Goal: Find contact information: Find contact information

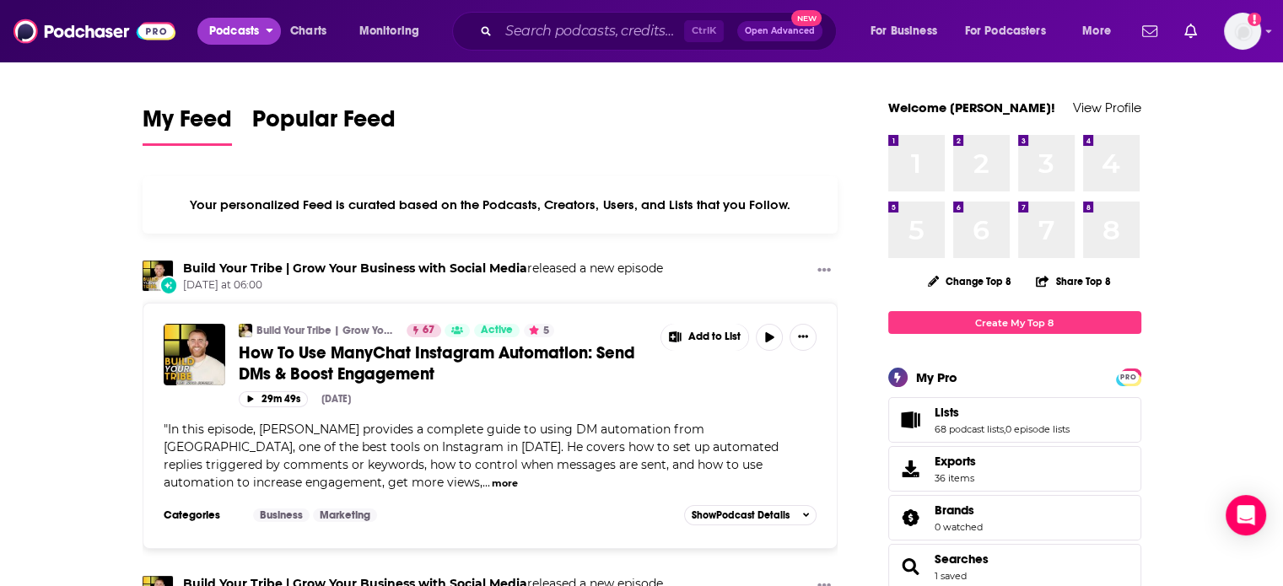
drag, startPoint x: 240, startPoint y: 34, endPoint x: 241, endPoint y: 43, distance: 9.4
click at [240, 34] on span "Podcasts" at bounding box center [234, 31] width 50 height 24
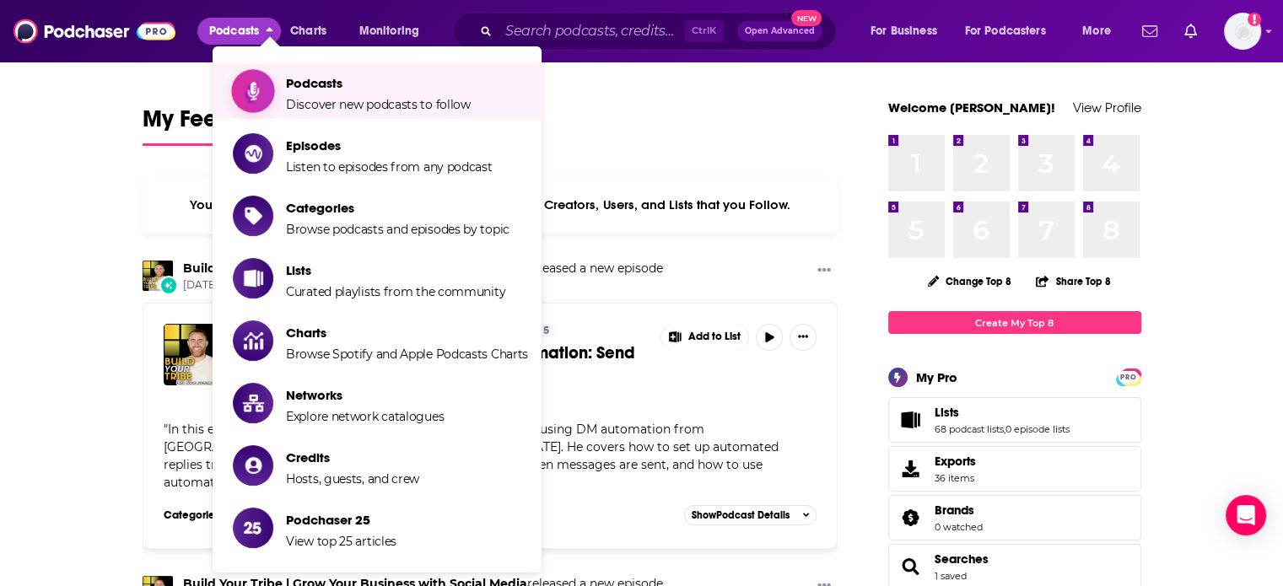
click at [267, 85] on span "Show item sub-menu" at bounding box center [253, 91] width 130 height 130
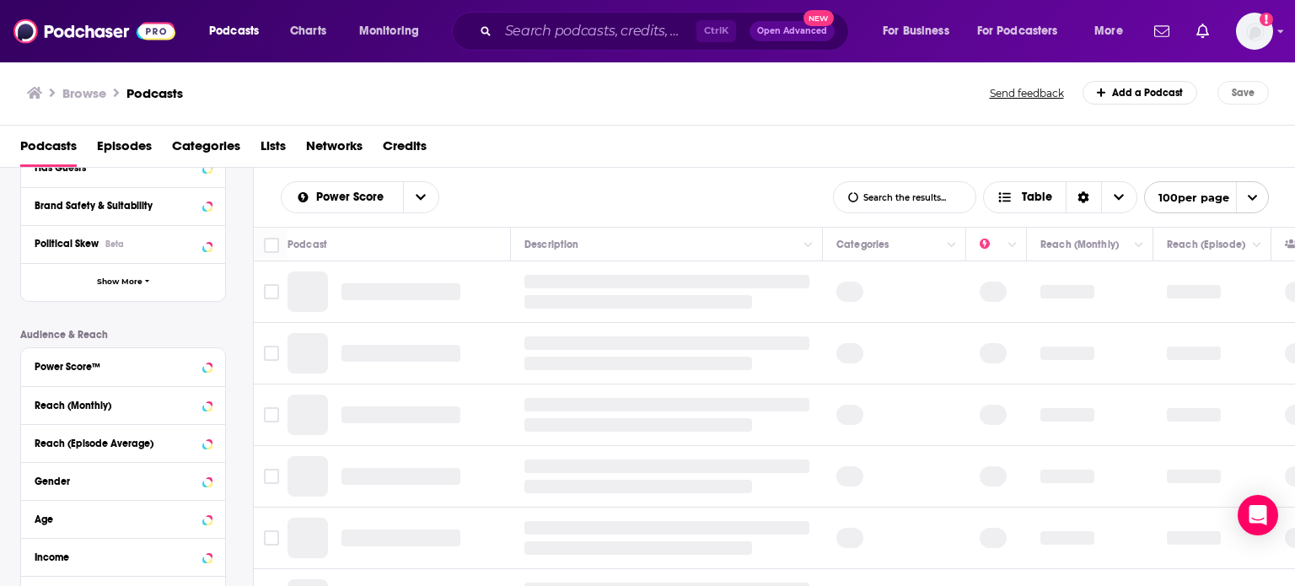
scroll to position [337, 0]
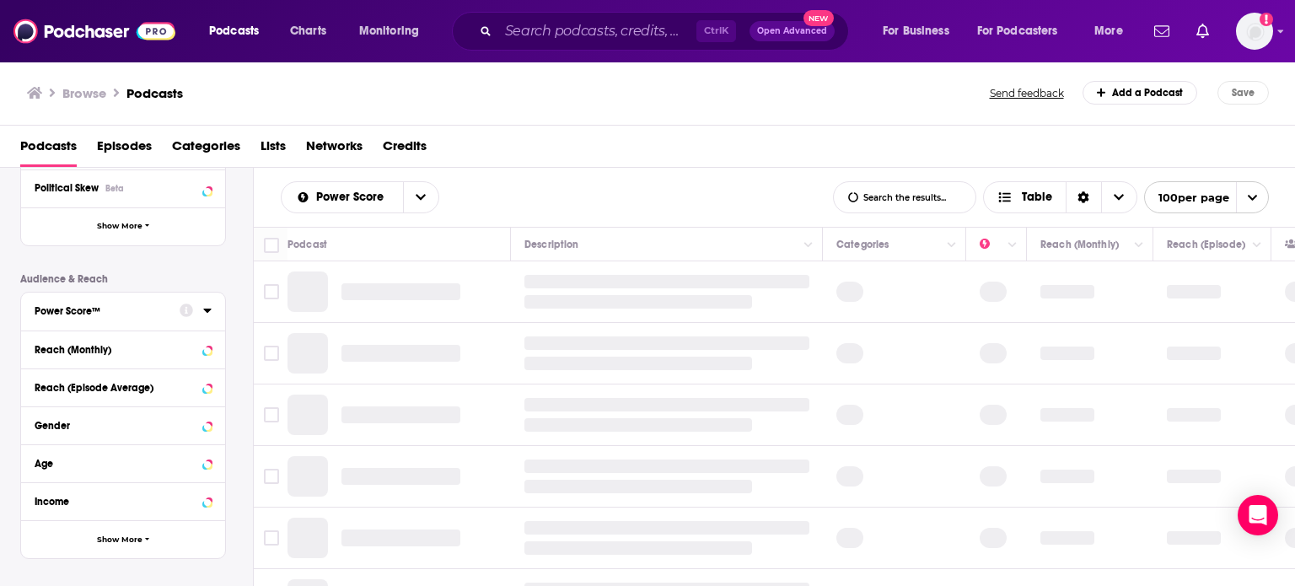
click at [207, 307] on icon at bounding box center [207, 310] width 8 height 13
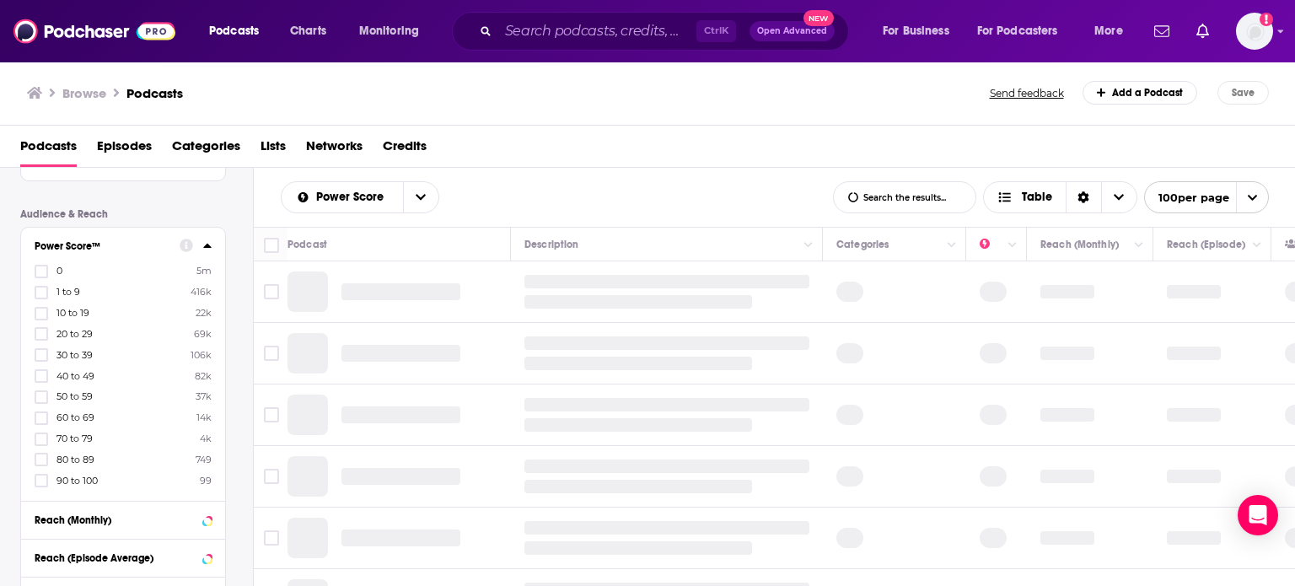
scroll to position [0, 0]
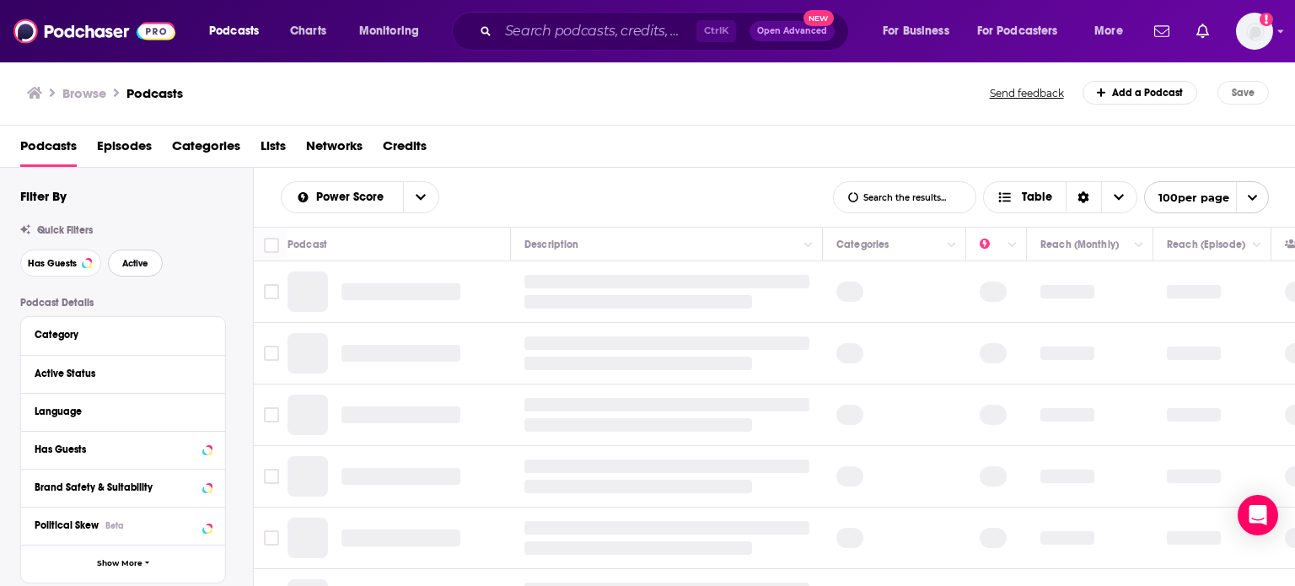
click at [127, 265] on span "Active" at bounding box center [135, 263] width 26 height 9
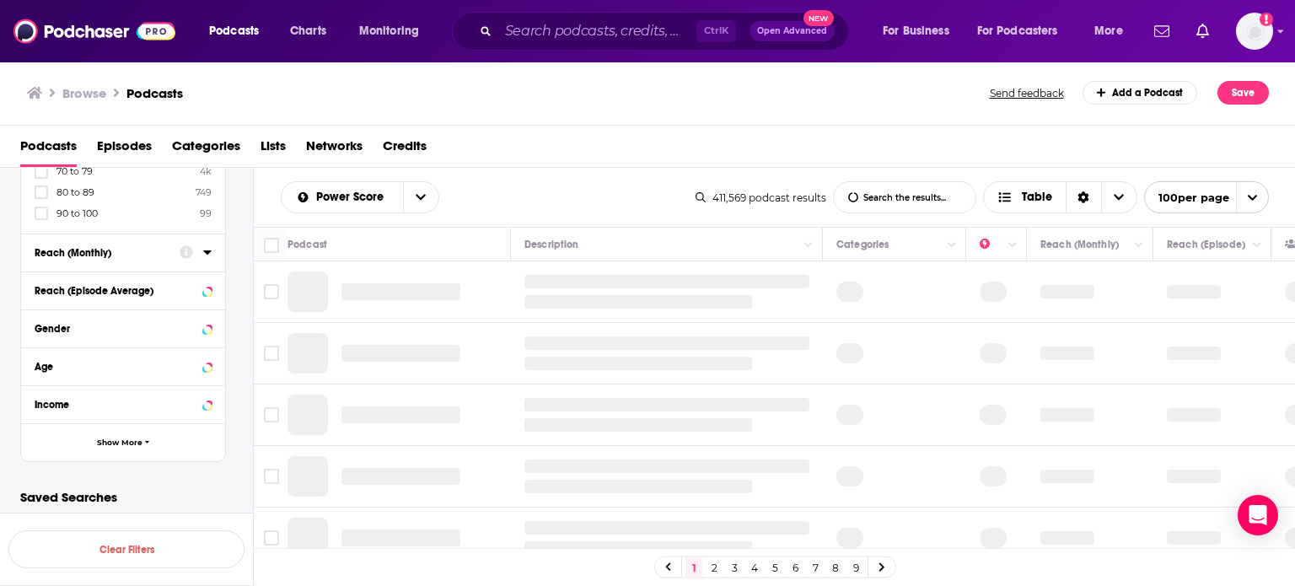
scroll to position [418, 0]
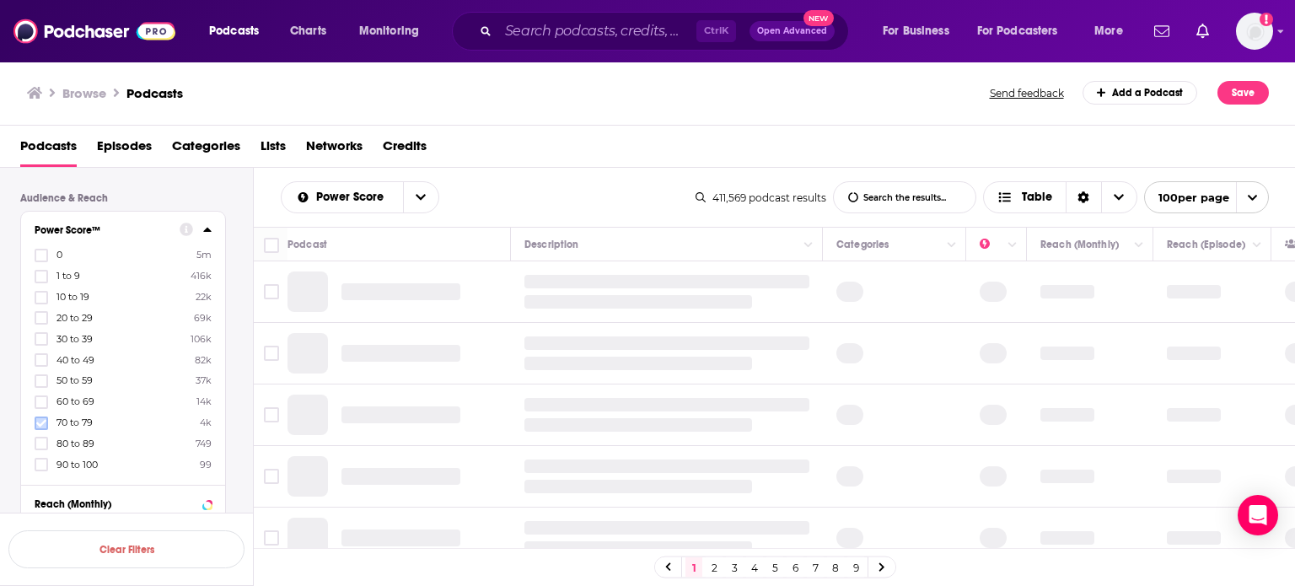
click at [46, 417] on label at bounding box center [41, 423] width 13 height 13
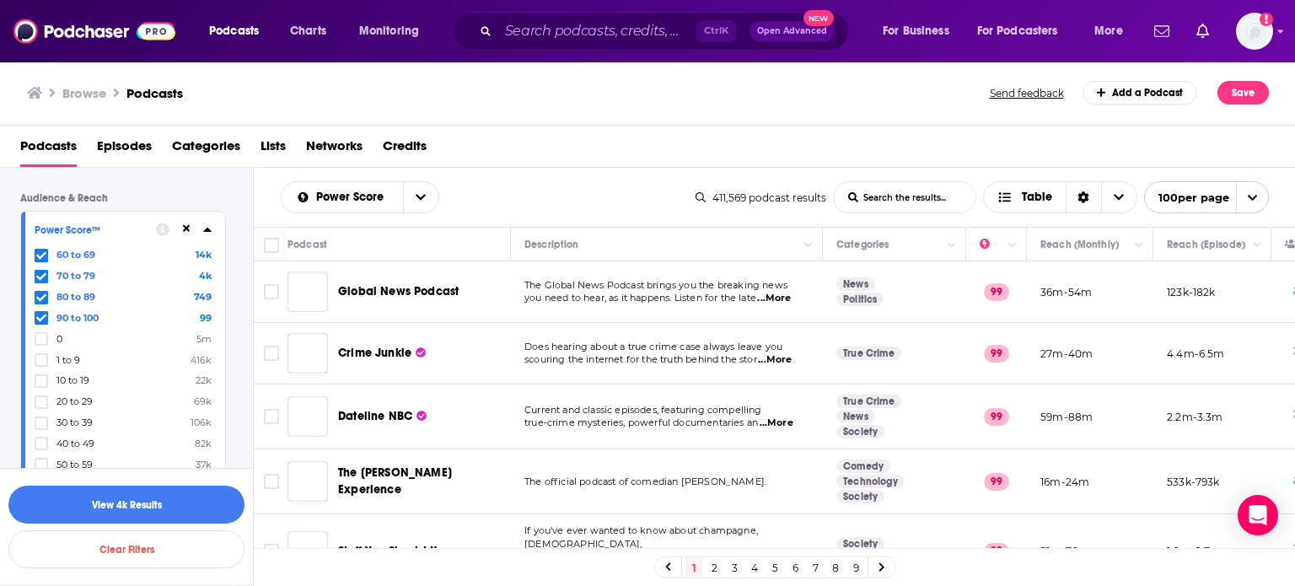
scroll to position [671, 0]
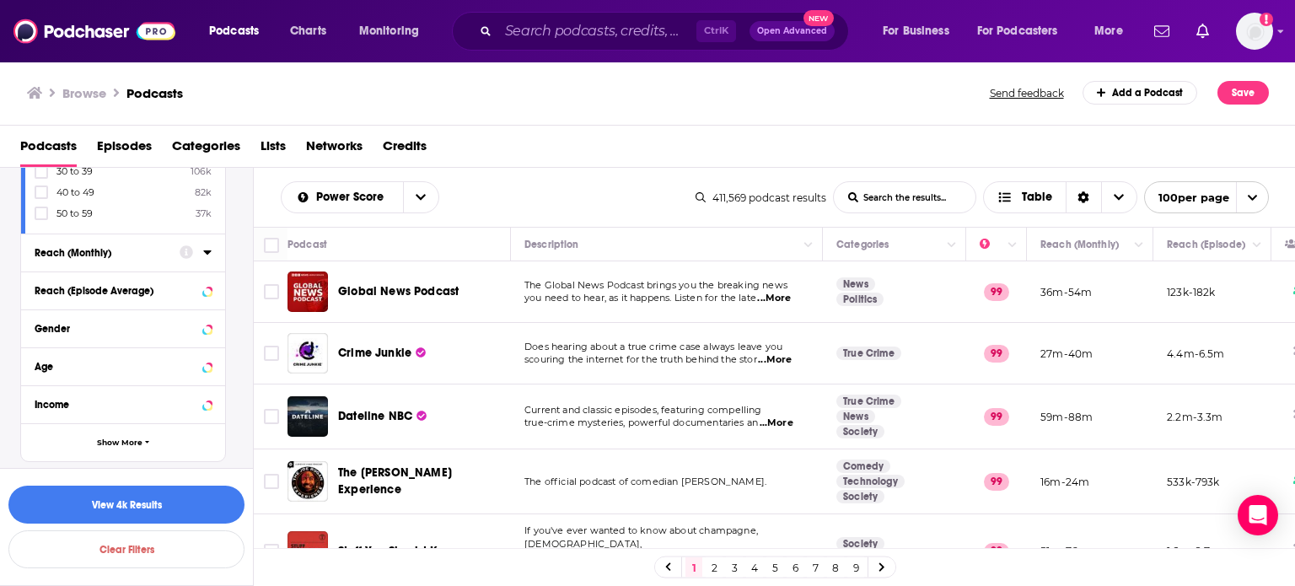
click at [219, 252] on div "Reach (Monthly)" at bounding box center [123, 253] width 204 height 38
click at [210, 252] on icon at bounding box center [207, 251] width 8 height 13
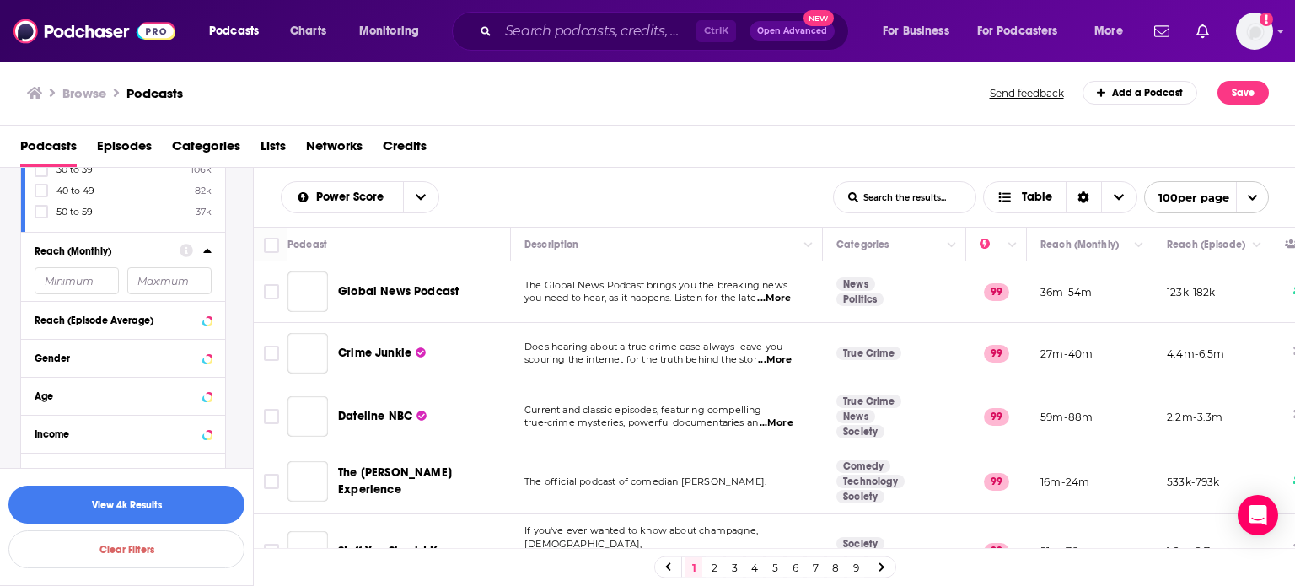
click at [205, 250] on icon at bounding box center [207, 250] width 8 height 13
click at [206, 250] on icon at bounding box center [207, 251] width 8 height 4
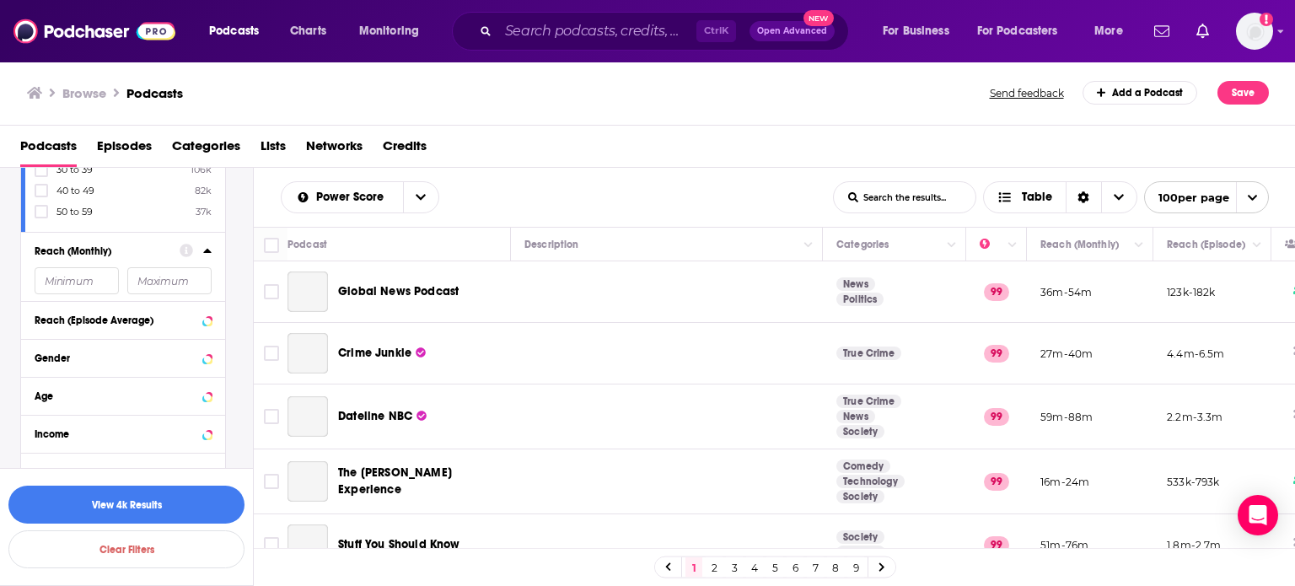
click at [203, 250] on icon at bounding box center [207, 250] width 8 height 13
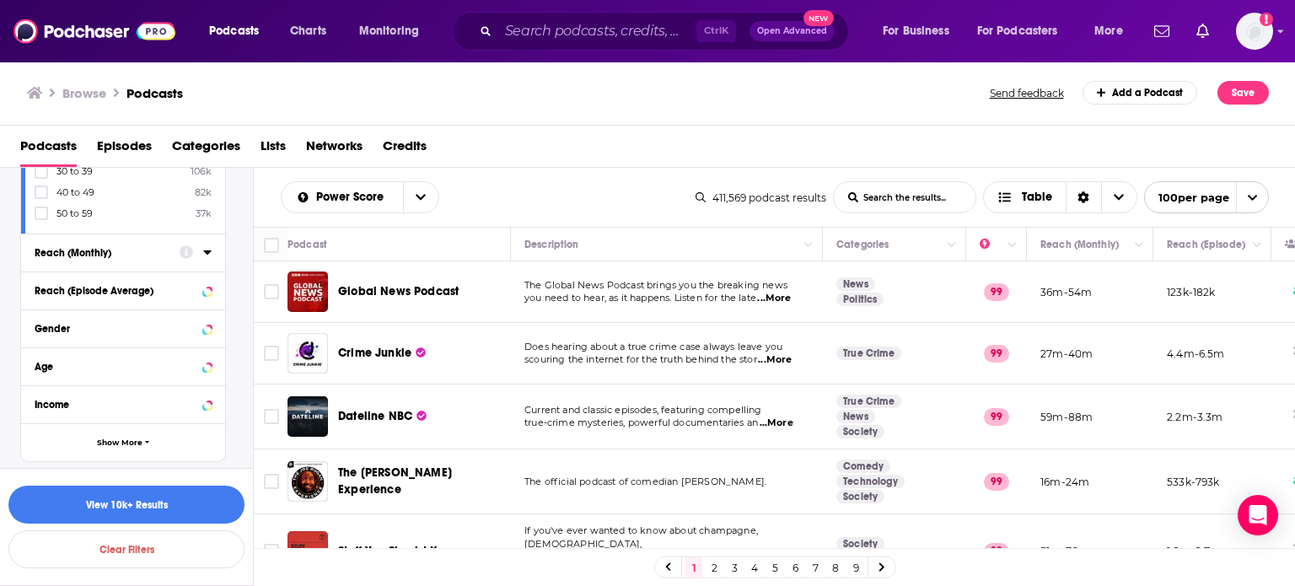
click at [207, 255] on icon at bounding box center [207, 251] width 8 height 13
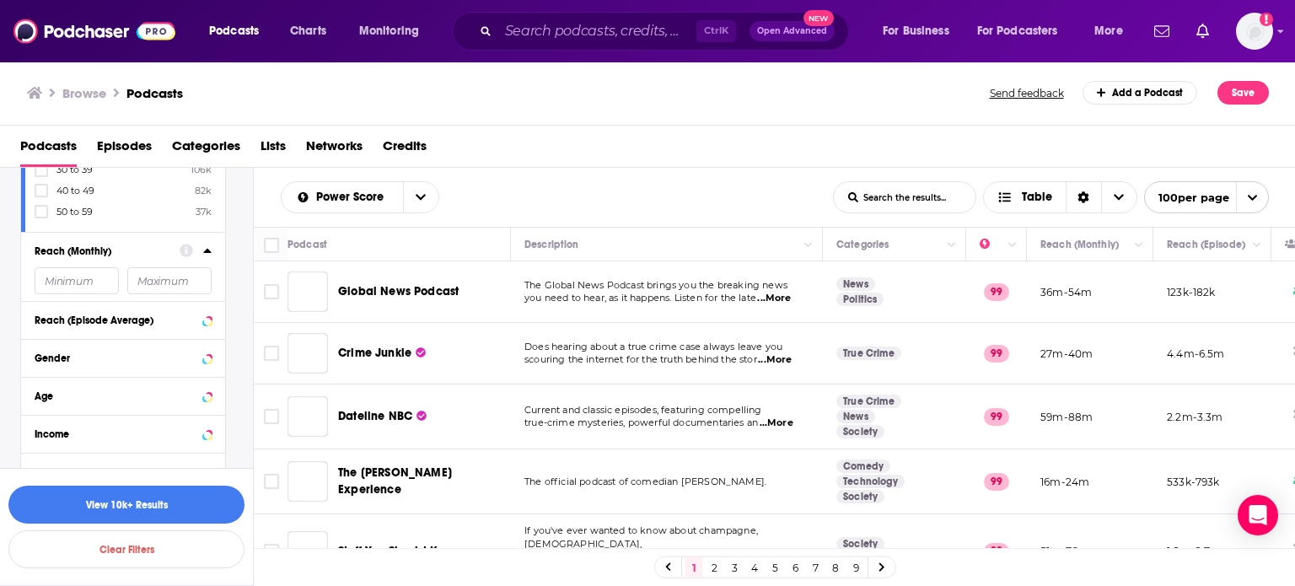
click at [64, 269] on input "number" at bounding box center [77, 280] width 84 height 27
click at [68, 279] on input "number" at bounding box center [77, 280] width 84 height 27
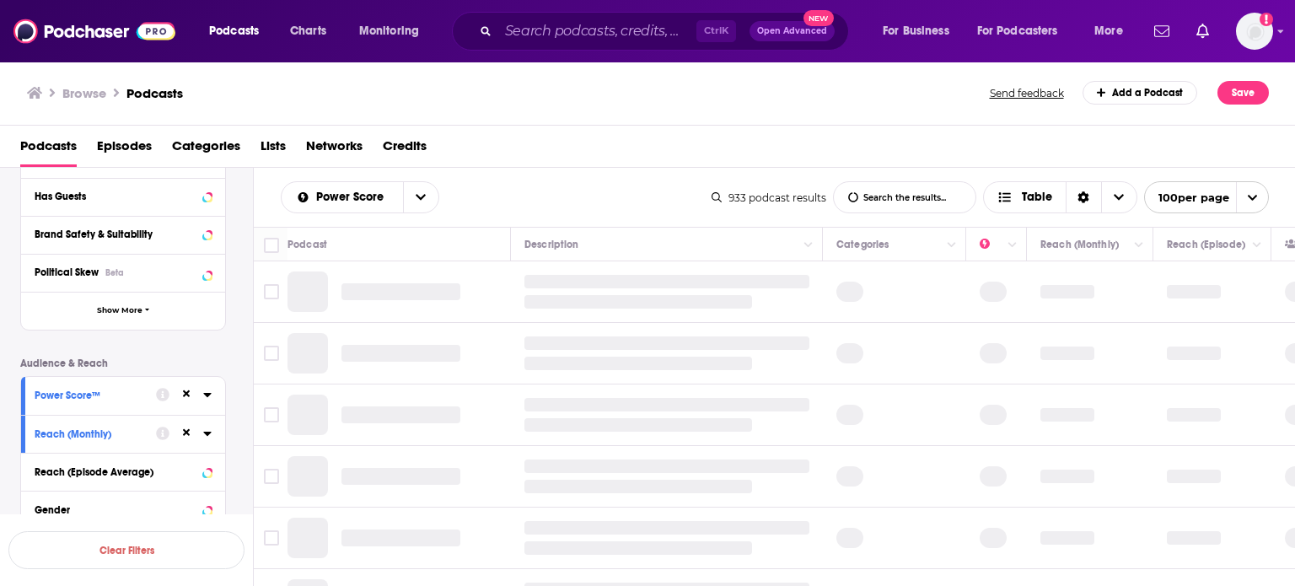
scroll to position [337, 0]
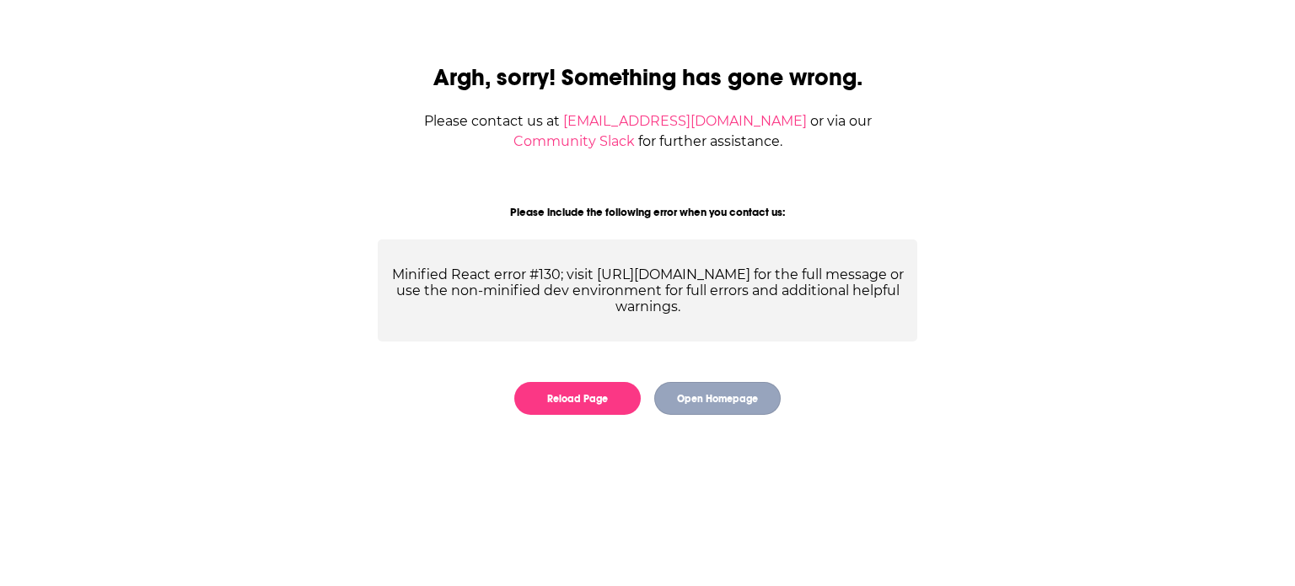
click at [664, 390] on button "Open Homepage" at bounding box center [717, 398] width 127 height 33
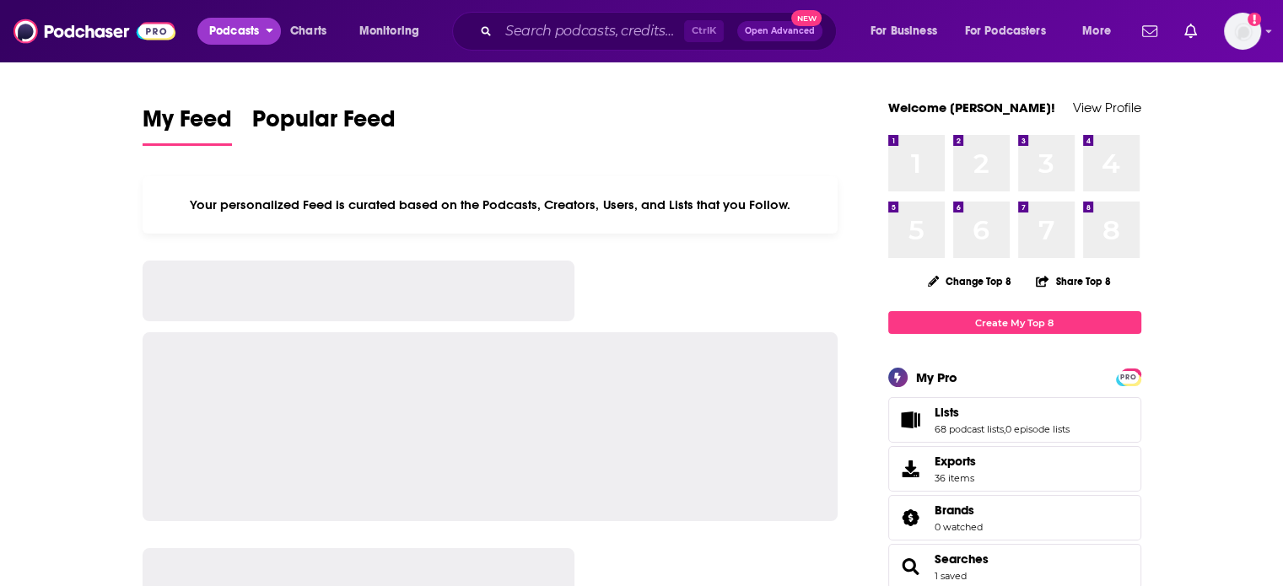
click at [235, 35] on span "Podcasts" at bounding box center [234, 31] width 50 height 24
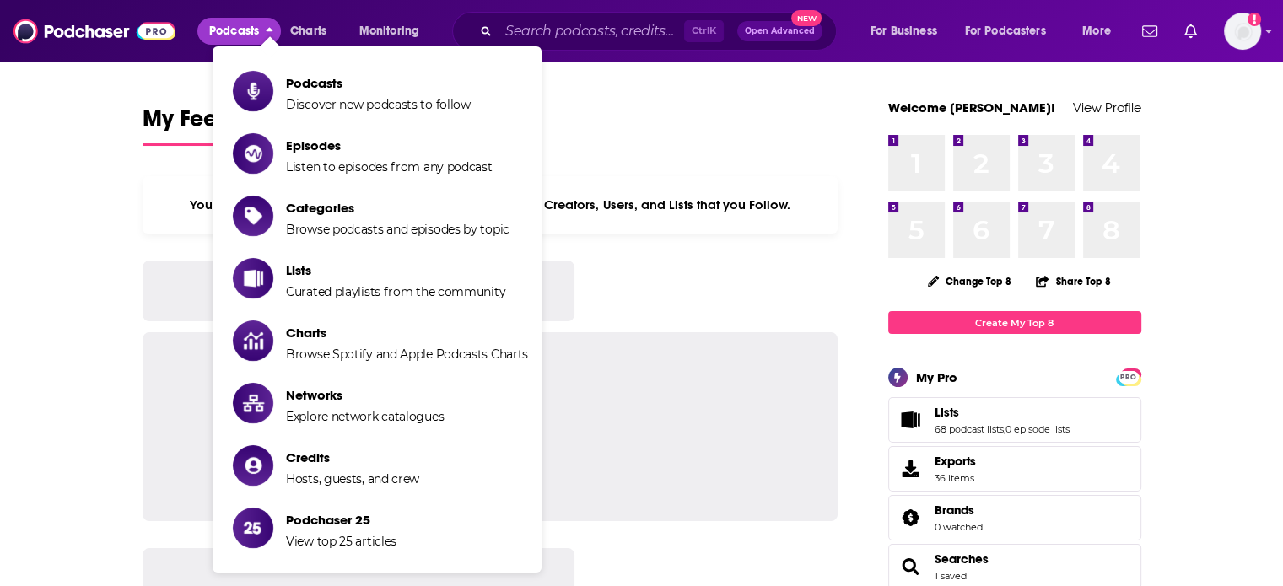
click at [258, 71] on span "Show item sub-menu" at bounding box center [253, 91] width 40 height 40
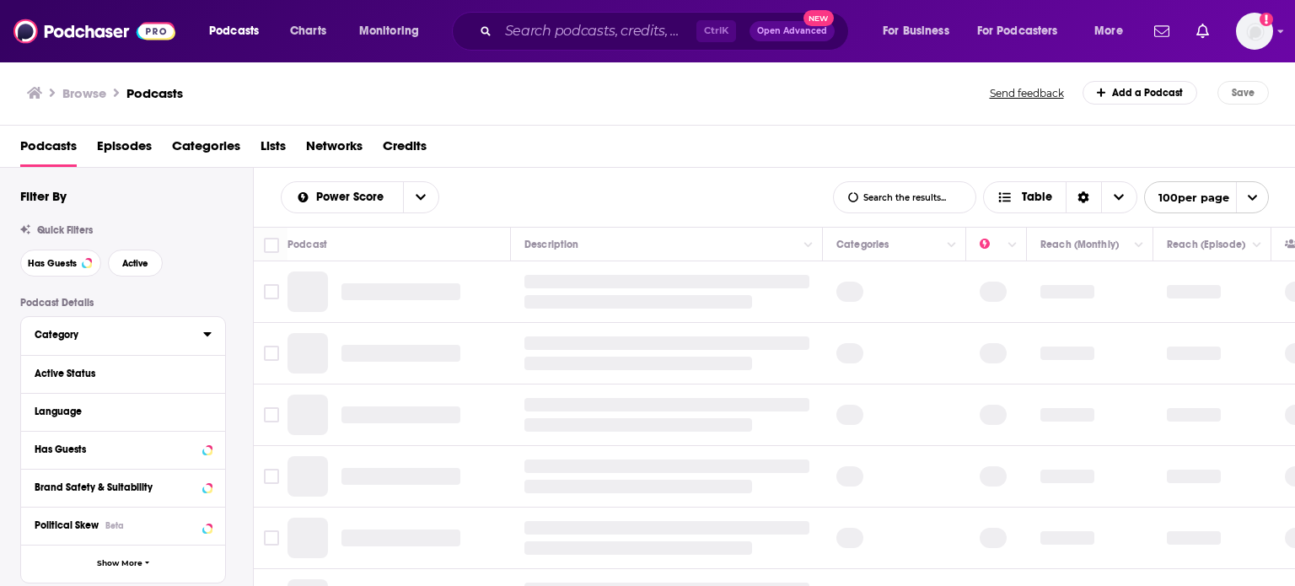
click at [207, 333] on icon at bounding box center [207, 334] width 8 height 4
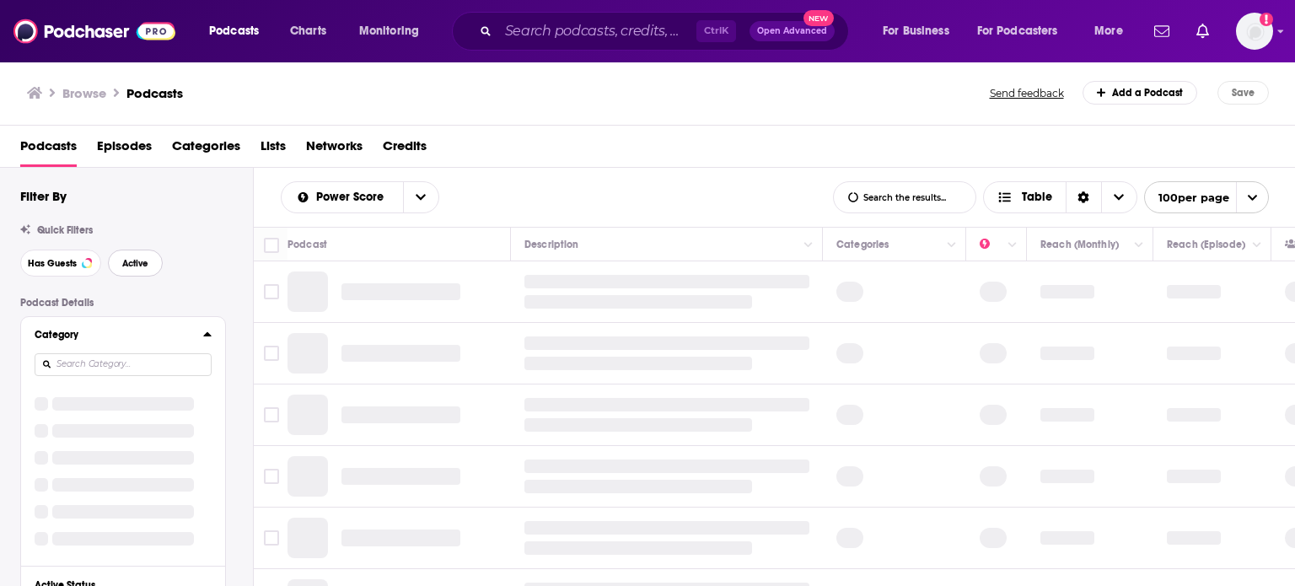
click at [135, 269] on button "Active" at bounding box center [135, 263] width 55 height 27
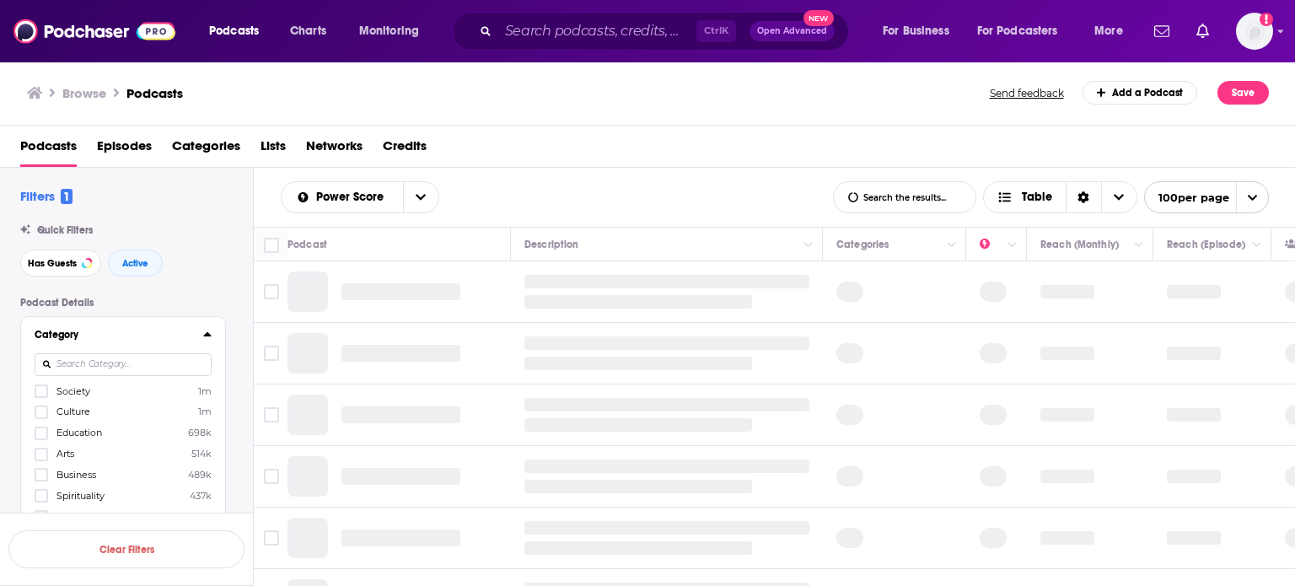
click at [205, 336] on icon at bounding box center [207, 334] width 8 height 4
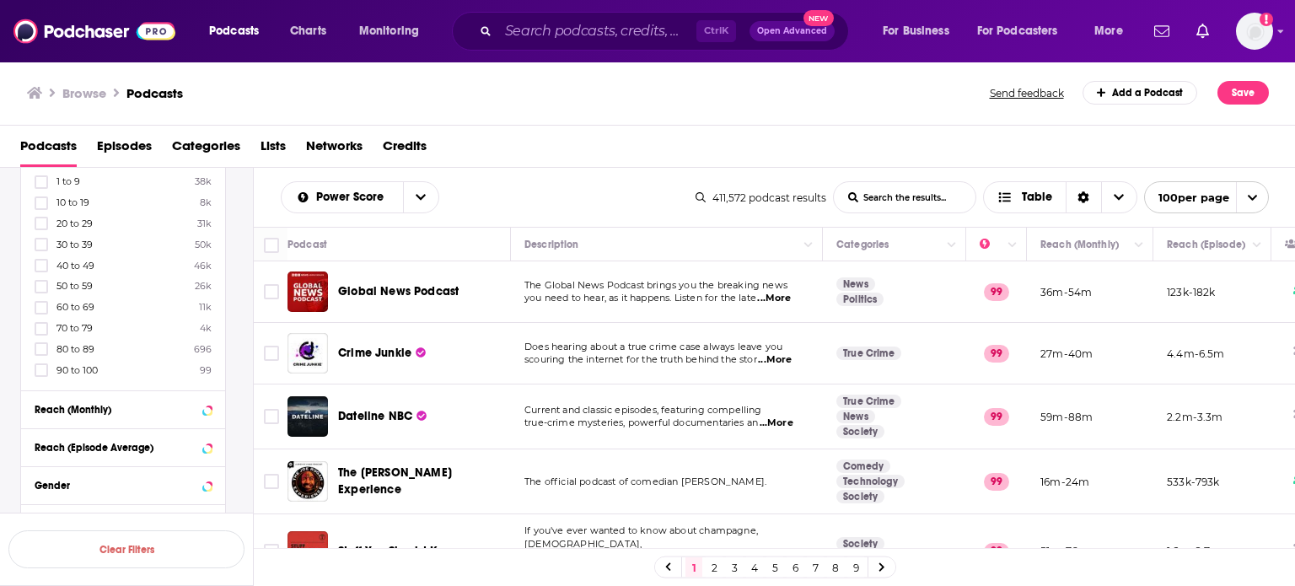
scroll to position [503, 0]
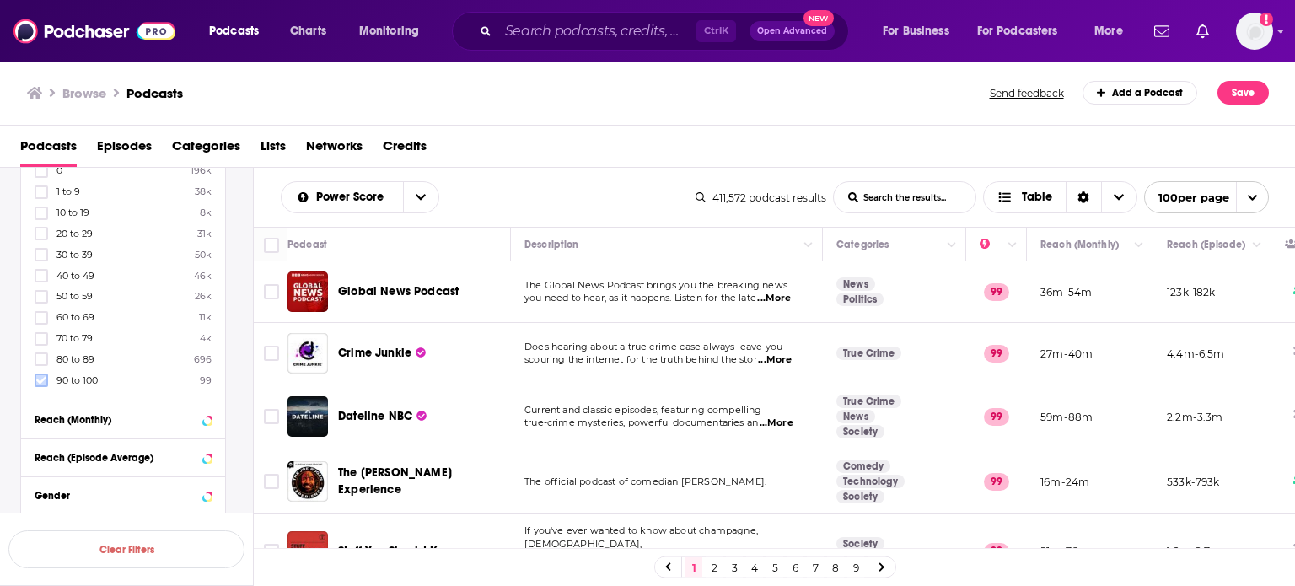
click at [41, 380] on icon at bounding box center [41, 381] width 10 height 8
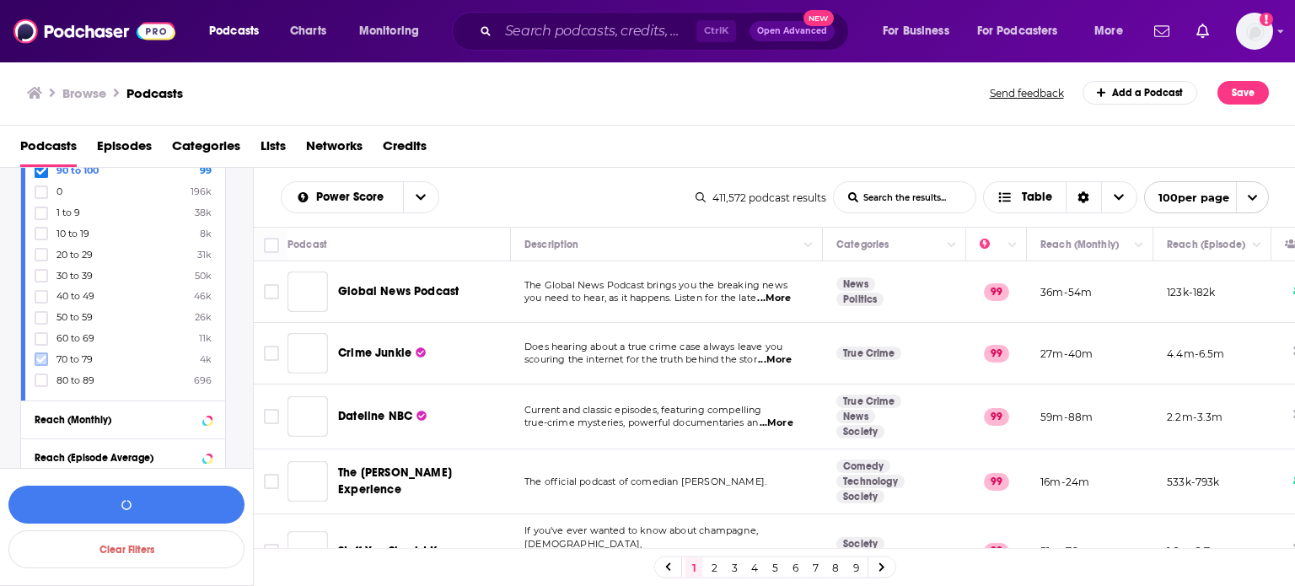
click at [44, 360] on icon at bounding box center [41, 359] width 10 height 10
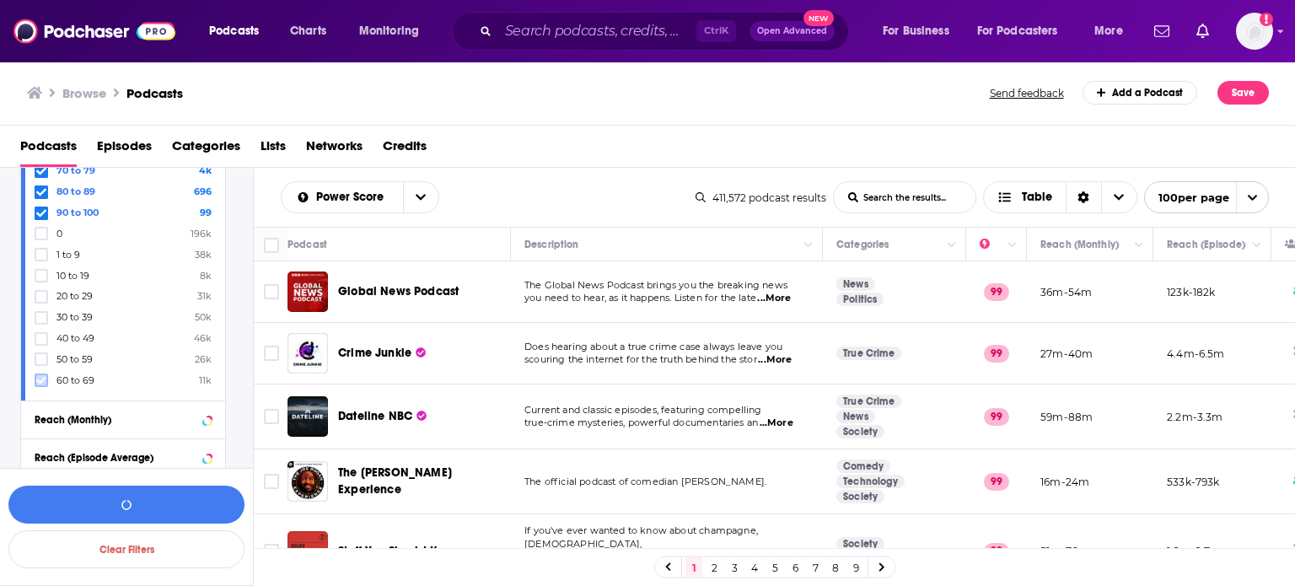
click at [46, 379] on label at bounding box center [41, 380] width 13 height 13
click at [45, 378] on icon at bounding box center [41, 381] width 10 height 8
click at [209, 418] on icon at bounding box center [207, 419] width 8 height 4
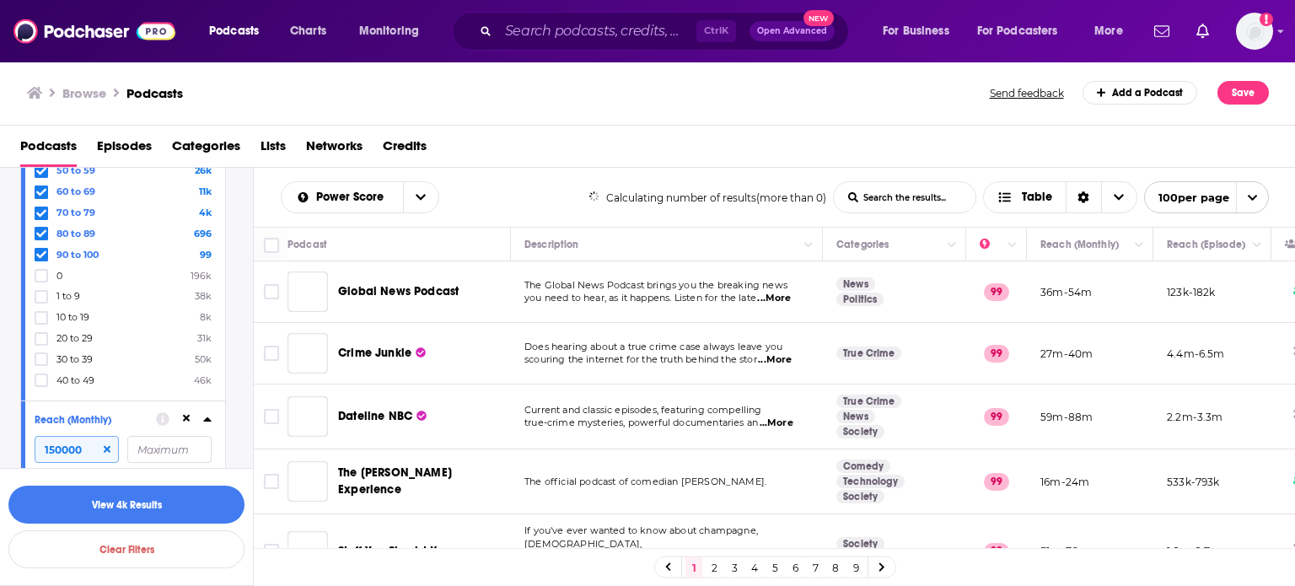
type input "150000"
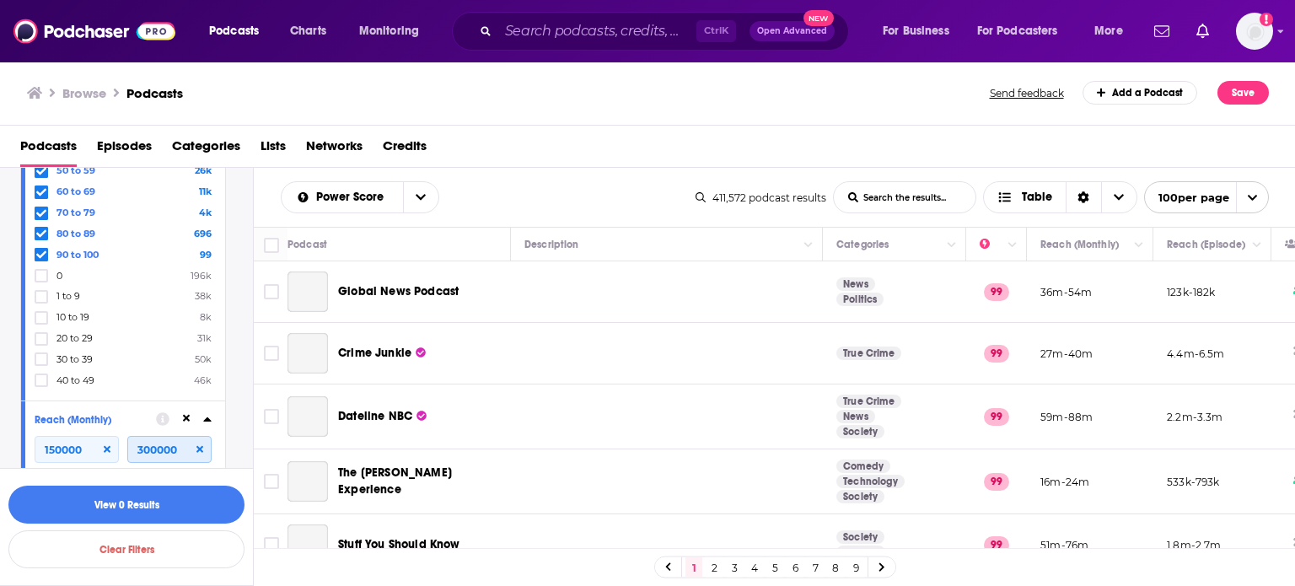
type input "300000"
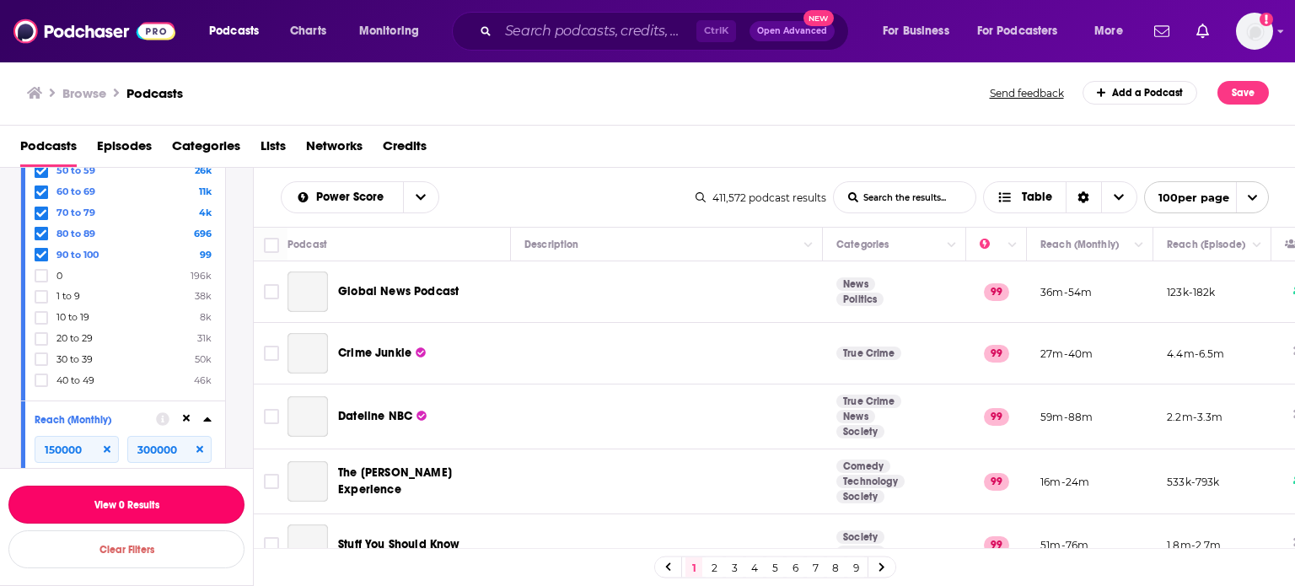
click at [184, 505] on button "View 0 Results" at bounding box center [126, 505] width 236 height 38
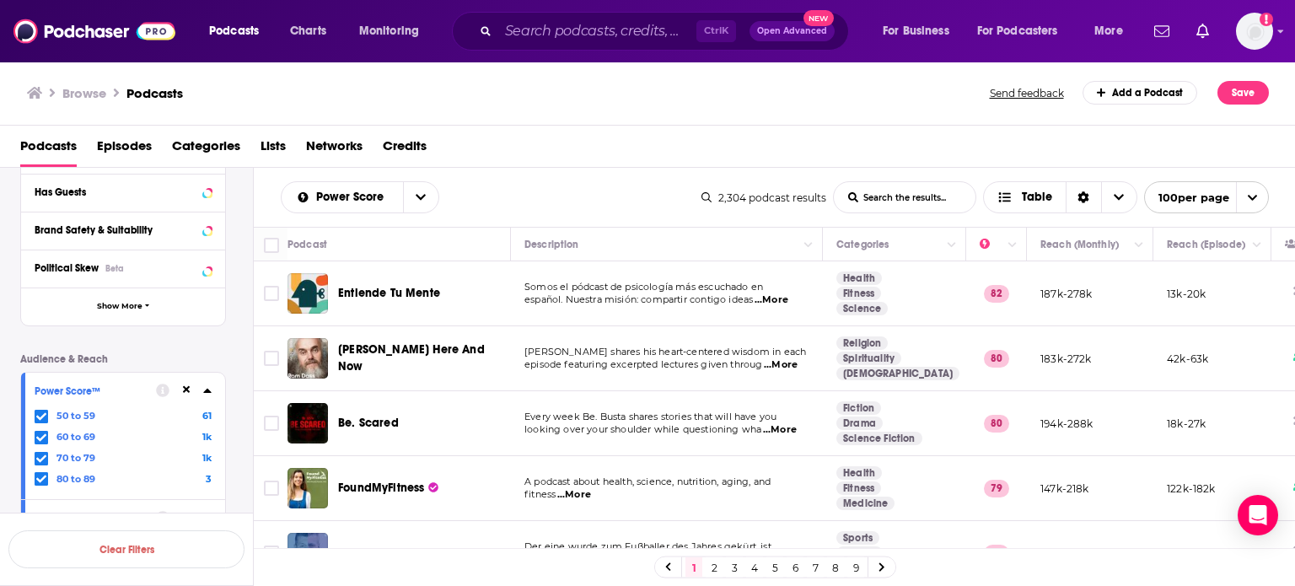
scroll to position [84, 0]
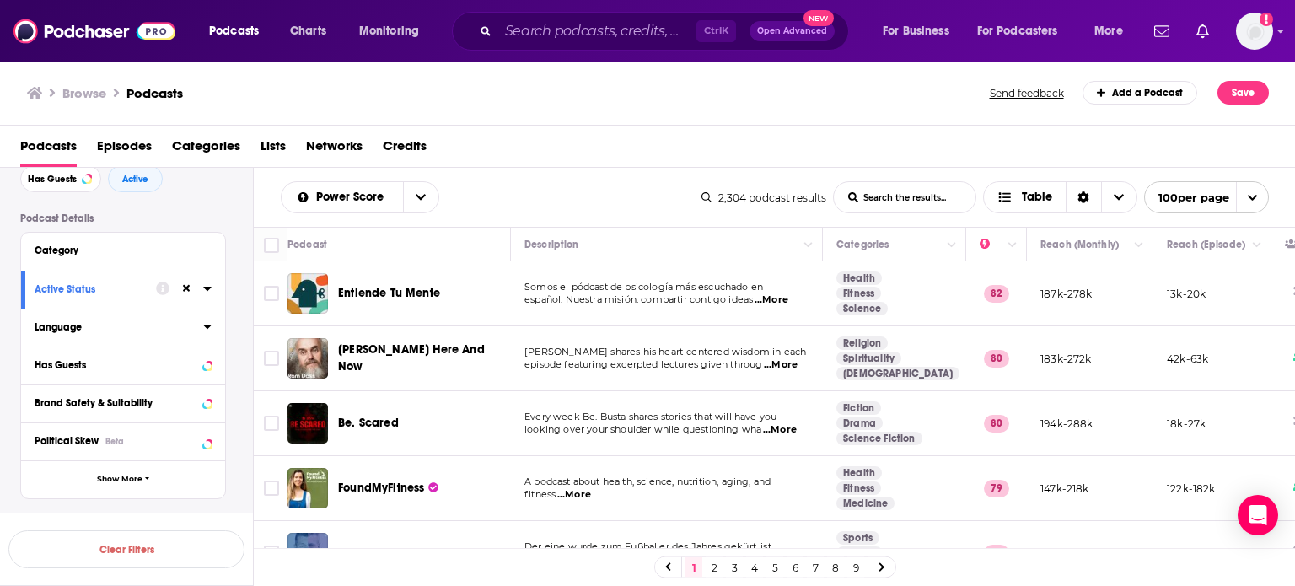
click at [206, 323] on icon at bounding box center [207, 326] width 8 height 13
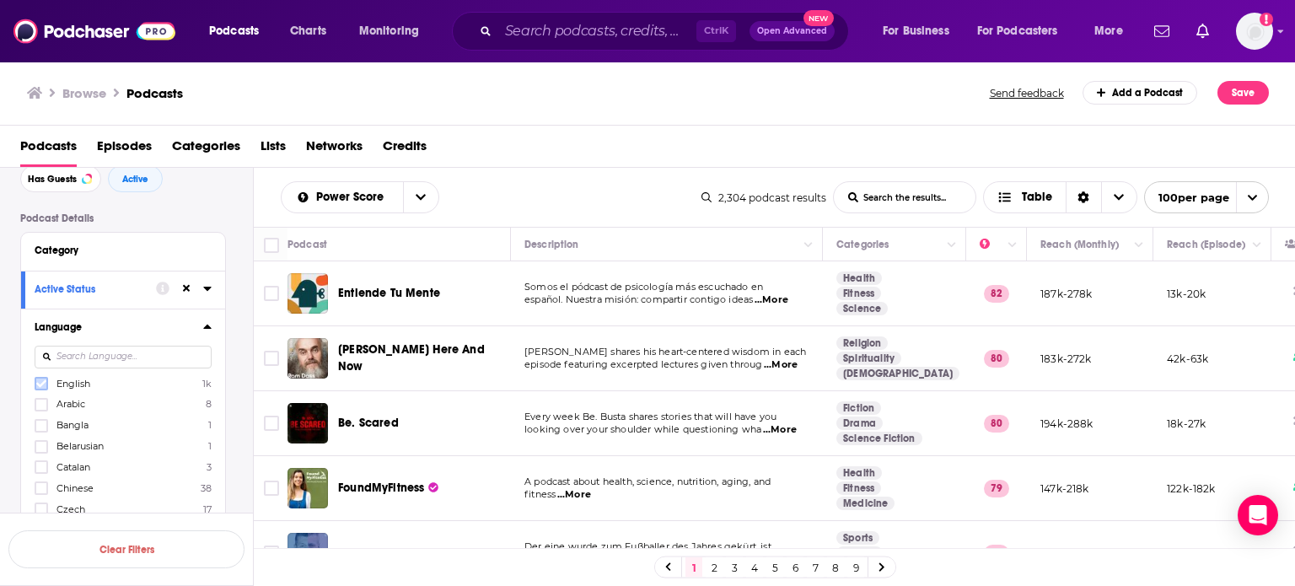
click at [37, 385] on icon at bounding box center [41, 384] width 10 height 8
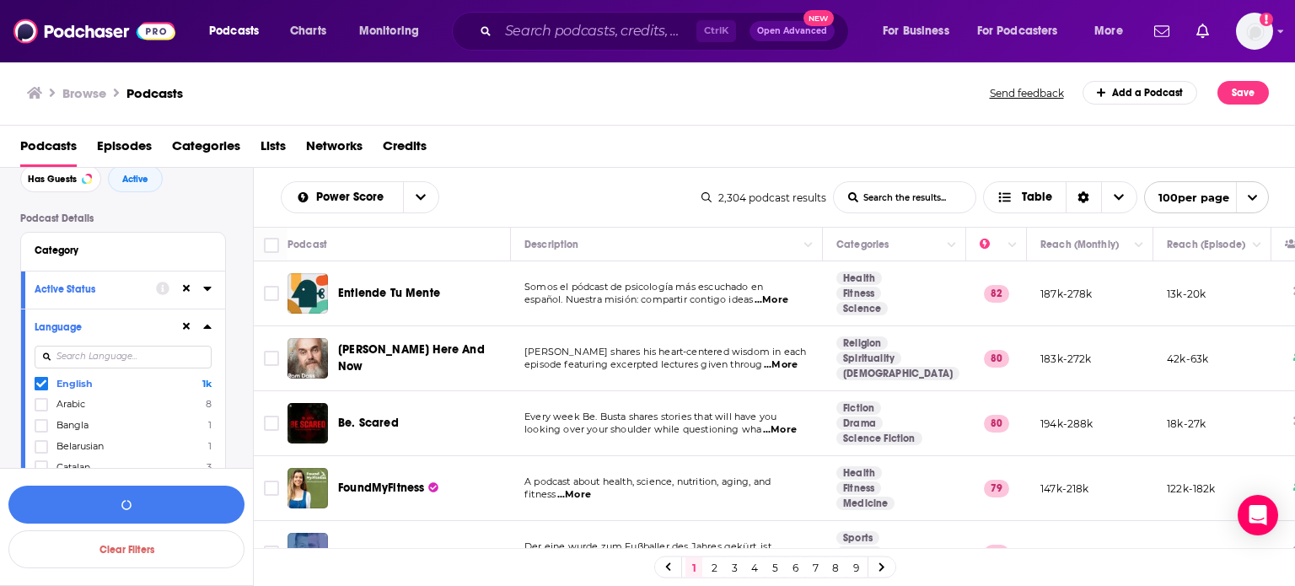
click at [211, 326] on icon at bounding box center [207, 326] width 8 height 13
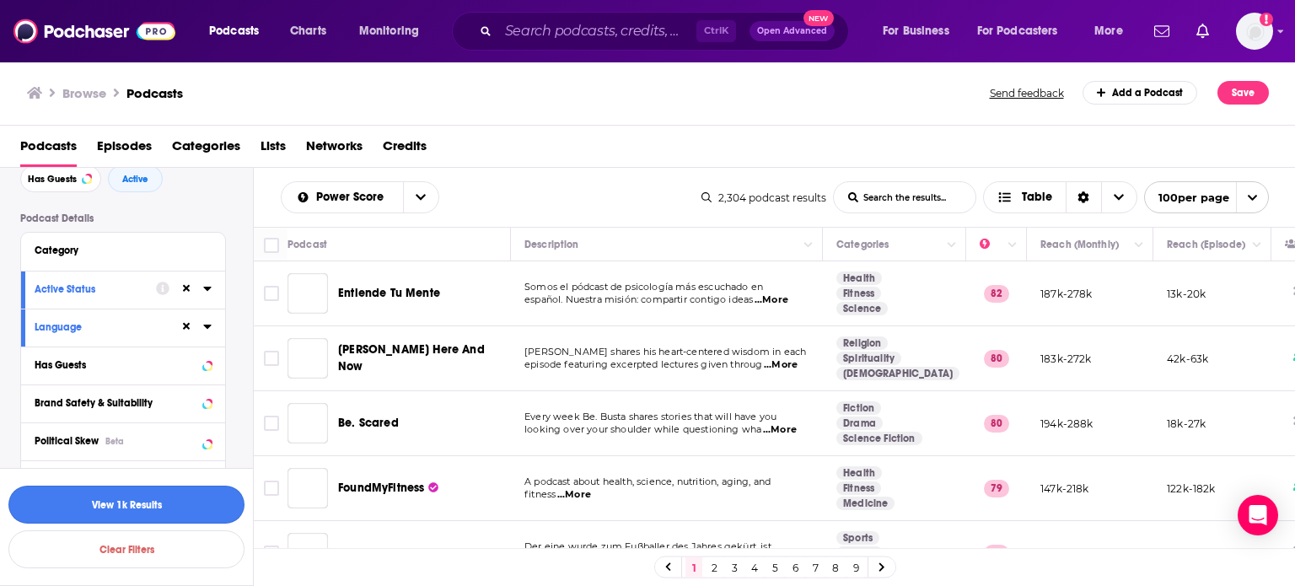
click at [205, 509] on button "View 1k Results" at bounding box center [126, 505] width 236 height 38
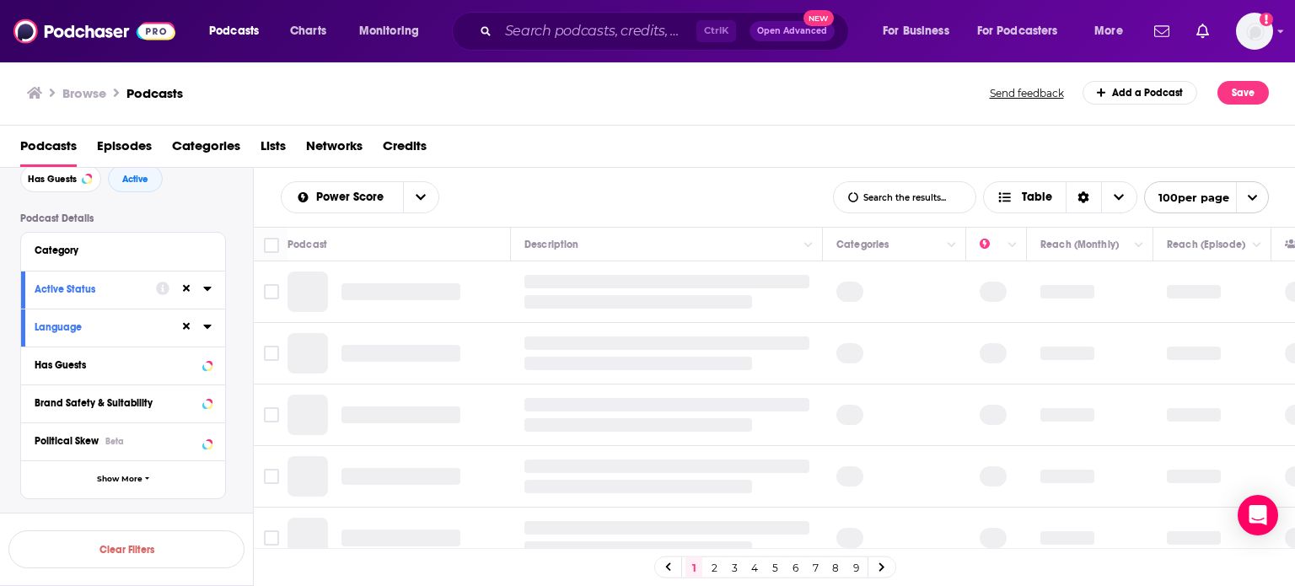
click at [205, 509] on div "Podcast Details Category Active Status Language Has Guests Brand Safety & Suita…" at bounding box center [136, 572] width 233 height 719
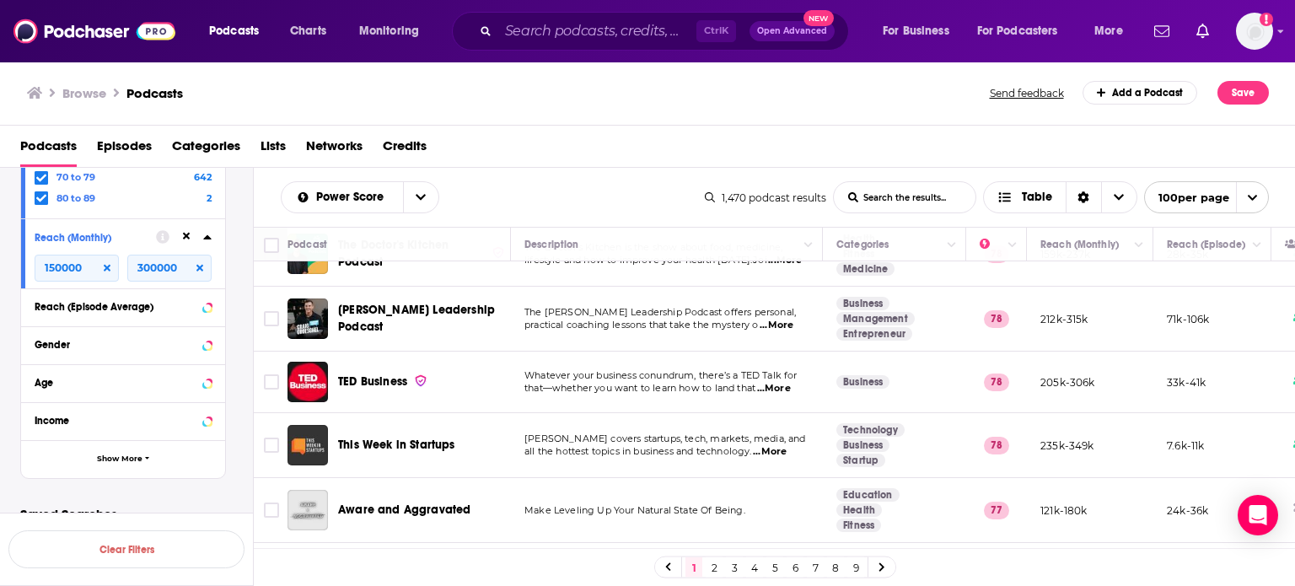
scroll to position [556, 0]
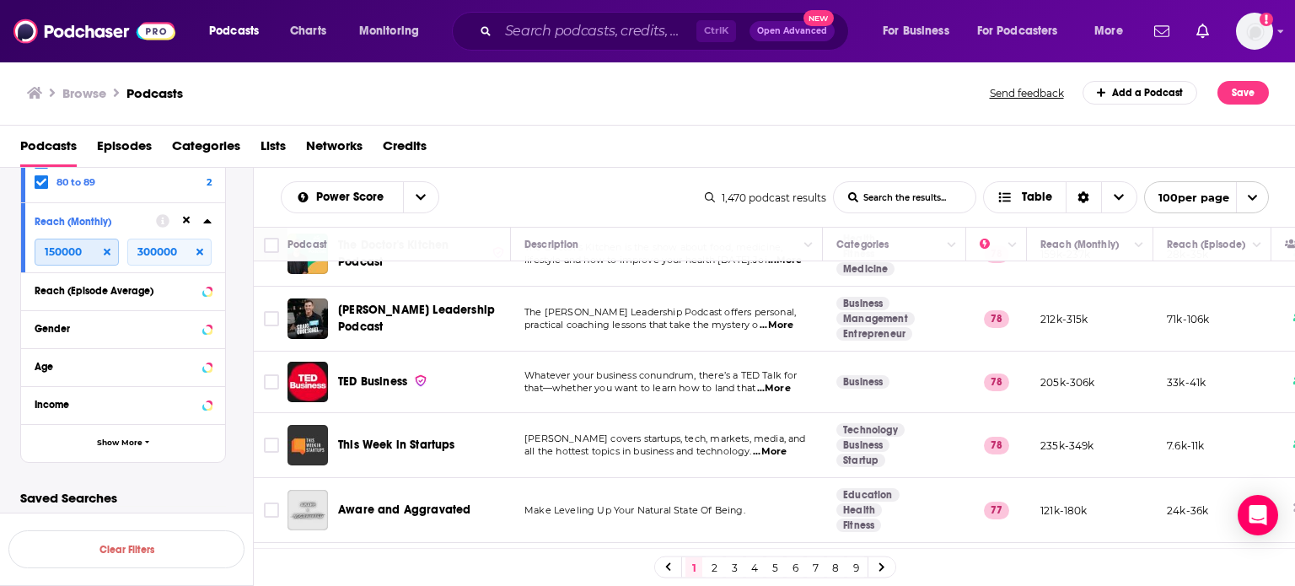
drag, startPoint x: 51, startPoint y: 256, endPoint x: 0, endPoint y: 258, distance: 51.5
click at [17, 256] on div "Filters 4 Quick Filters Has Guests Active Podcast Details Category Active Statu…" at bounding box center [126, 61] width 253 height 855
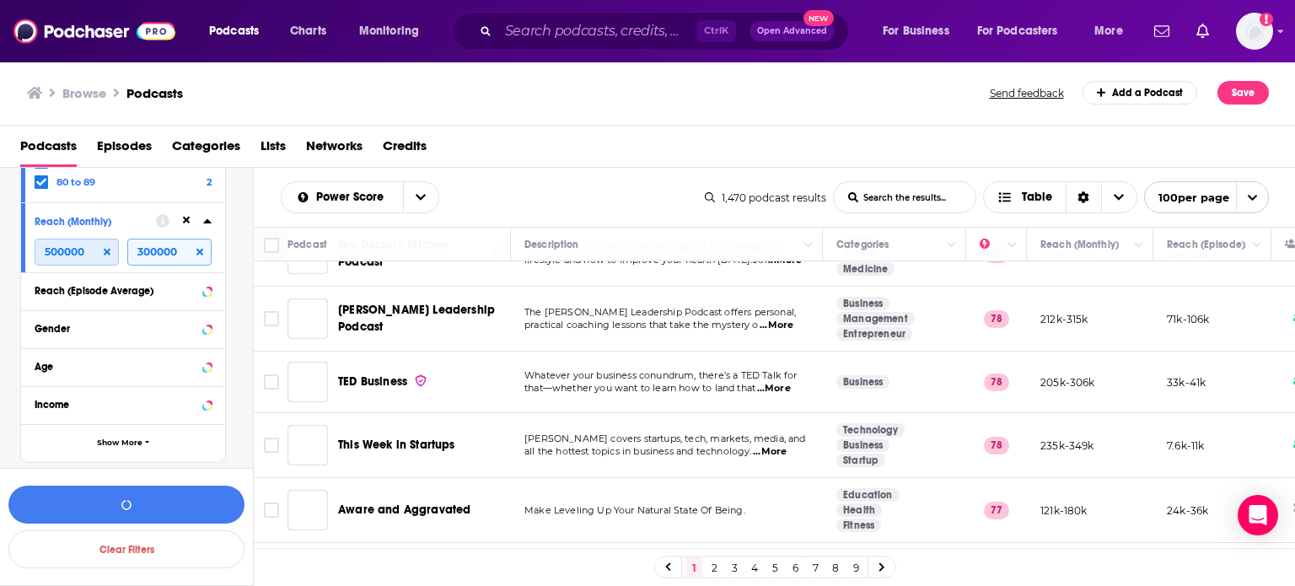
type input "500000"
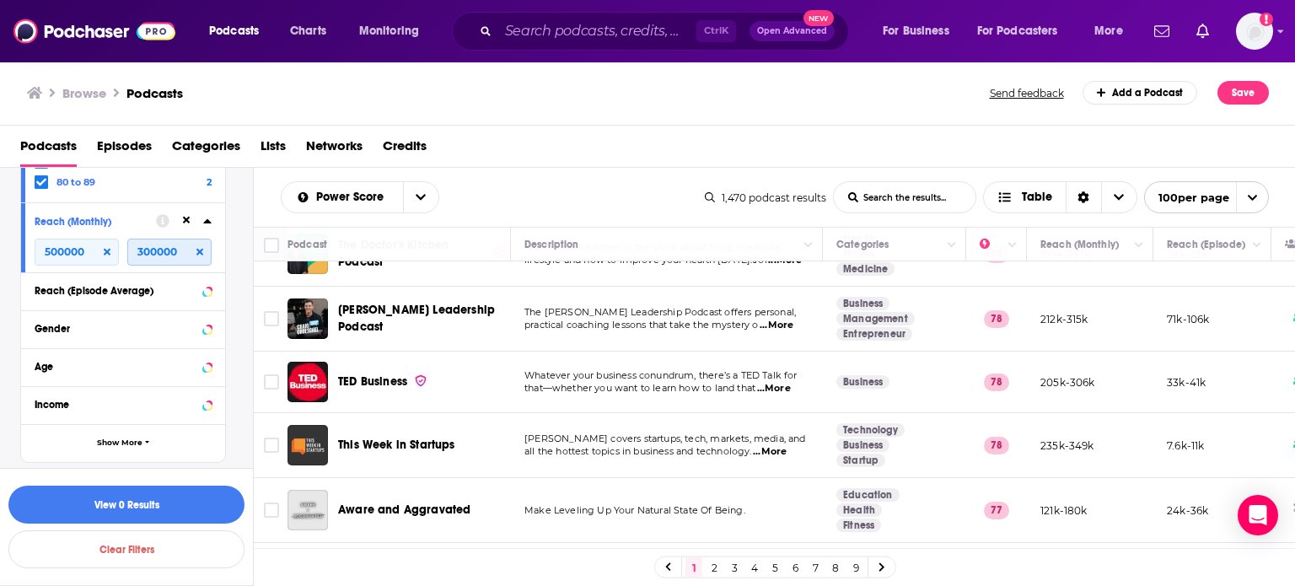
click at [137, 250] on input "300000" at bounding box center [169, 252] width 84 height 27
type input "900000"
click at [183, 498] on button "View 5k Results" at bounding box center [126, 505] width 236 height 38
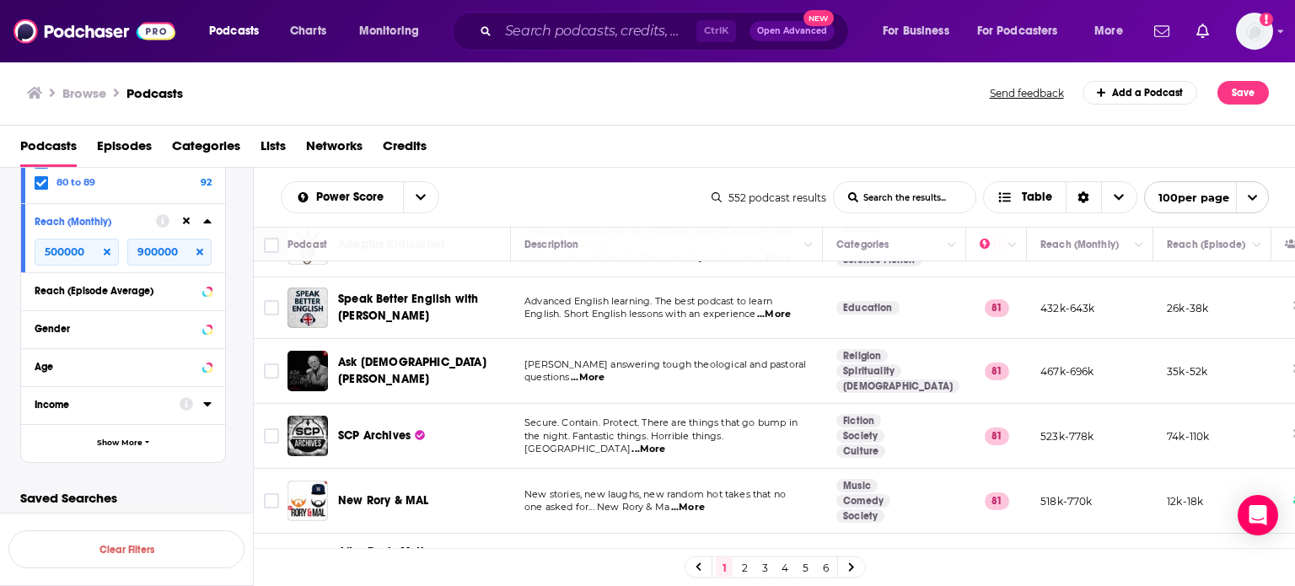
scroll to position [3480, 0]
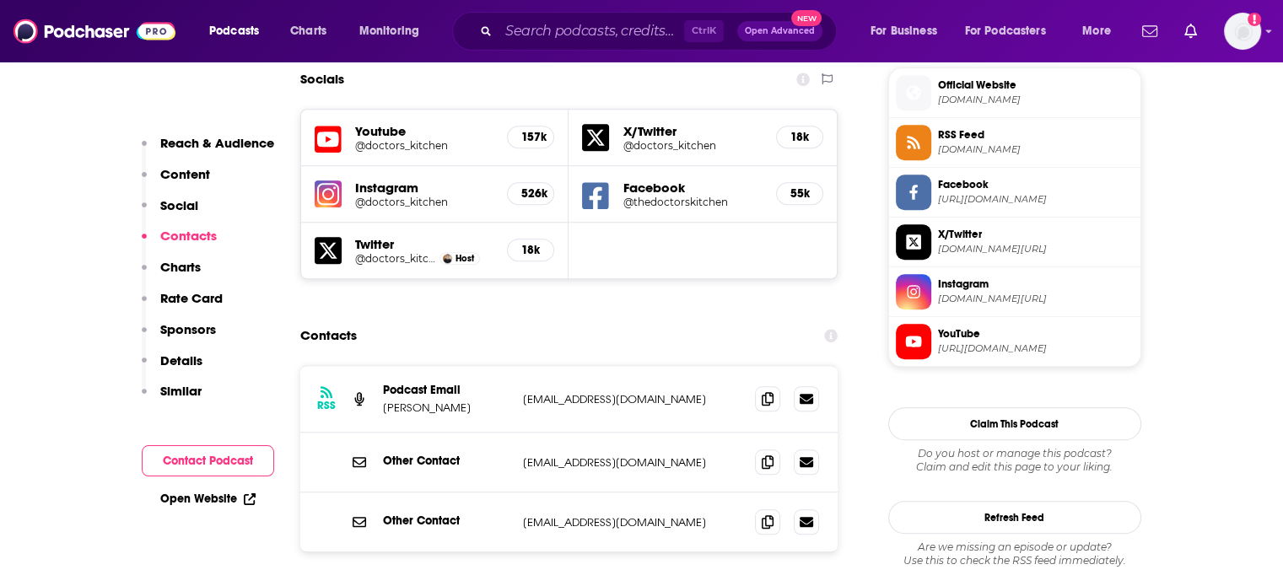
scroll to position [1602, 0]
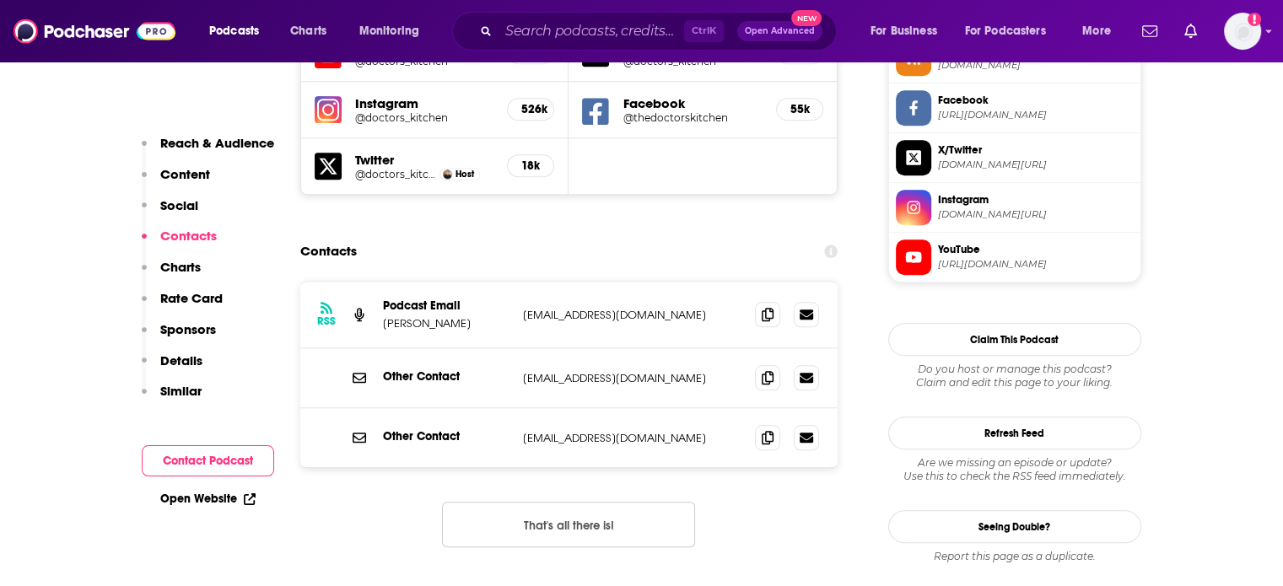
click at [573, 371] on p "info@thedoctorskitchen.com" at bounding box center [632, 378] width 219 height 14
copy div "info@thedoctorskitchen.com info@thedoctorskitchen.com"
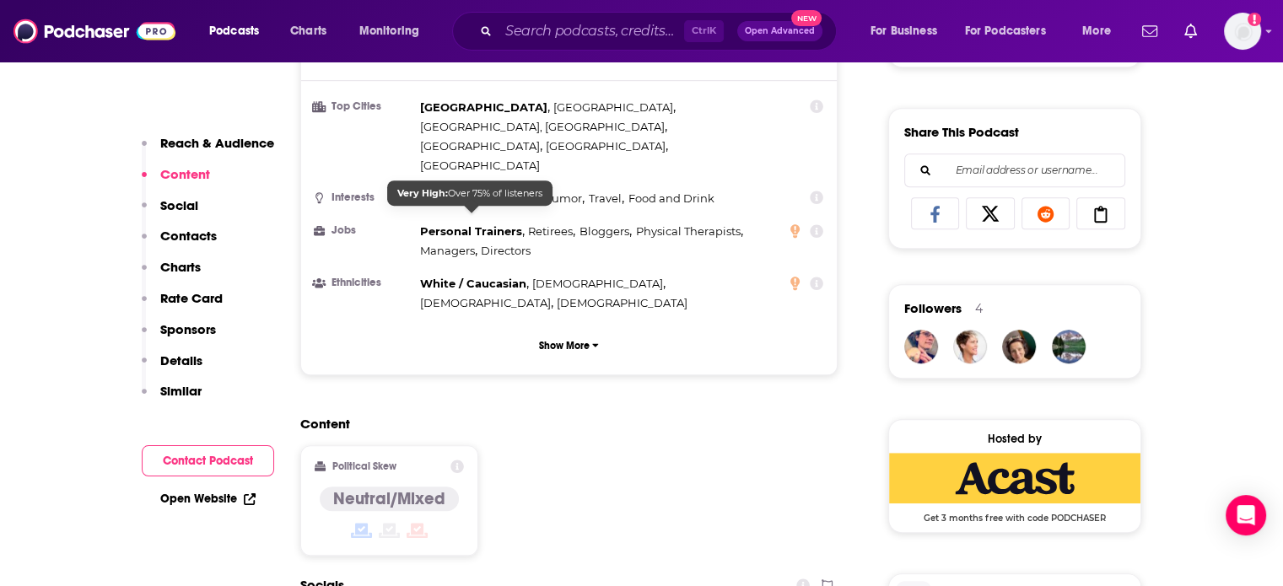
scroll to position [1012, 0]
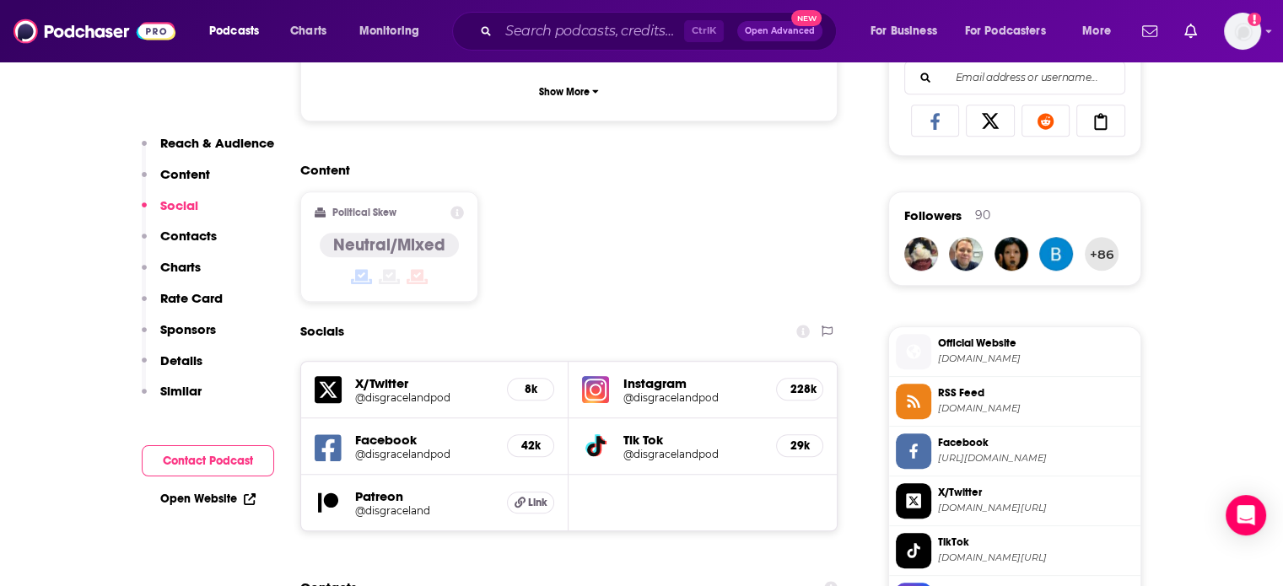
scroll to position [1434, 0]
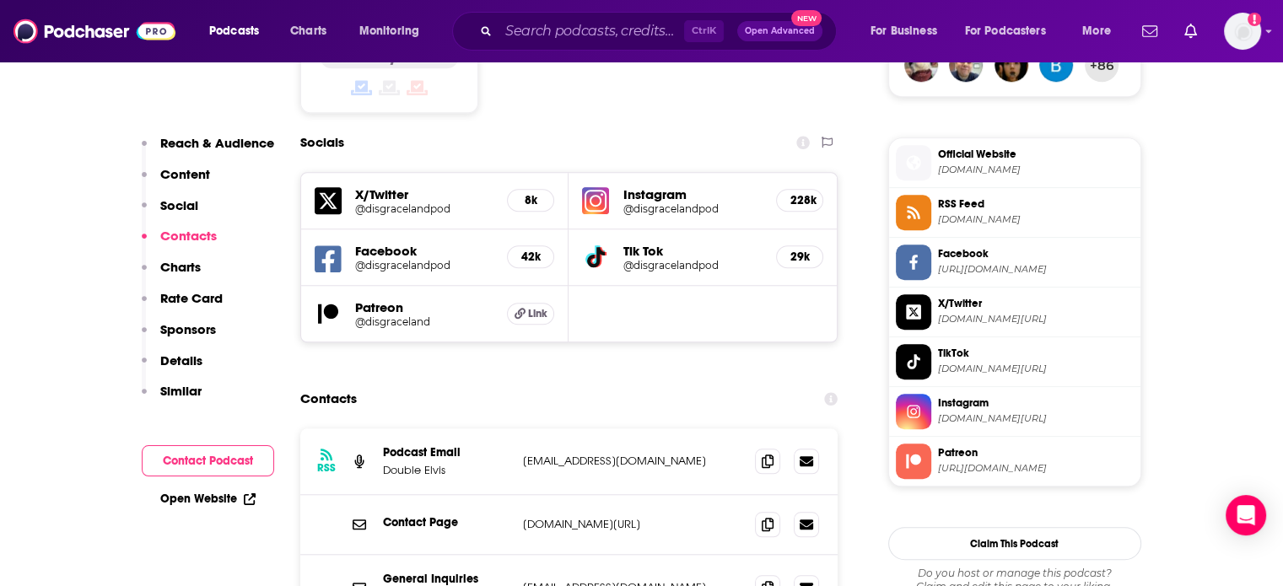
click at [598, 580] on p "[EMAIL_ADDRESS][DOMAIN_NAME]" at bounding box center [632, 587] width 219 height 14
copy div "[EMAIL_ADDRESS][DOMAIN_NAME] [EMAIL_ADDRESS][DOMAIN_NAME]"
click at [402, 463] on p "Double Elvis" at bounding box center [446, 470] width 127 height 14
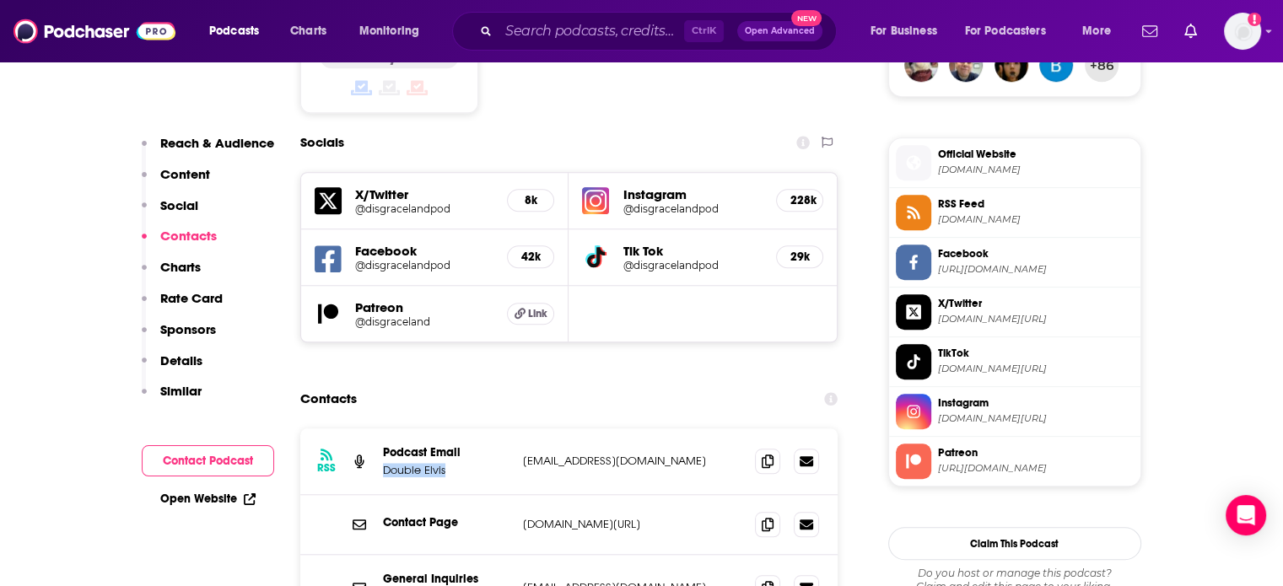
drag, startPoint x: 402, startPoint y: 352, endPoint x: 423, endPoint y: 355, distance: 20.5
click at [423, 463] on p "Double Elvis" at bounding box center [446, 470] width 127 height 14
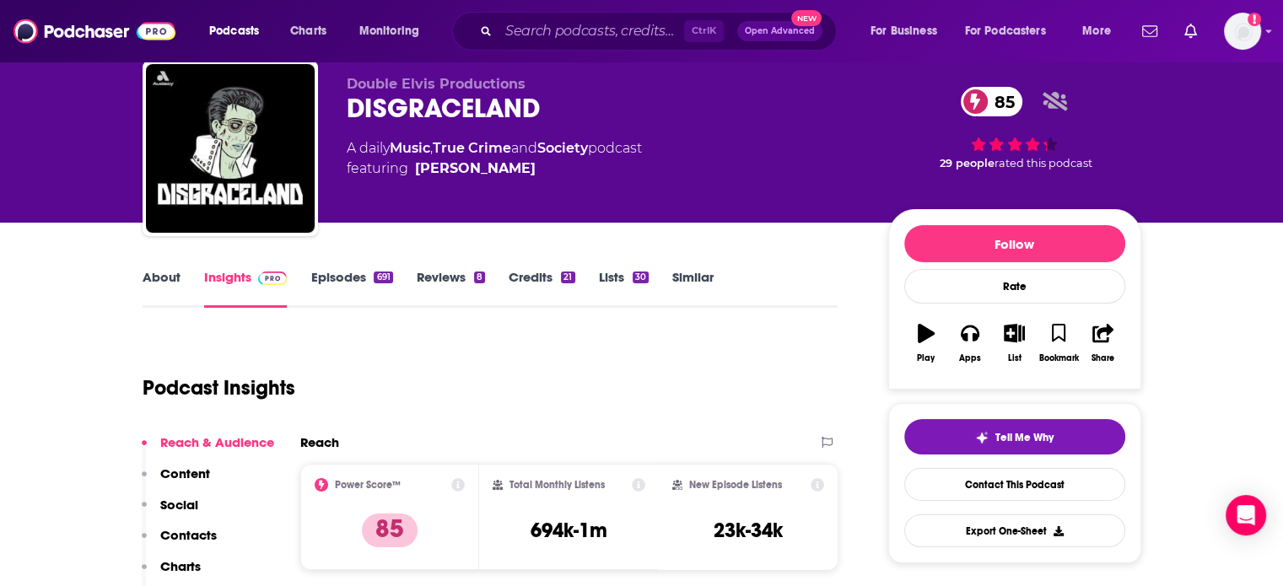
scroll to position [0, 0]
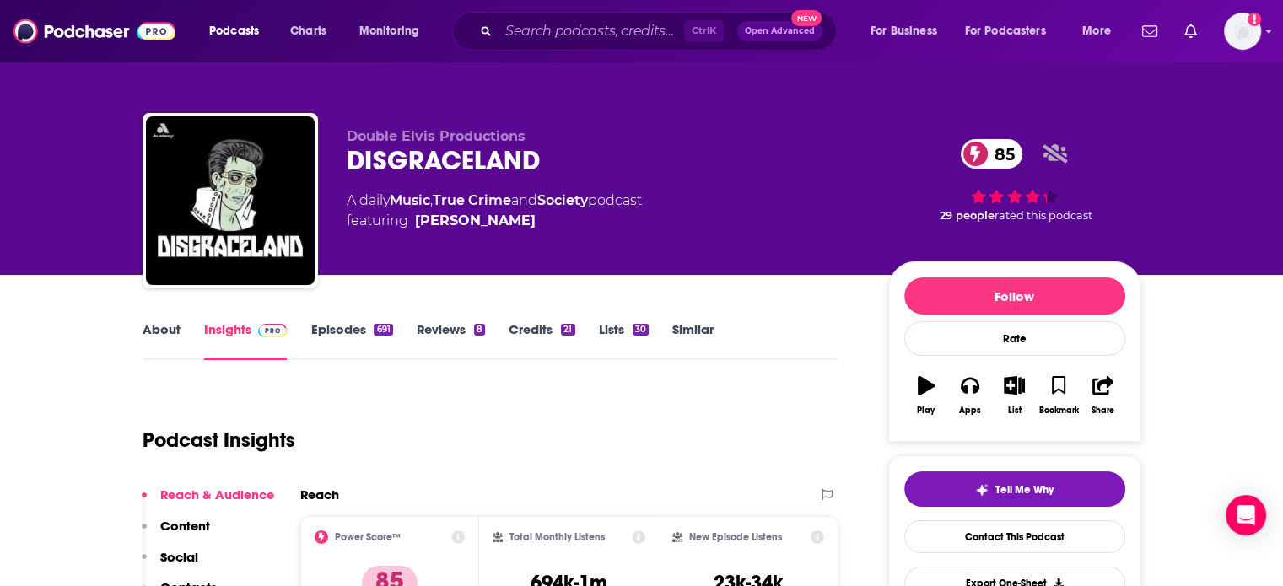
click at [381, 176] on div "DISGRACELAND 85" at bounding box center [604, 160] width 514 height 33
click at [381, 175] on div "DISGRACELAND 85" at bounding box center [604, 160] width 514 height 33
copy h2 "DISGRACELAND"
click at [351, 330] on link "Episodes 691" at bounding box center [351, 340] width 82 height 39
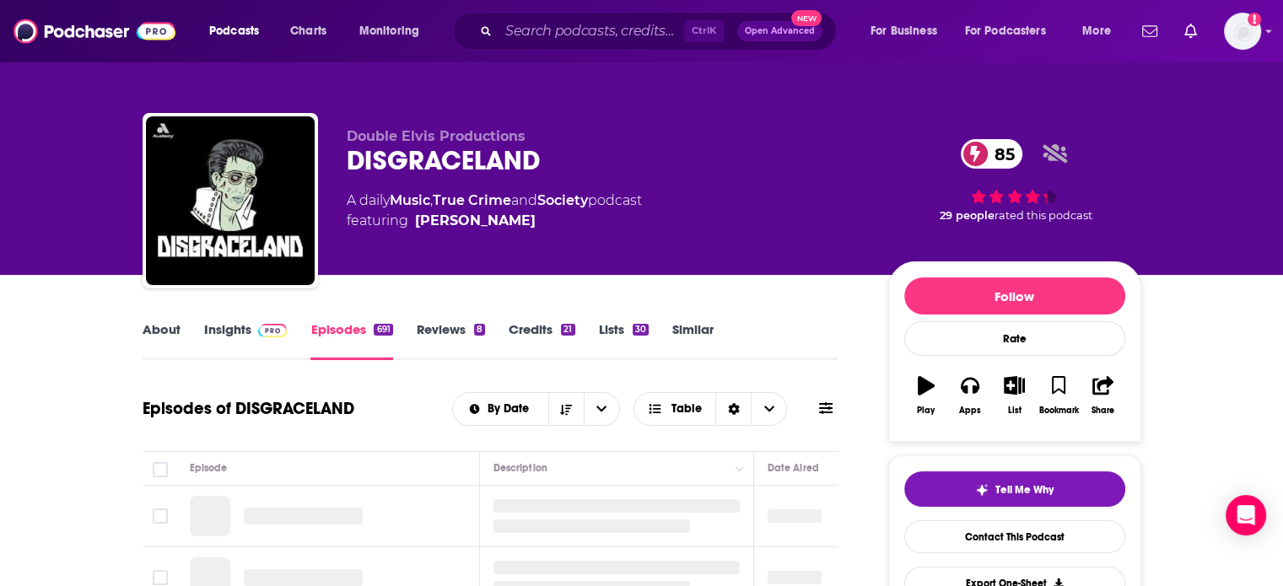
click at [178, 329] on link "About" at bounding box center [162, 340] width 38 height 39
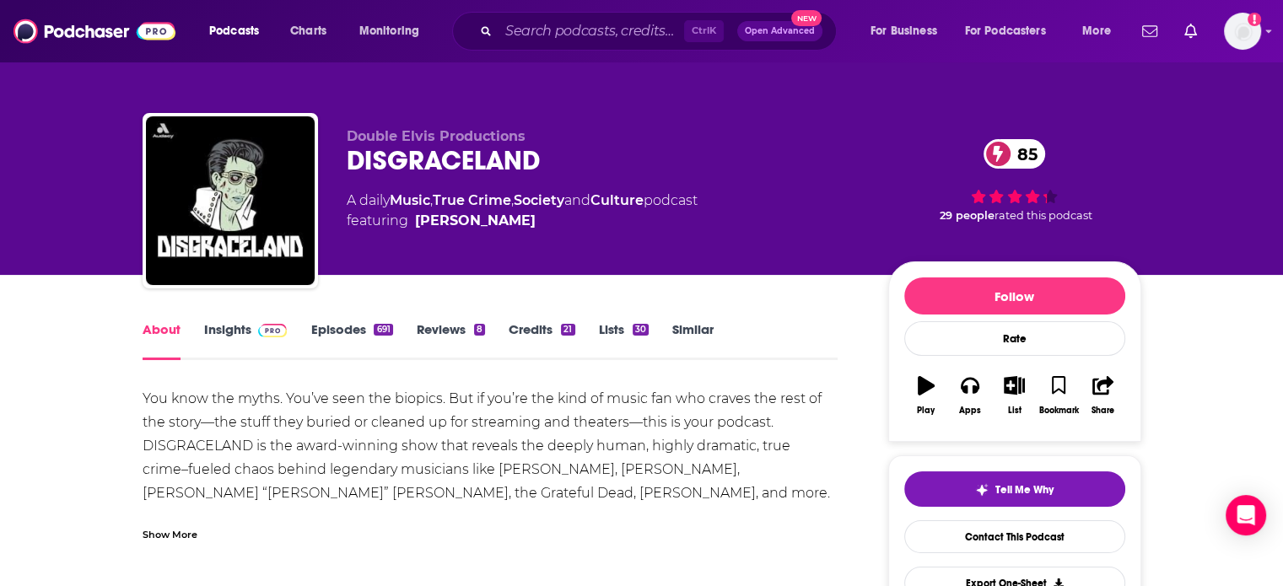
click at [338, 331] on link "Episodes 691" at bounding box center [351, 340] width 82 height 39
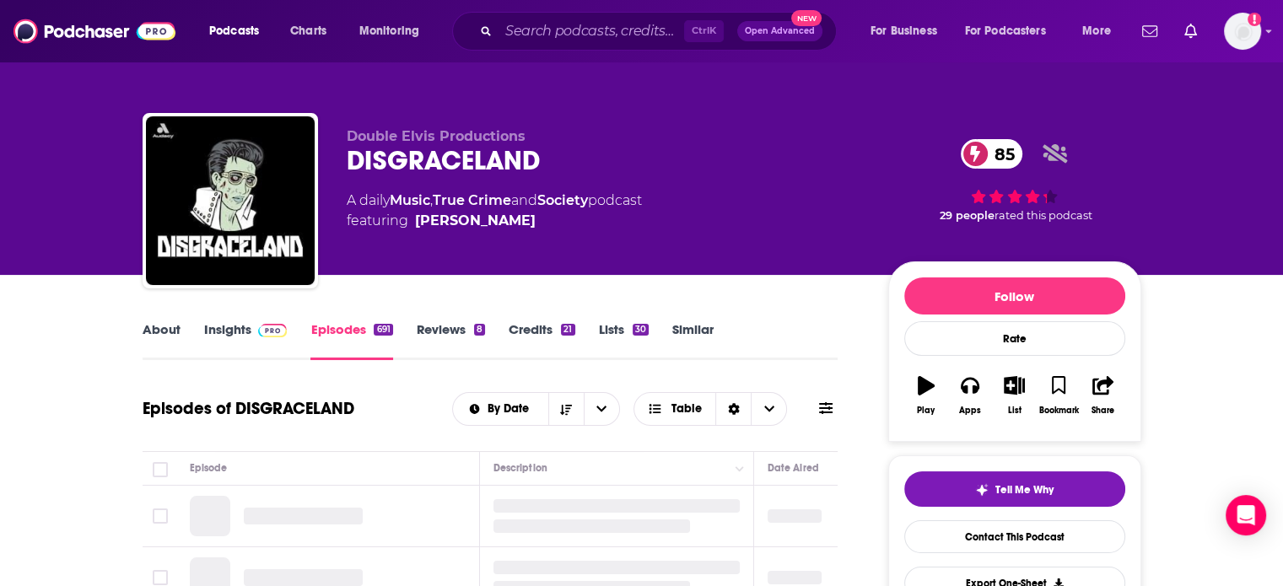
click at [246, 344] on link "Insights" at bounding box center [245, 340] width 83 height 39
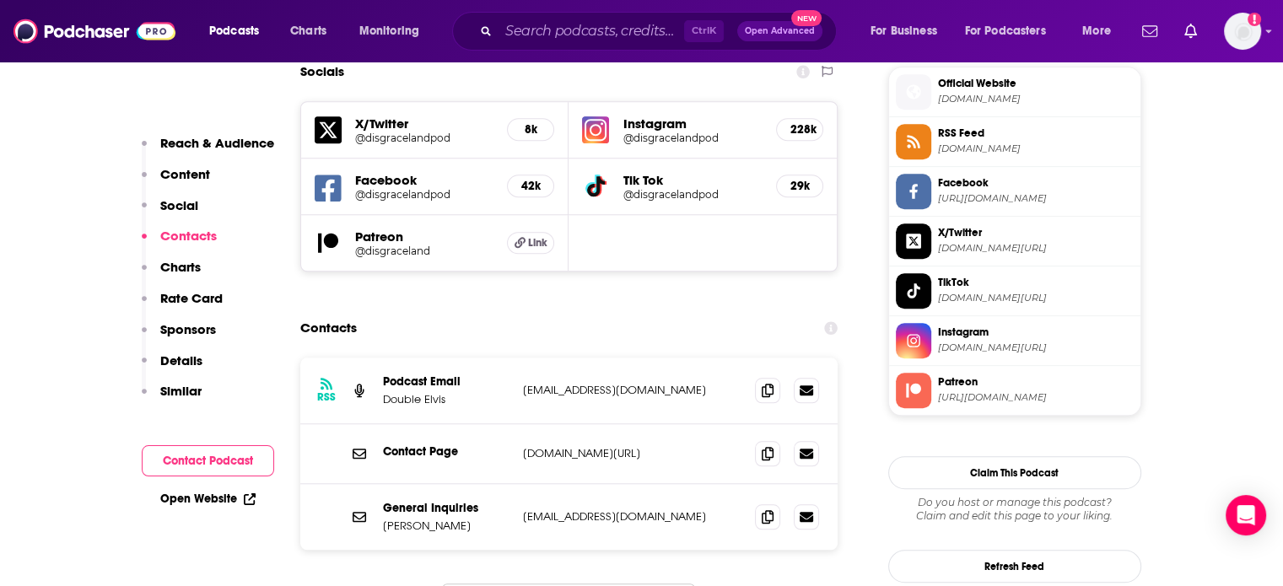
scroll to position [1602, 0]
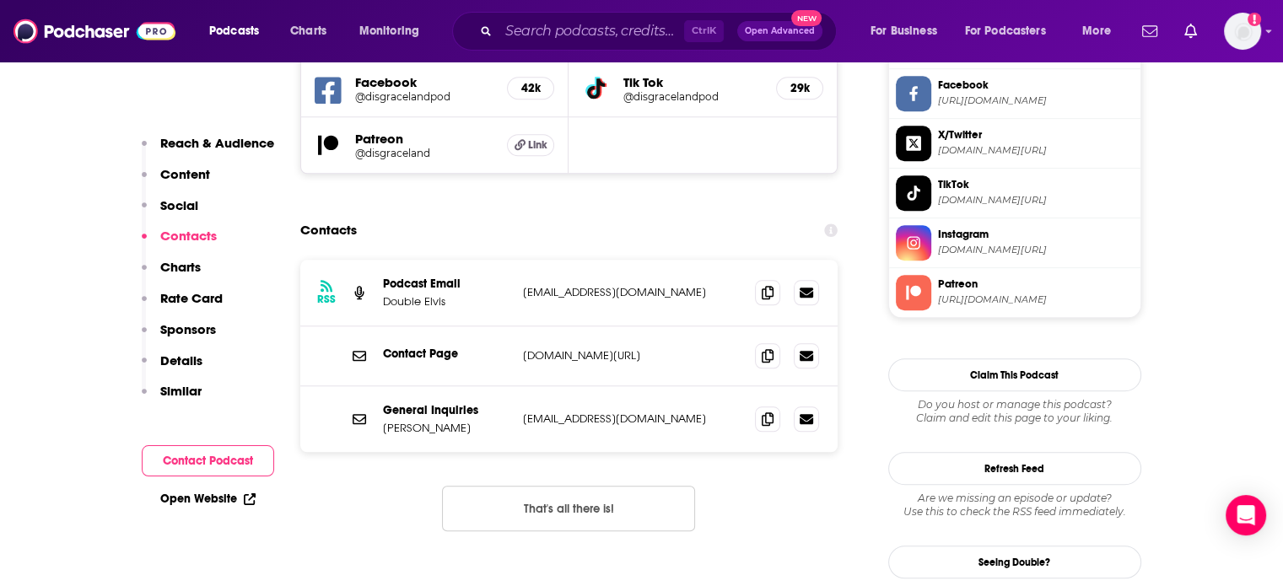
click at [577, 285] on p "Community@doubleelvis.com" at bounding box center [632, 292] width 219 height 14
click at [586, 412] on p "[EMAIL_ADDRESS][DOMAIN_NAME]" at bounding box center [632, 419] width 219 height 14
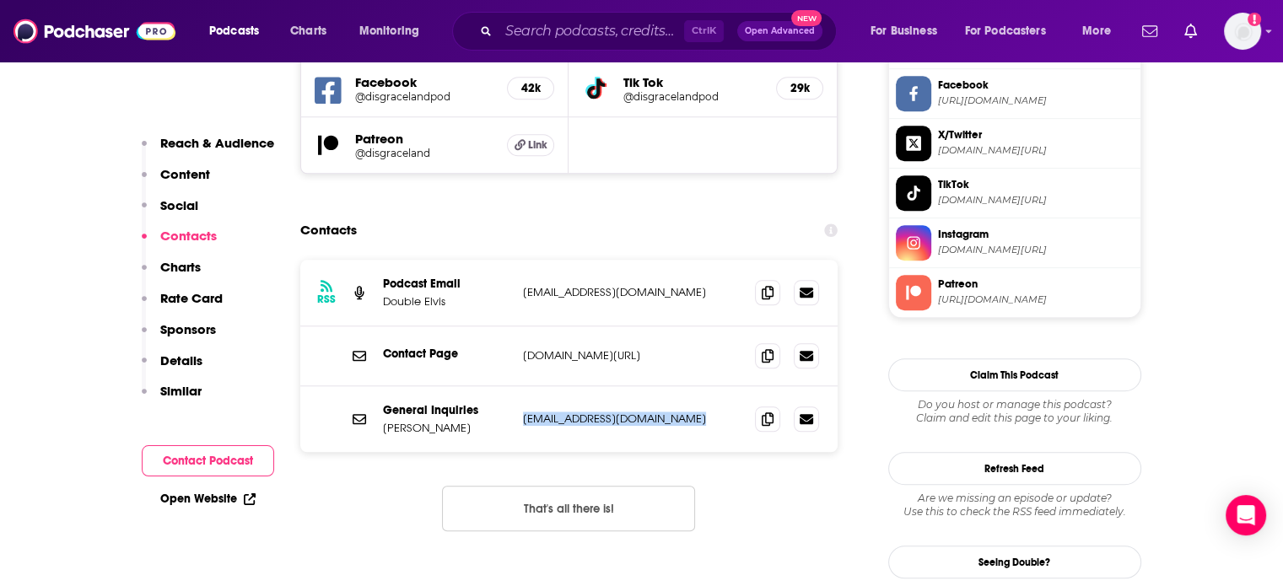
click at [586, 412] on p "[EMAIL_ADDRESS][DOMAIN_NAME]" at bounding box center [632, 419] width 219 height 14
copy div "disgracelandpod@gmail.com disgracelandpod@gmail.com"
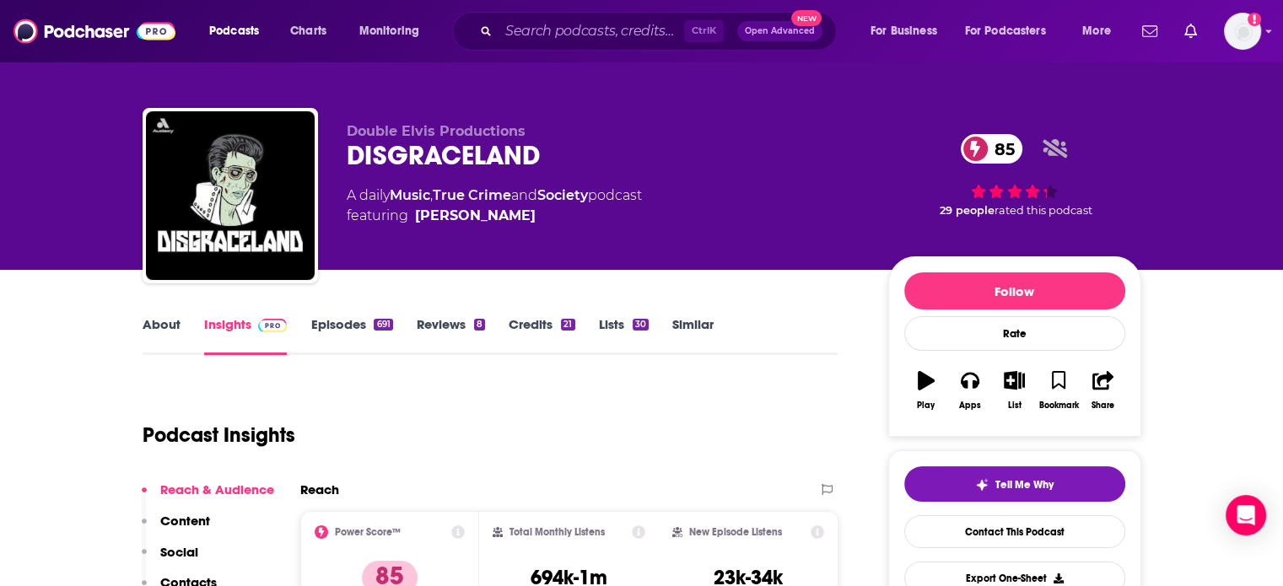
scroll to position [0, 0]
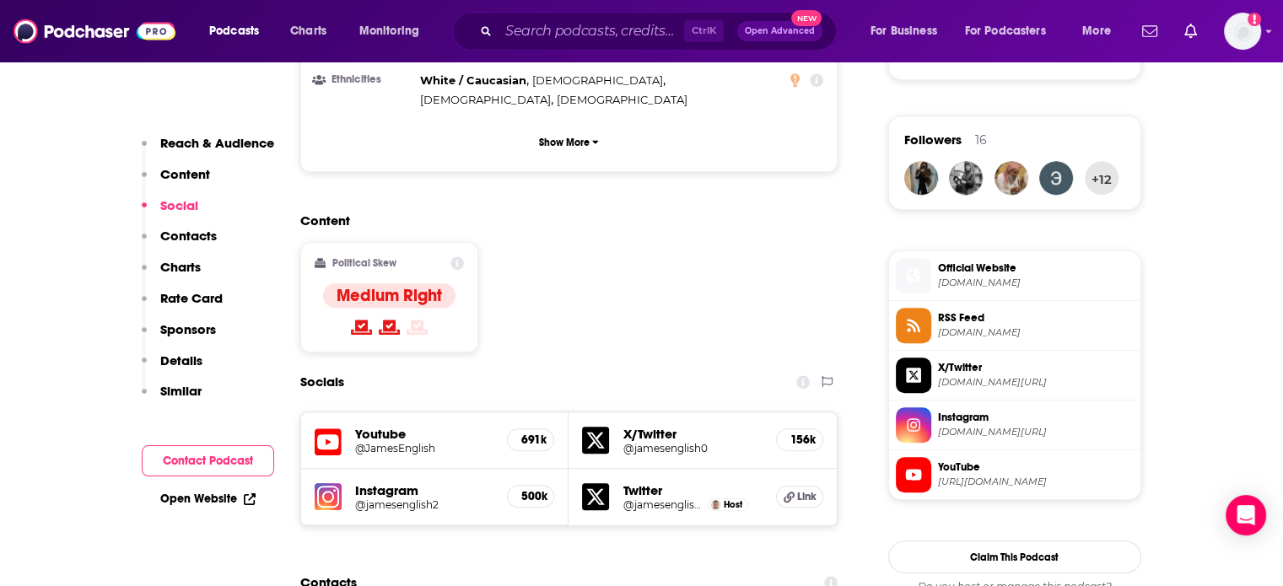
scroll to position [1602, 0]
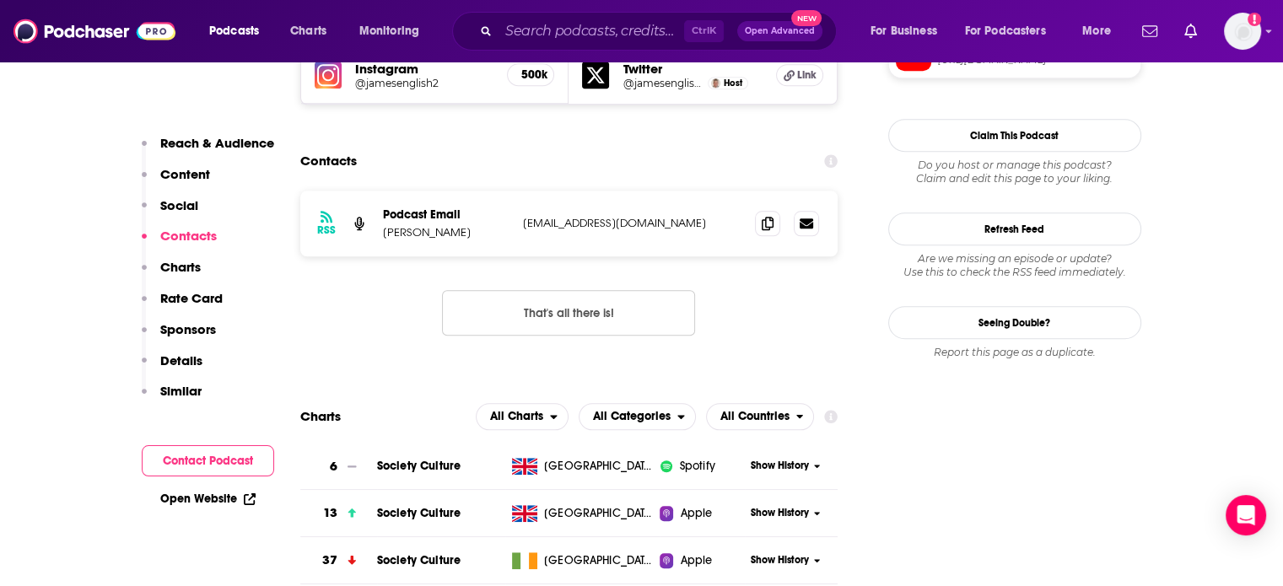
click at [630, 216] on p "[EMAIL_ADDRESS][DOMAIN_NAME]" at bounding box center [632, 223] width 219 height 14
copy div "[EMAIL_ADDRESS][DOMAIN_NAME] [EMAIL_ADDRESS][DOMAIN_NAME]"
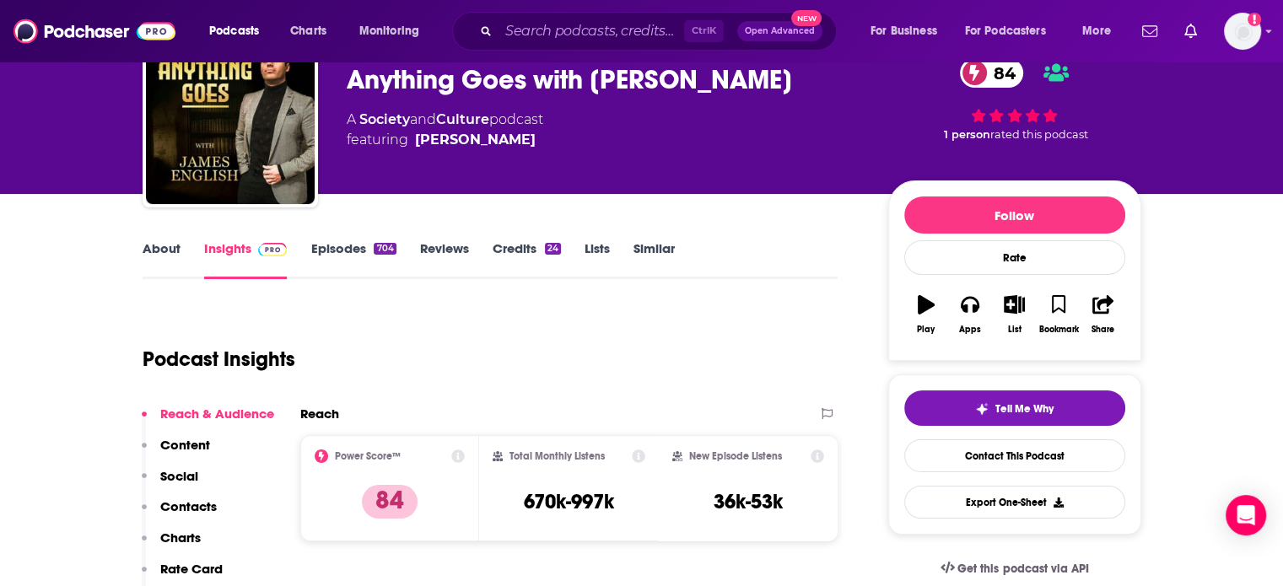
scroll to position [0, 0]
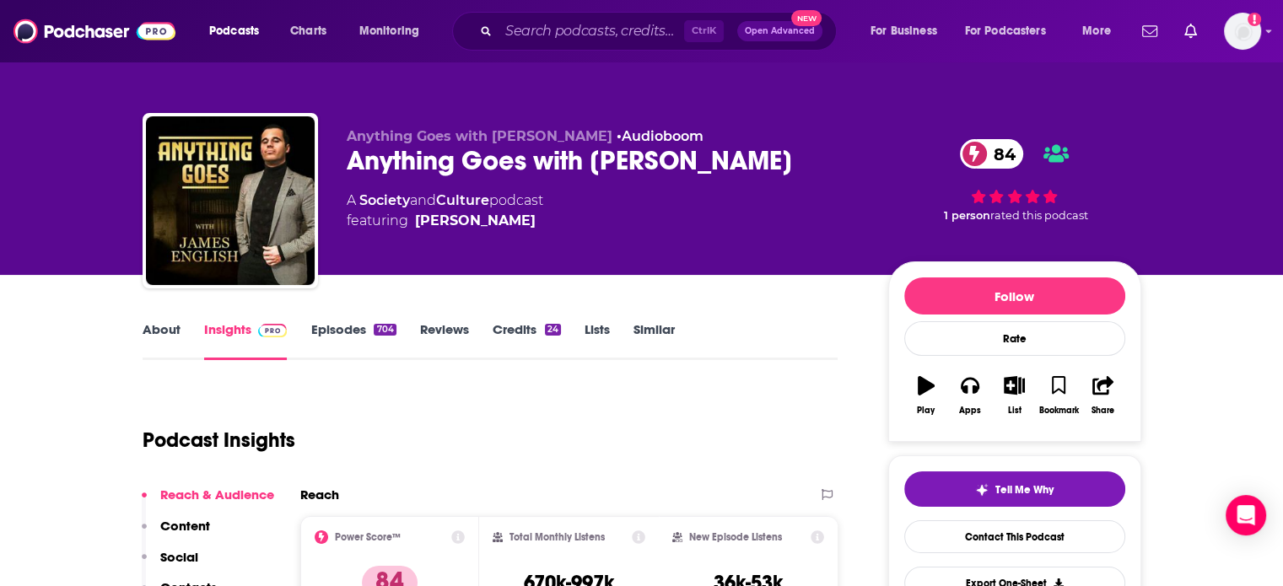
click at [165, 325] on link "About" at bounding box center [162, 340] width 38 height 39
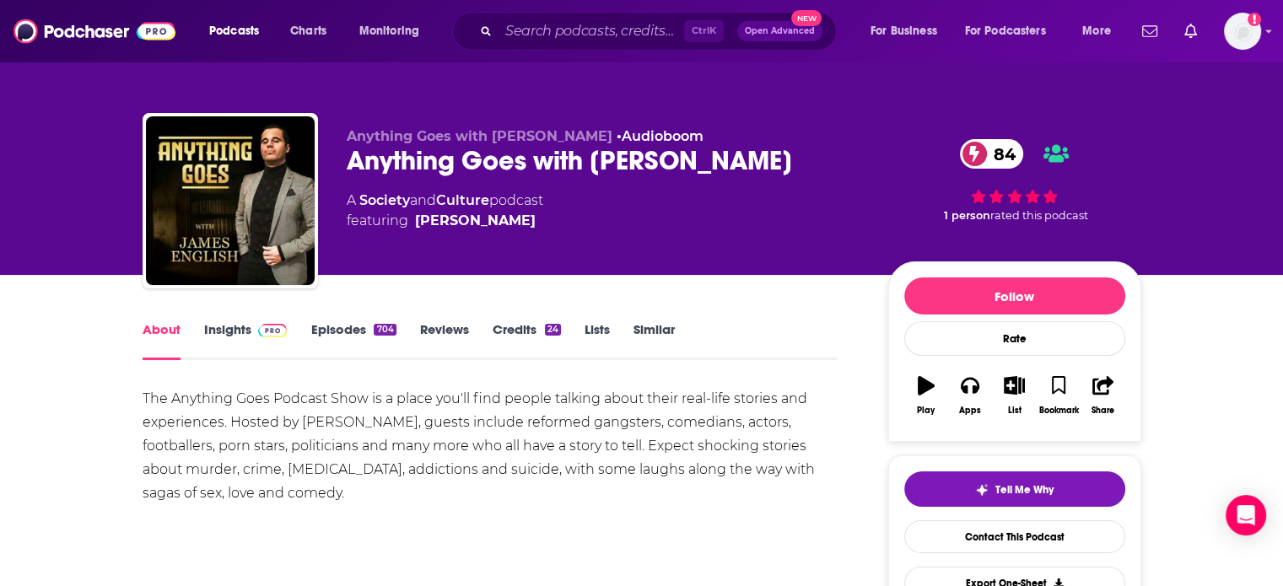
click at [313, 326] on link "Episodes 704" at bounding box center [352, 340] width 85 height 39
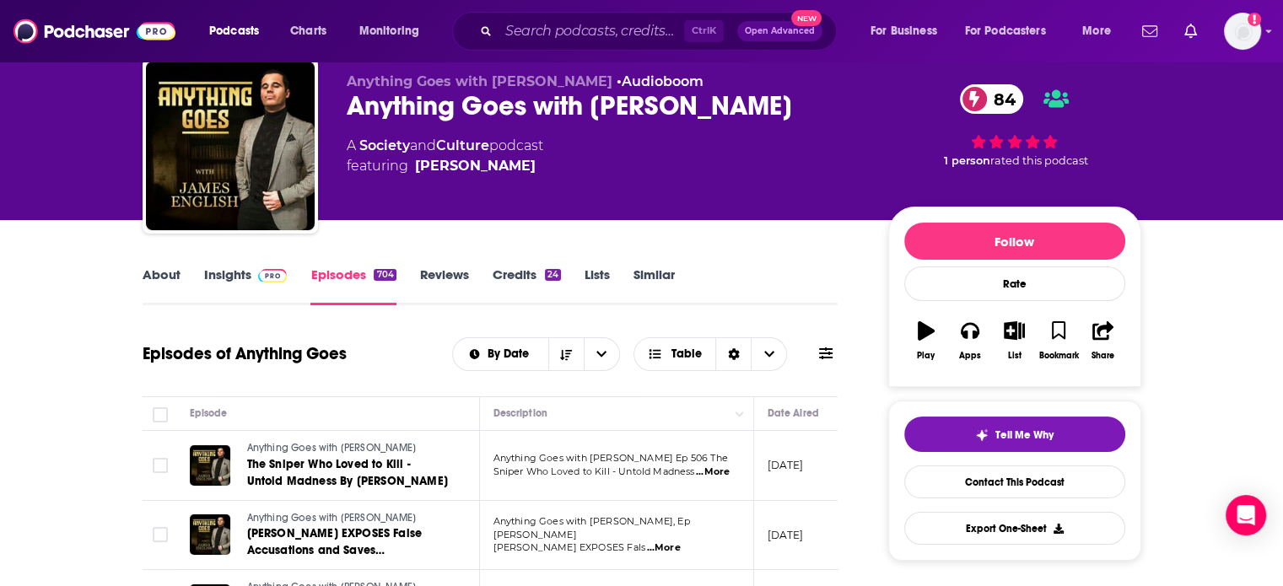
scroll to position [84, 0]
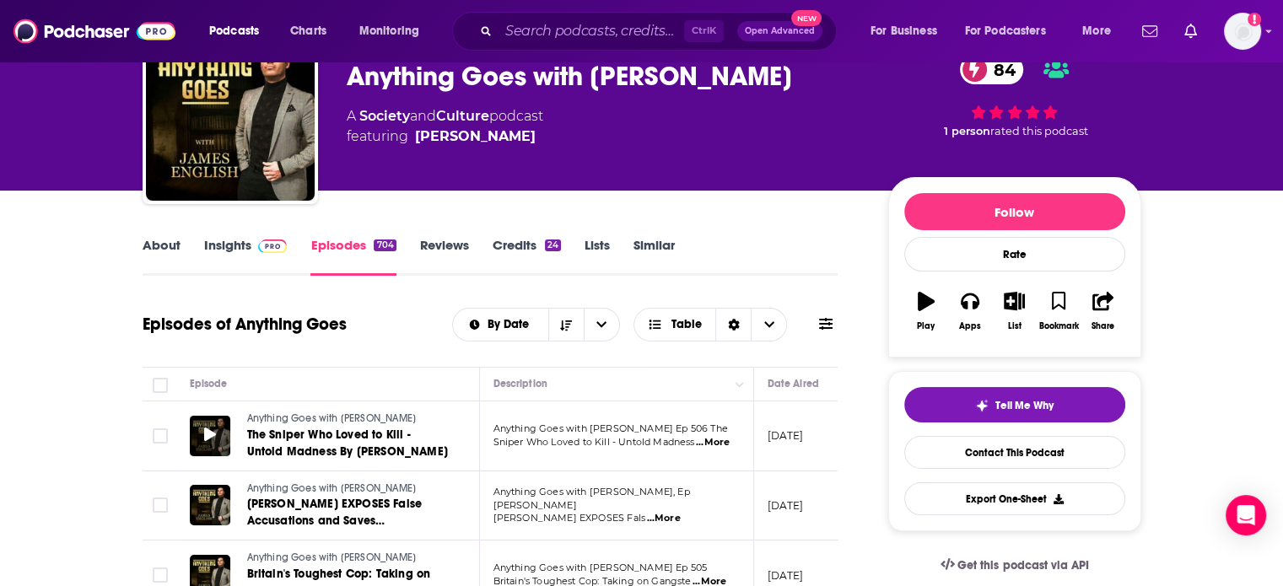
click at [213, 443] on span at bounding box center [210, 435] width 12 height 19
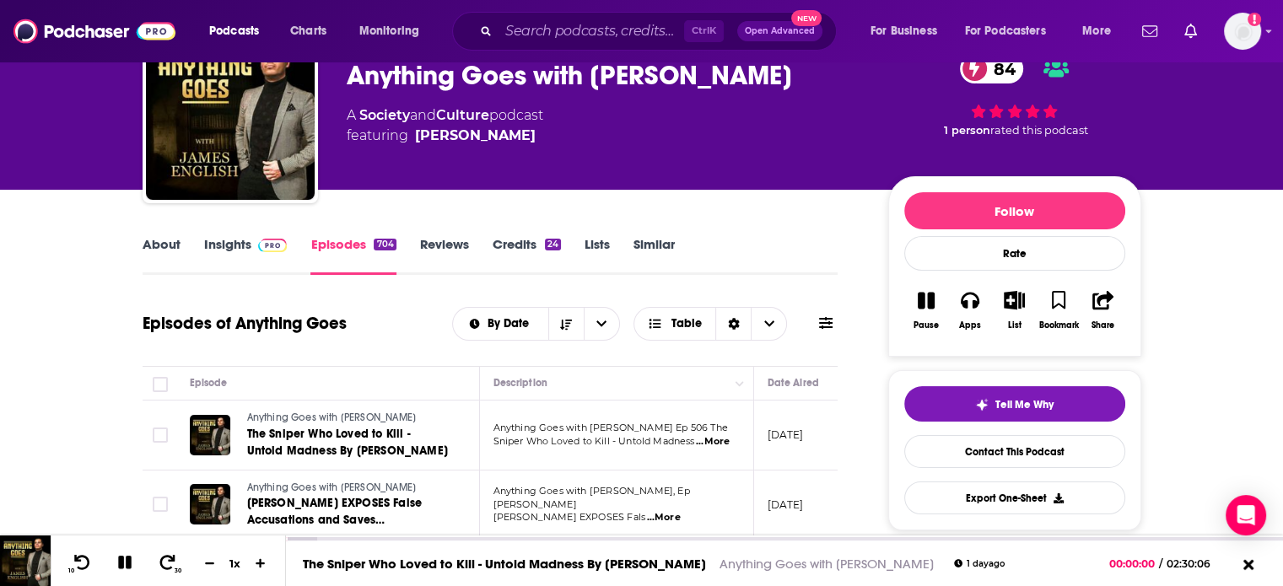
scroll to position [253, 0]
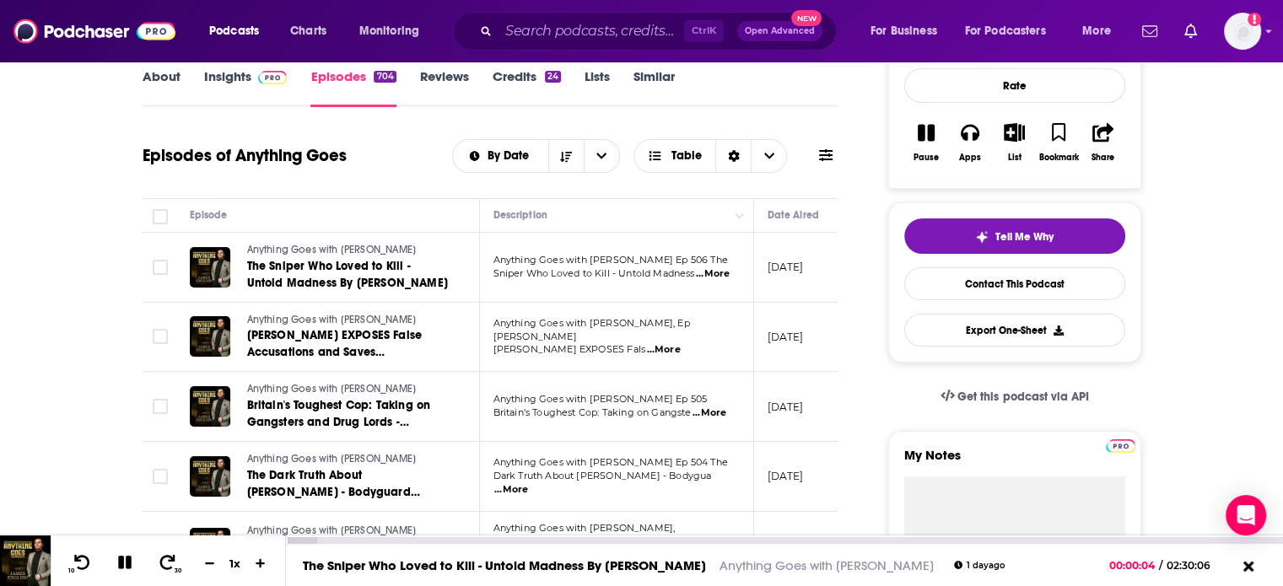
click at [444, 538] on div at bounding box center [784, 540] width 997 height 7
click at [341, 541] on div at bounding box center [365, 540] width 159 height 7
click at [319, 540] on div at bounding box center [313, 540] width 55 height 7
click at [307, 541] on div at bounding box center [303, 540] width 34 height 7
click at [303, 541] on div at bounding box center [297, 540] width 22 height 7
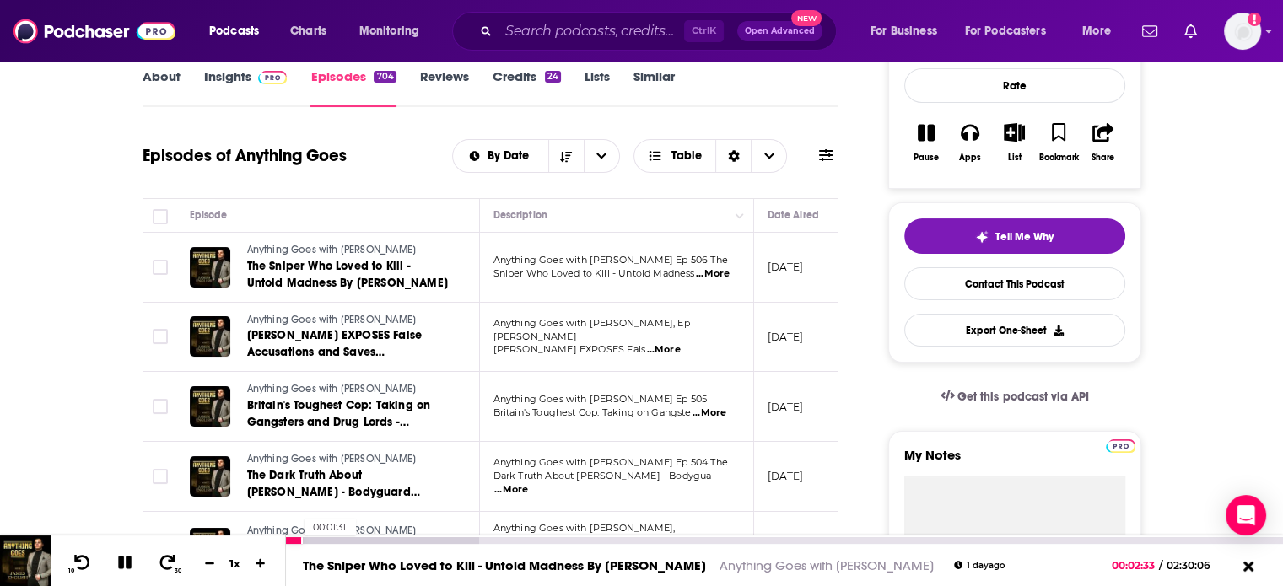
click at [295, 541] on div at bounding box center [294, 540] width 17 height 7
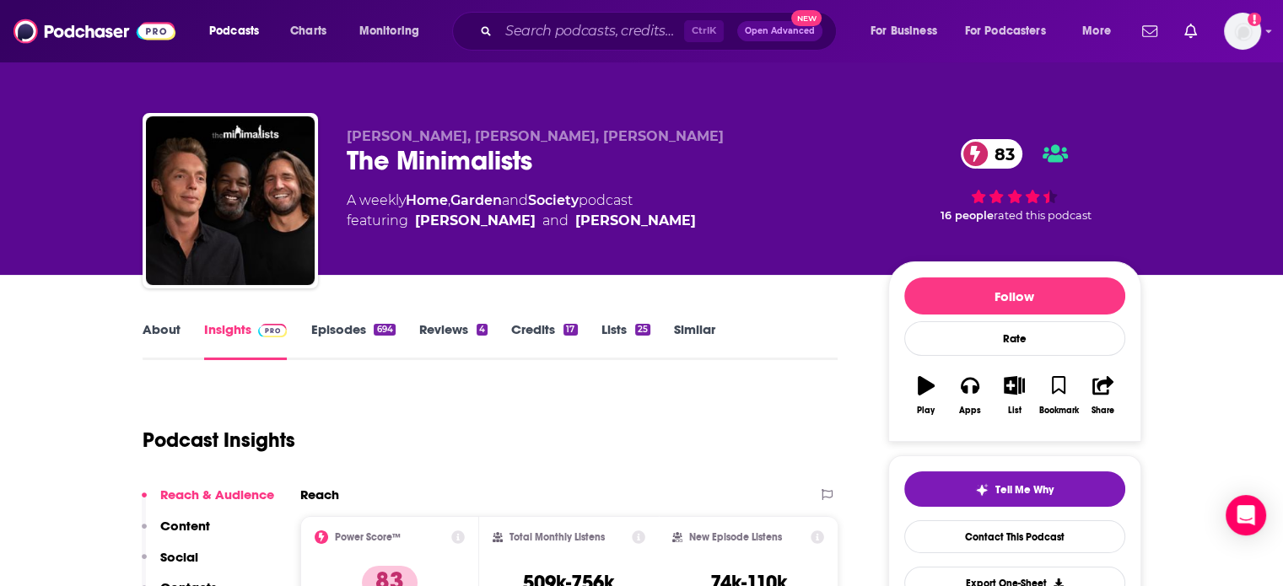
click at [169, 351] on link "About" at bounding box center [162, 340] width 38 height 39
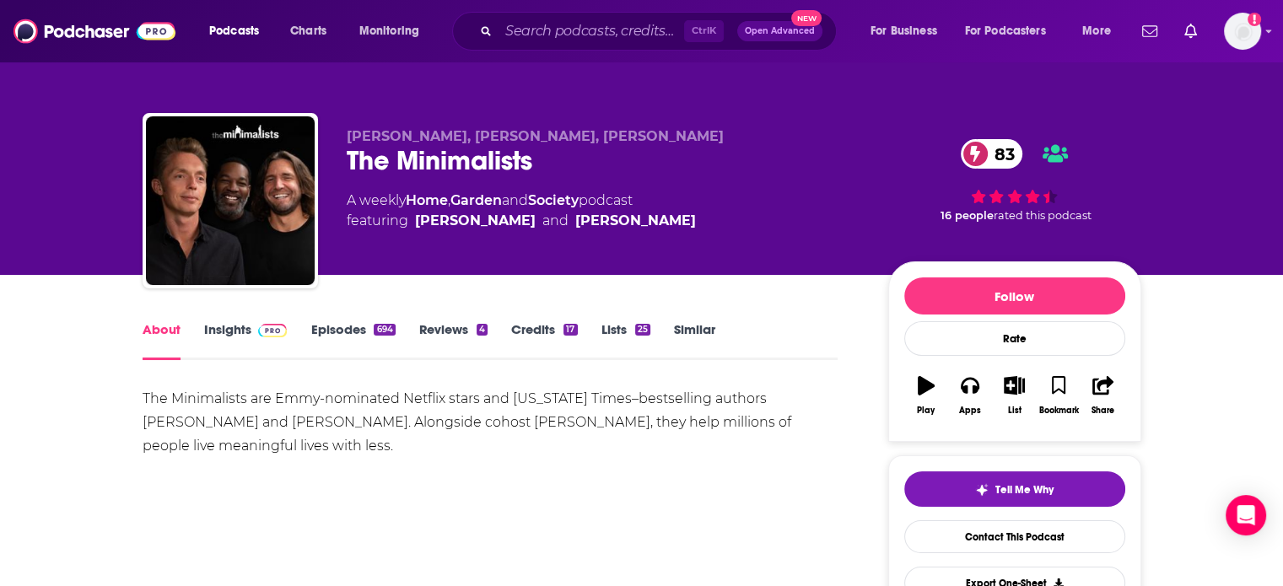
click at [317, 320] on div "About Insights Episodes 694 Reviews 4 Credits 17 Lists 25 Similar" at bounding box center [491, 339] width 696 height 41
click at [317, 329] on link "Episodes 694" at bounding box center [352, 340] width 84 height 39
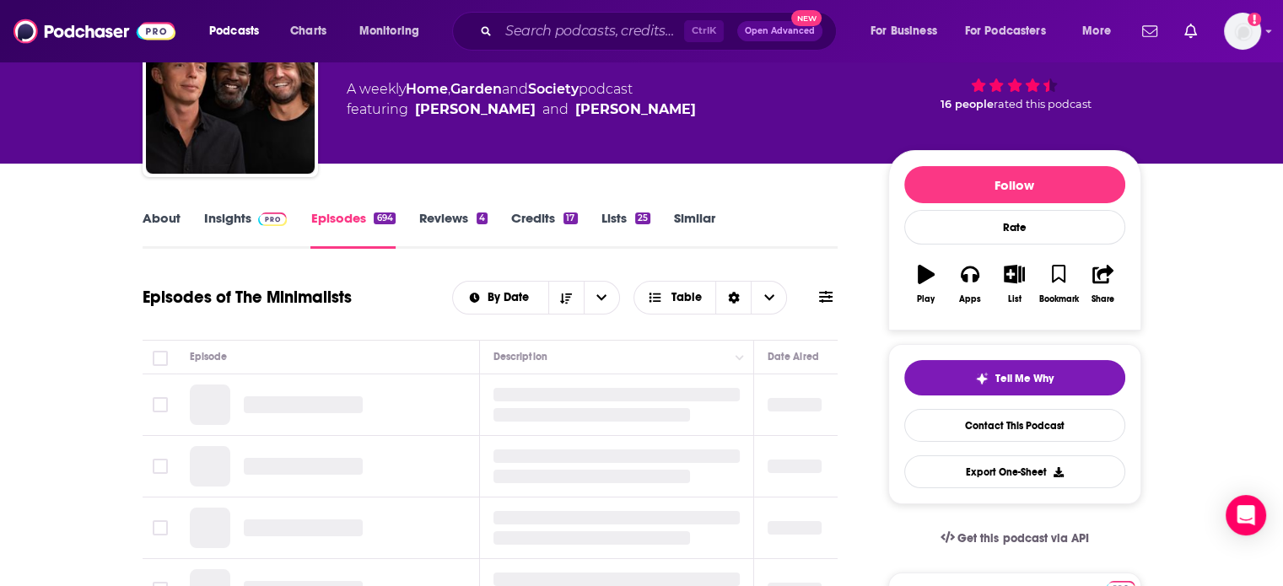
scroll to position [84, 0]
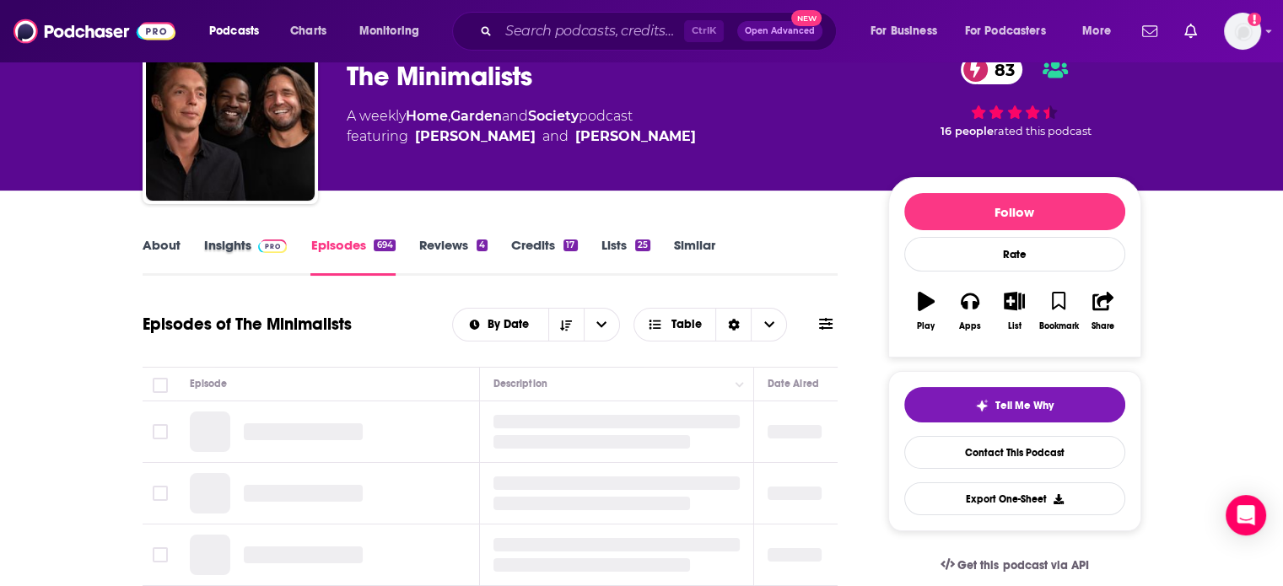
click at [287, 240] on div "Insights" at bounding box center [257, 256] width 107 height 39
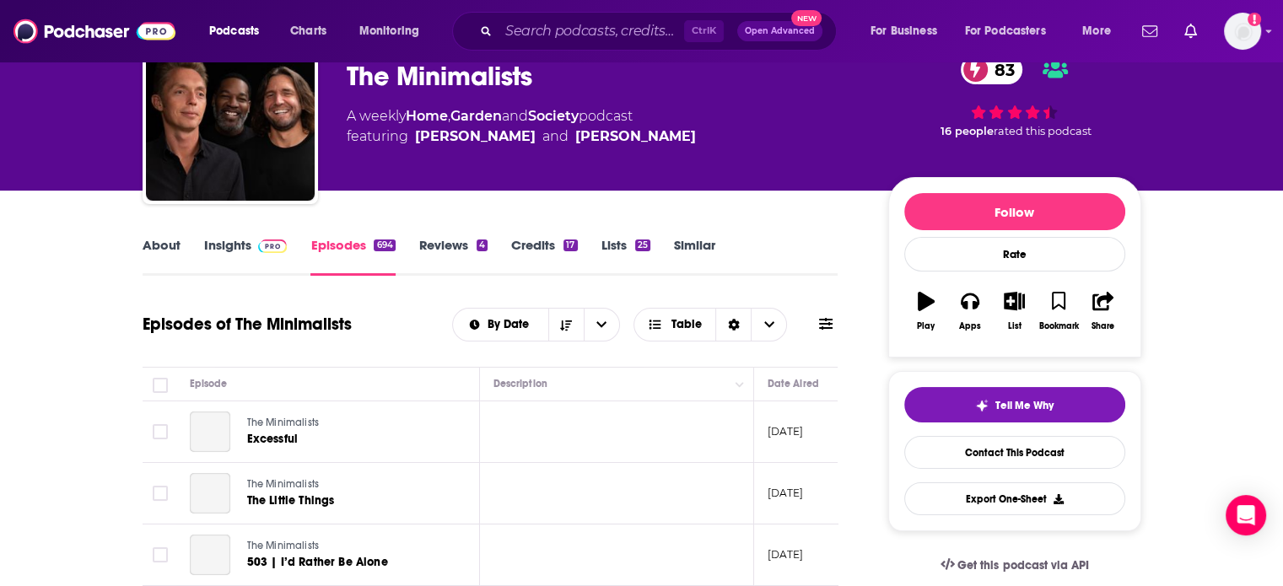
click at [267, 249] on img at bounding box center [273, 246] width 30 height 13
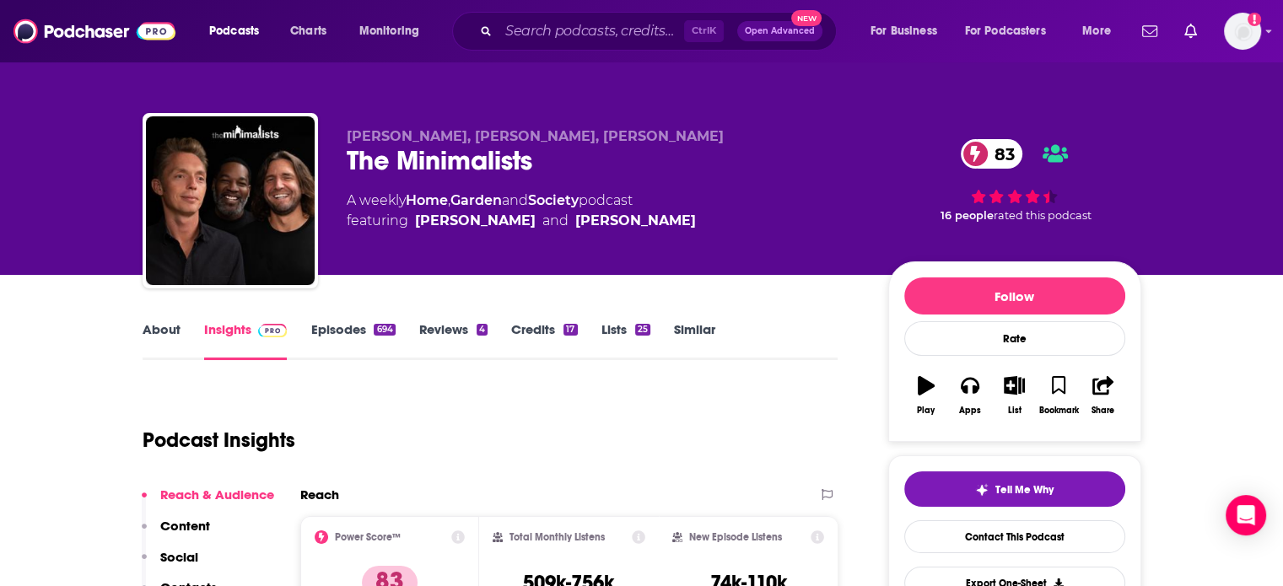
drag, startPoint x: 267, startPoint y: 249, endPoint x: 375, endPoint y: 303, distance: 121.4
click at [383, 243] on div "[PERSON_NAME], [PERSON_NAME], [PERSON_NAME] The Minimalists 83 A weekly Home , …" at bounding box center [604, 195] width 514 height 135
click at [374, 327] on div "694" at bounding box center [384, 330] width 21 height 12
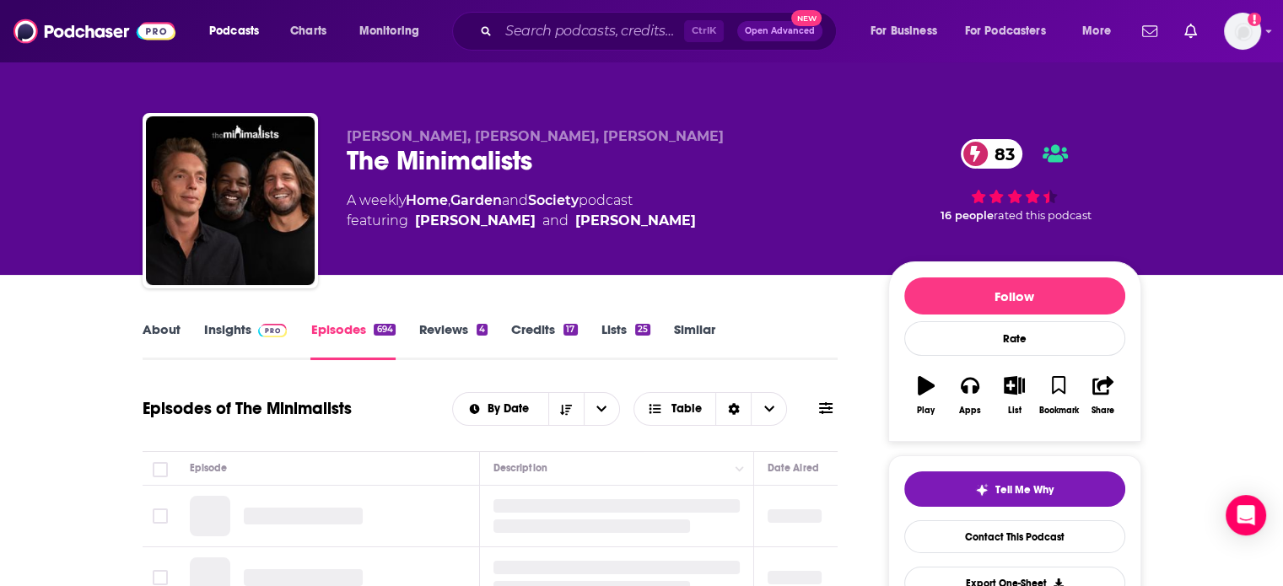
click at [263, 331] on img at bounding box center [273, 330] width 30 height 13
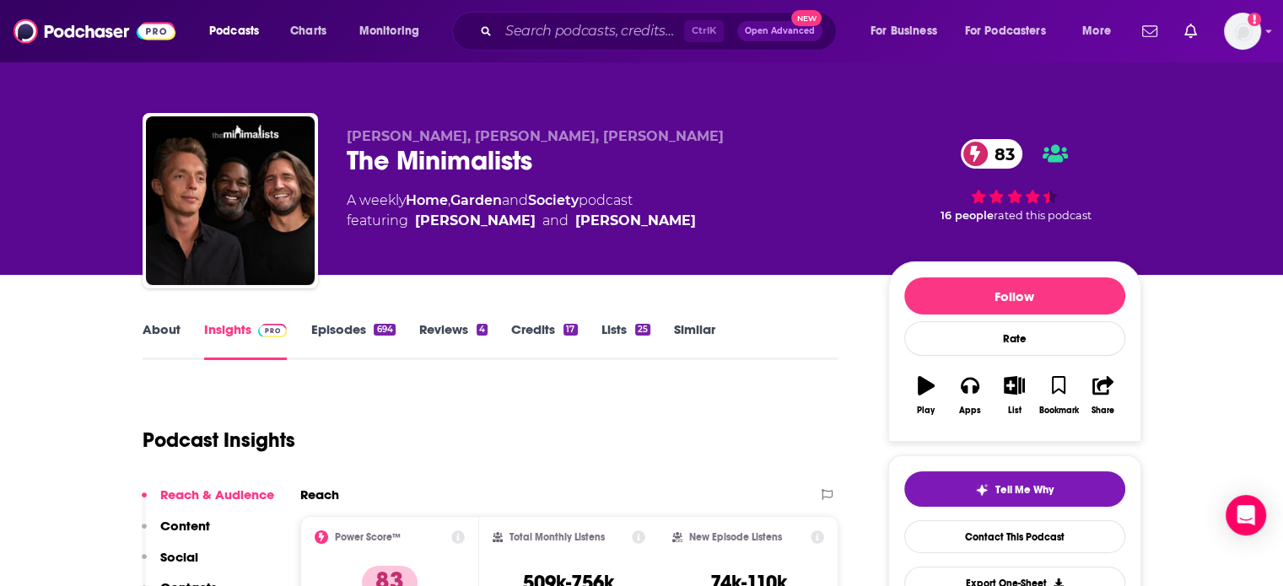
click at [359, 344] on link "Episodes 694" at bounding box center [352, 340] width 84 height 39
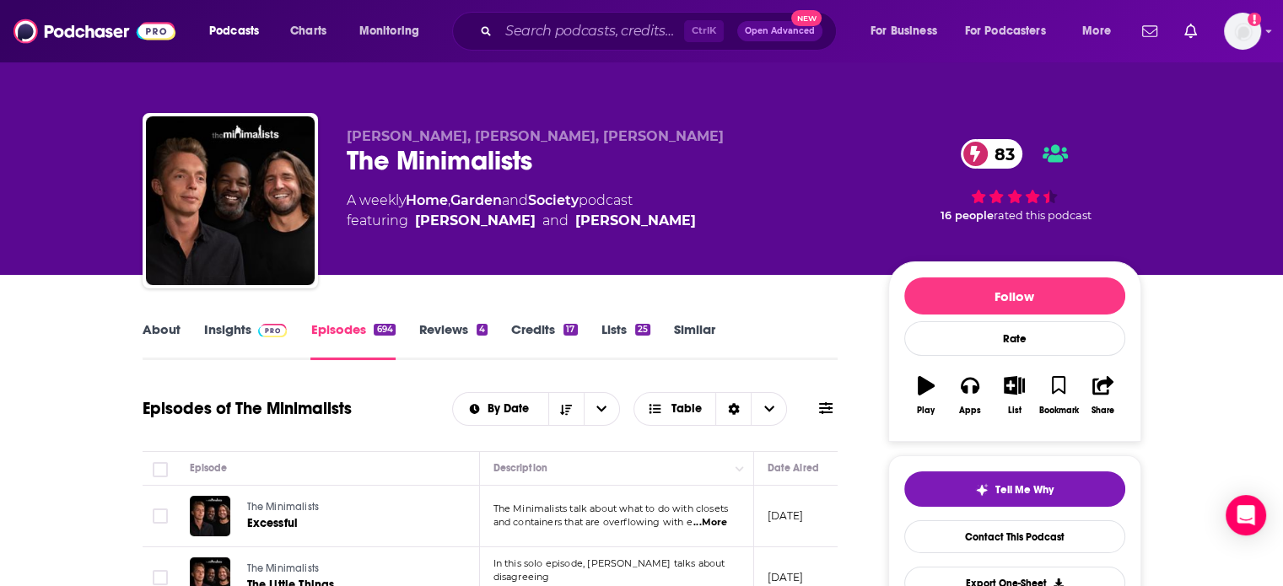
scroll to position [84, 0]
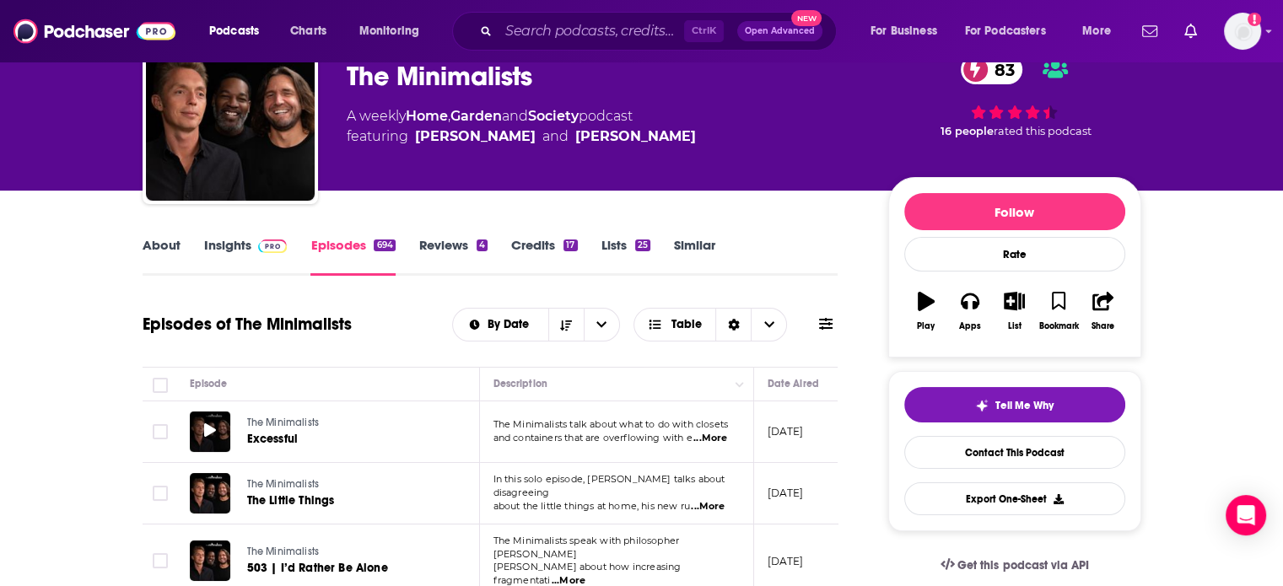
click at [220, 426] on div at bounding box center [210, 432] width 40 height 40
click at [215, 431] on icon at bounding box center [210, 429] width 12 height 13
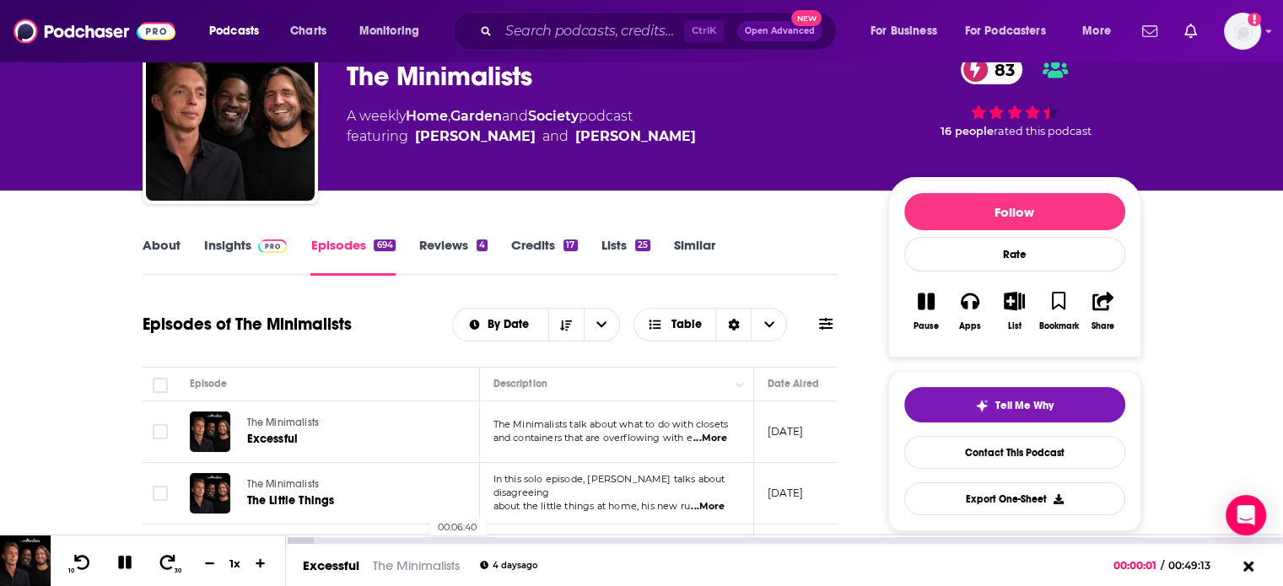
click at [422, 540] on div "00:06:40" at bounding box center [784, 540] width 997 height 7
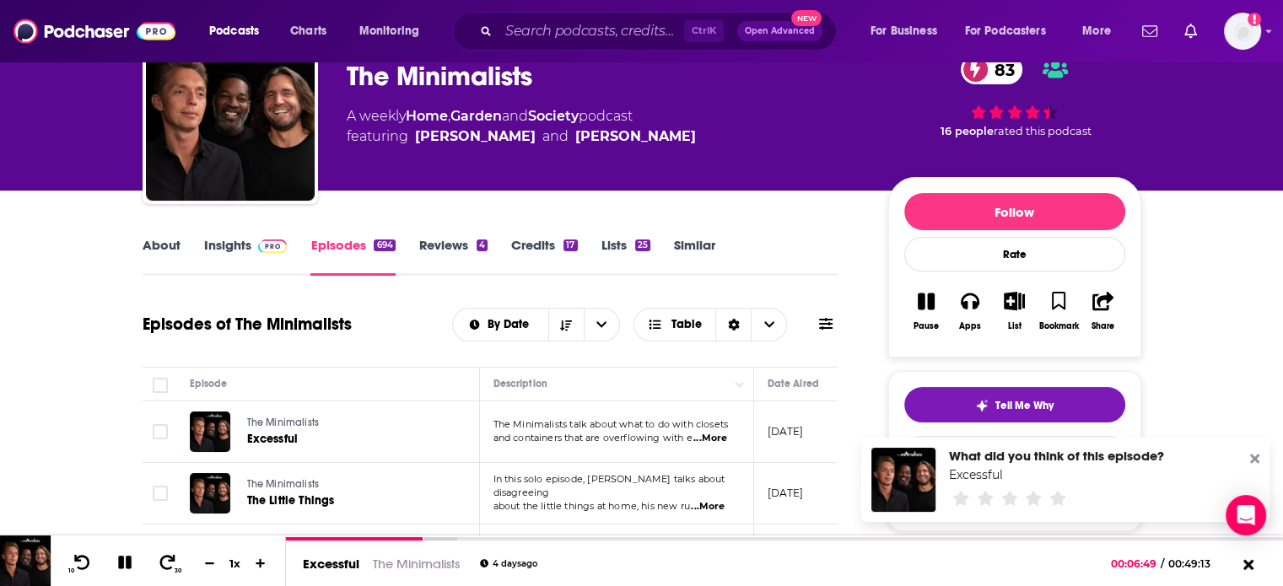
click at [259, 250] on img at bounding box center [273, 246] width 30 height 13
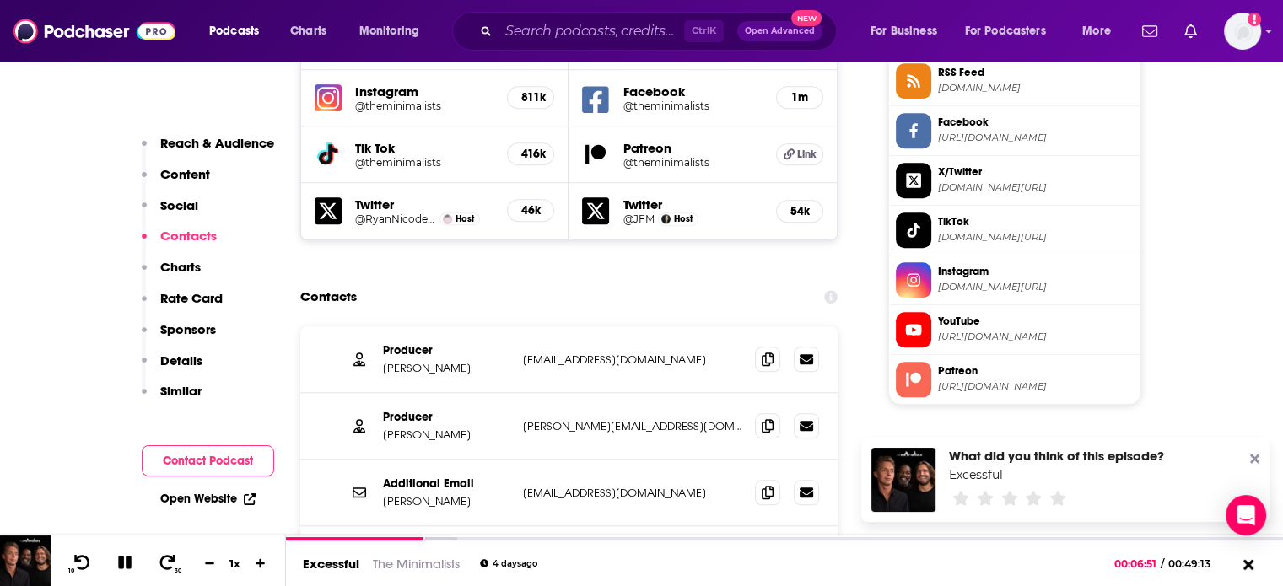
scroll to position [1687, 0]
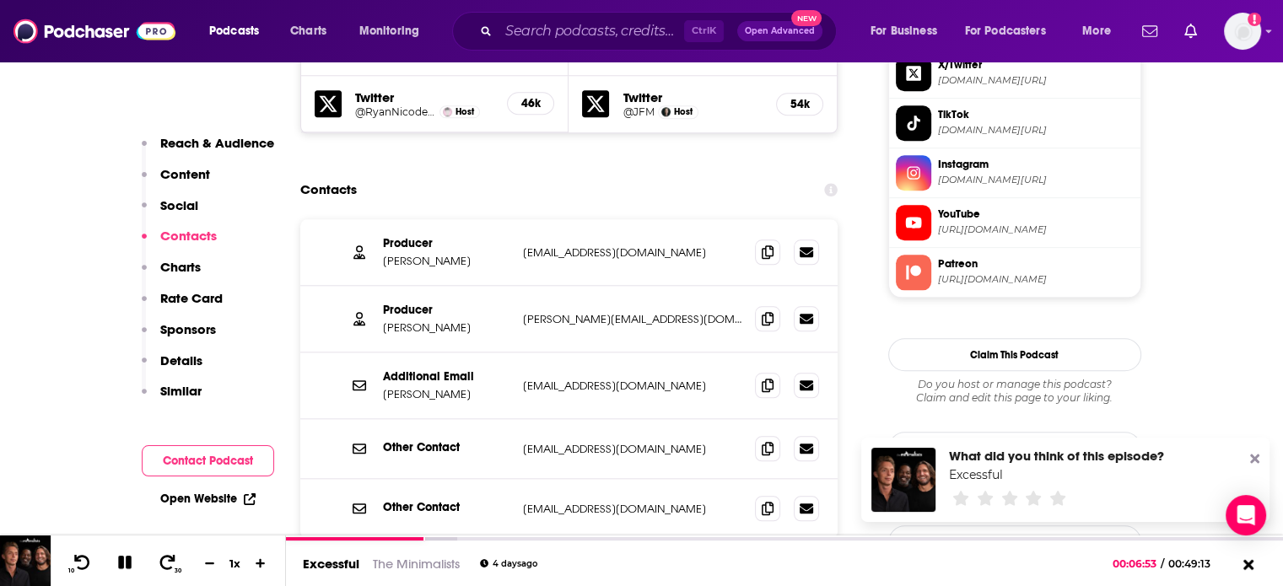
click at [582, 442] on p "[EMAIL_ADDRESS][DOMAIN_NAME]" at bounding box center [632, 449] width 219 height 14
copy div "[EMAIL_ADDRESS][DOMAIN_NAME] [EMAIL_ADDRESS][DOMAIN_NAME]"
click at [565, 286] on div "Producer [PERSON_NAME] [PERSON_NAME][EMAIL_ADDRESS][DOMAIN_NAME] [PERSON_NAME][…" at bounding box center [569, 319] width 538 height 67
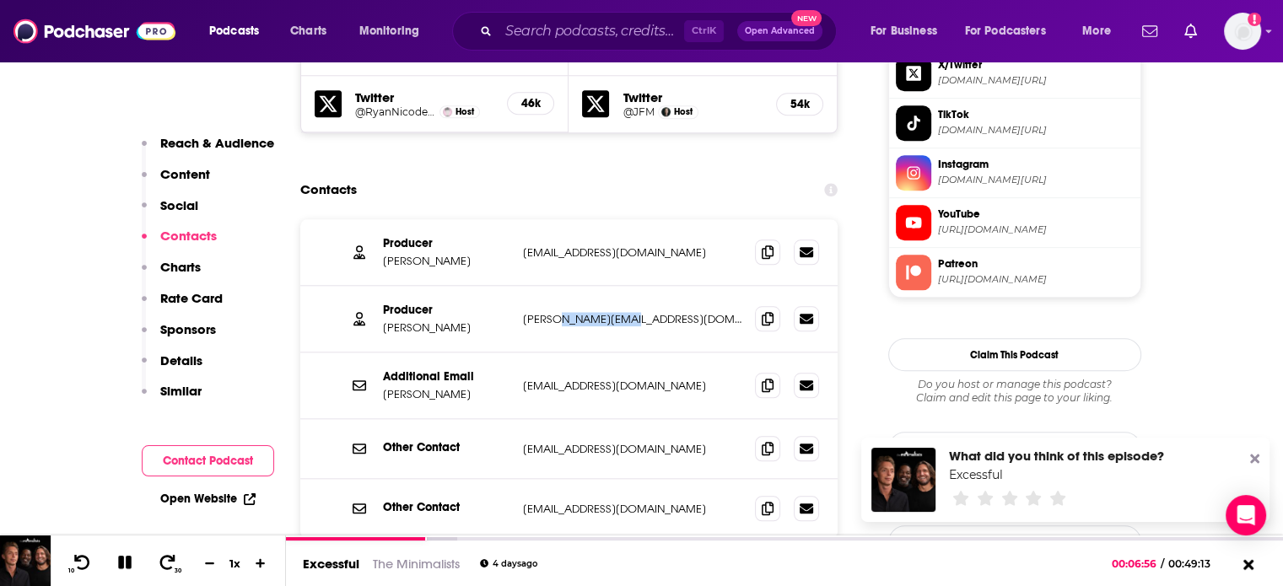
click at [565, 286] on div "Producer [PERSON_NAME] [PERSON_NAME][EMAIL_ADDRESS][DOMAIN_NAME] [PERSON_NAME][…" at bounding box center [569, 319] width 538 height 67
click at [569, 245] on p "[EMAIL_ADDRESS][DOMAIN_NAME]" at bounding box center [632, 252] width 219 height 14
copy div "[EMAIL_ADDRESS][DOMAIN_NAME] [EMAIL_ADDRESS][DOMAIN_NAME]"
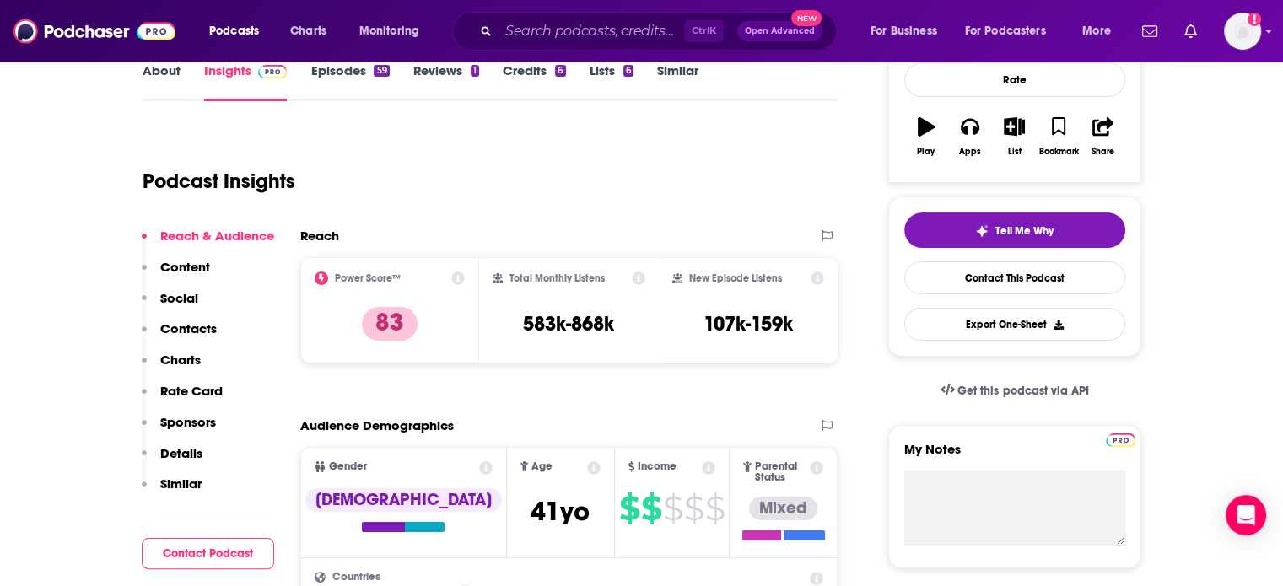
scroll to position [169, 0]
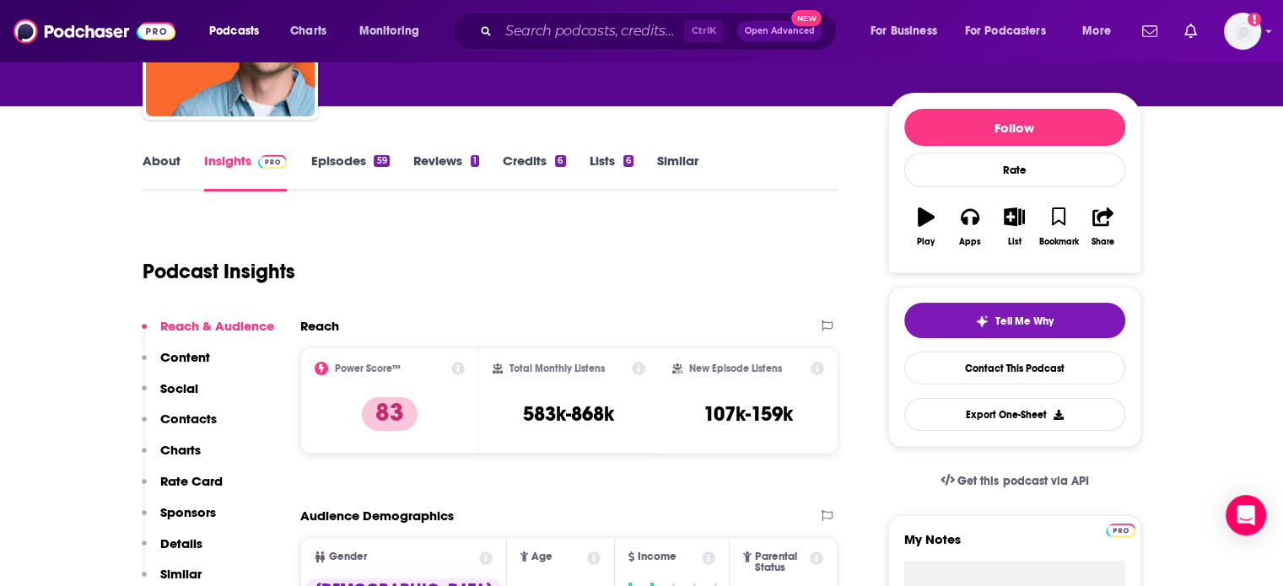
click at [159, 173] on link "About" at bounding box center [162, 172] width 38 height 39
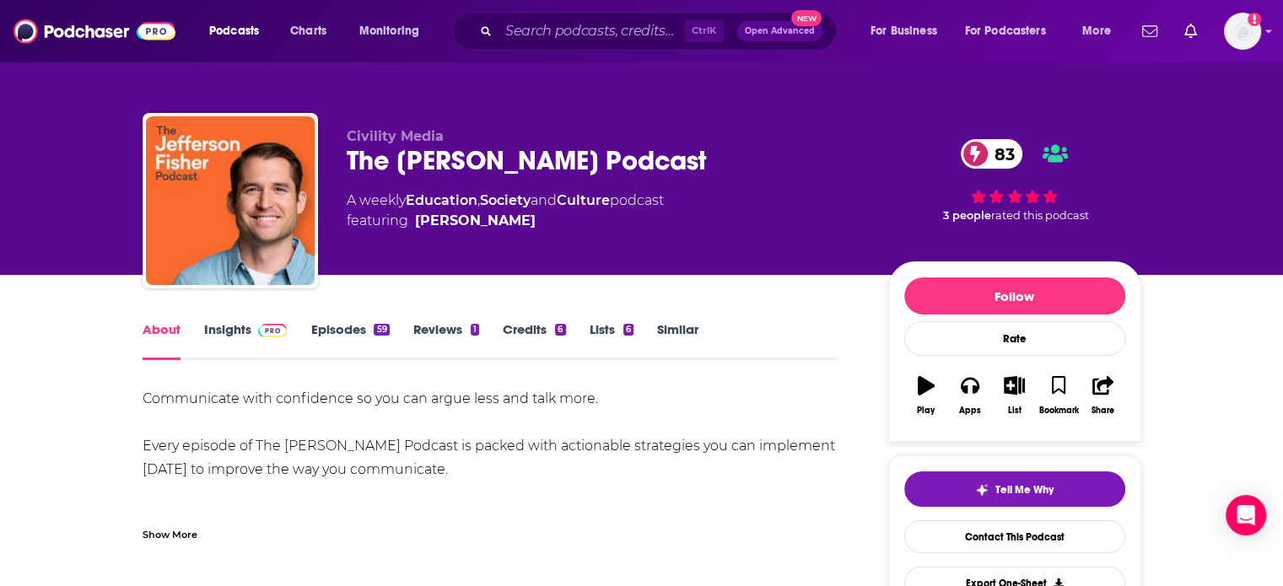
click at [339, 329] on link "Episodes 59" at bounding box center [349, 340] width 78 height 39
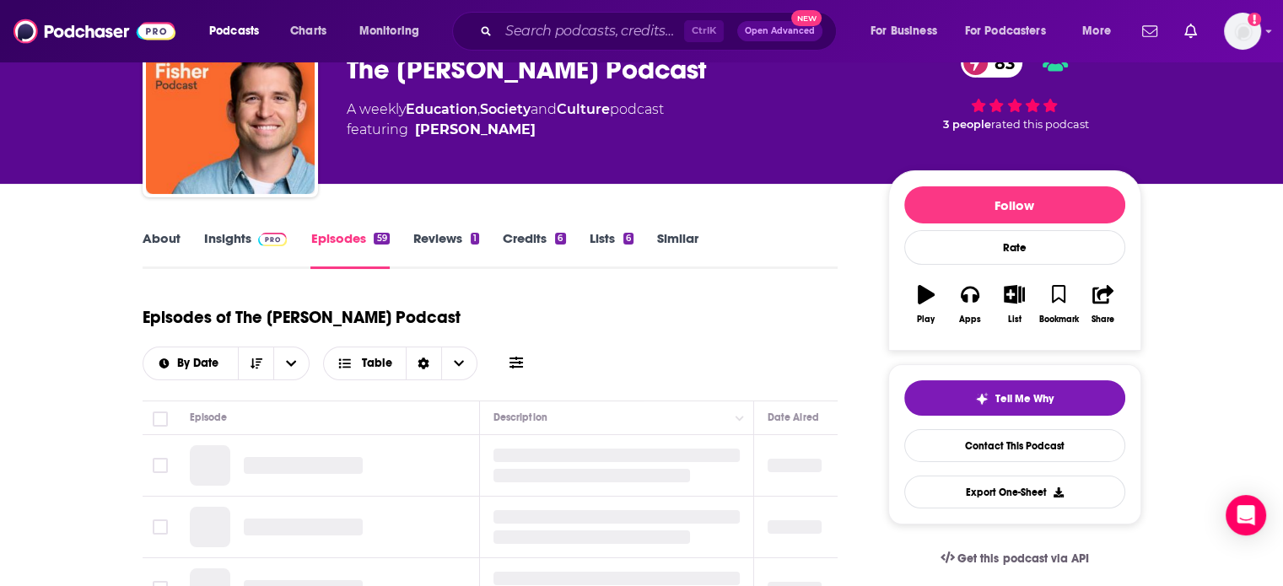
scroll to position [253, 0]
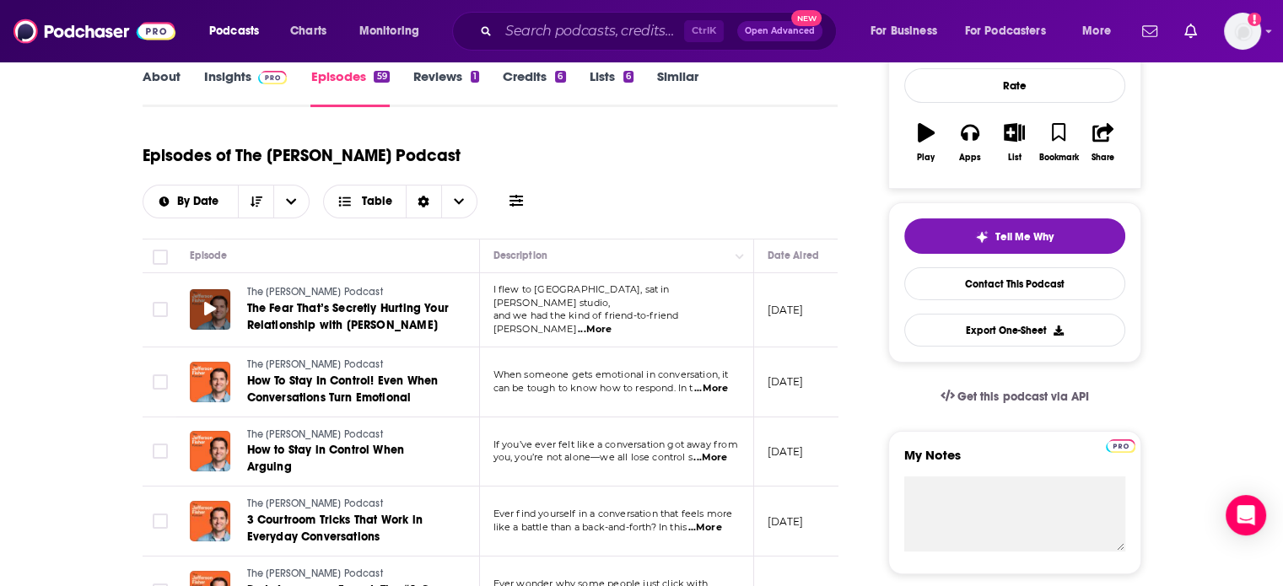
click at [197, 305] on div at bounding box center [210, 309] width 40 height 40
click at [205, 310] on icon at bounding box center [210, 308] width 12 height 13
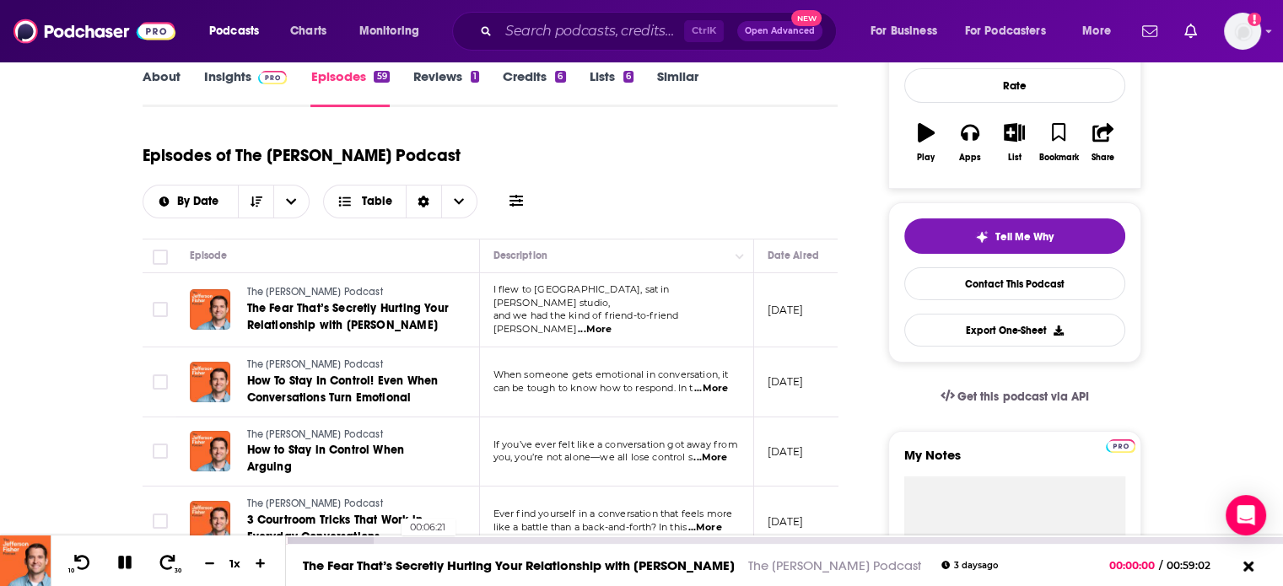
click at [393, 541] on div "00:06:21" at bounding box center [784, 540] width 997 height 7
click at [326, 539] on div at bounding box center [340, 540] width 108 height 7
click at [308, 539] on div at bounding box center [306, 540] width 41 height 7
click at [300, 539] on div at bounding box center [297, 540] width 23 height 7
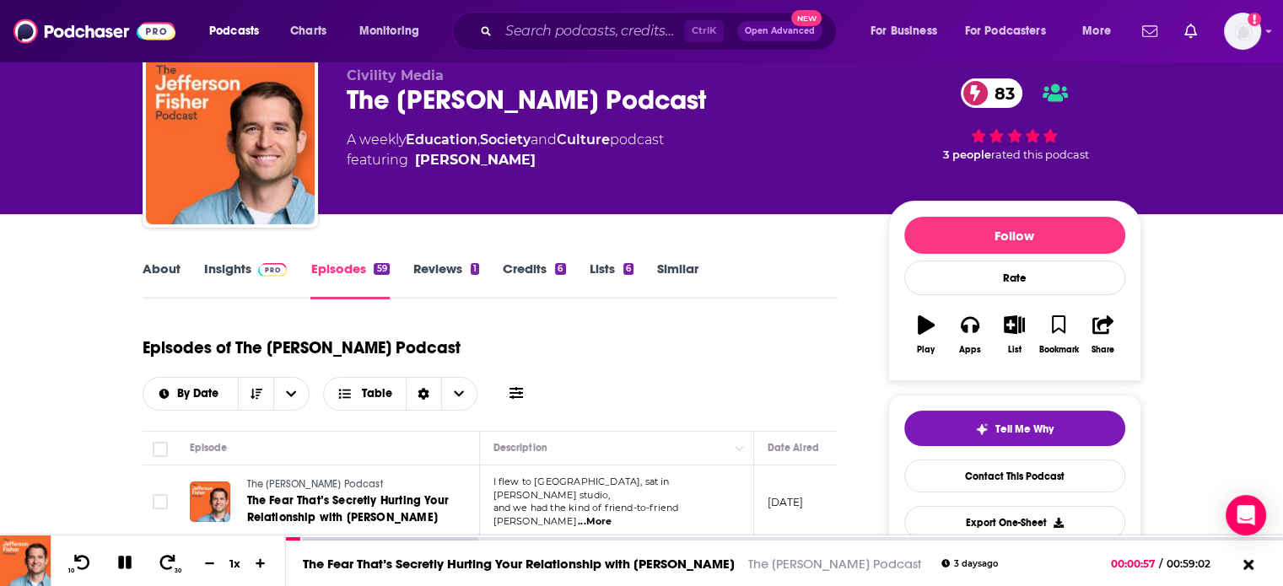
scroll to position [0, 0]
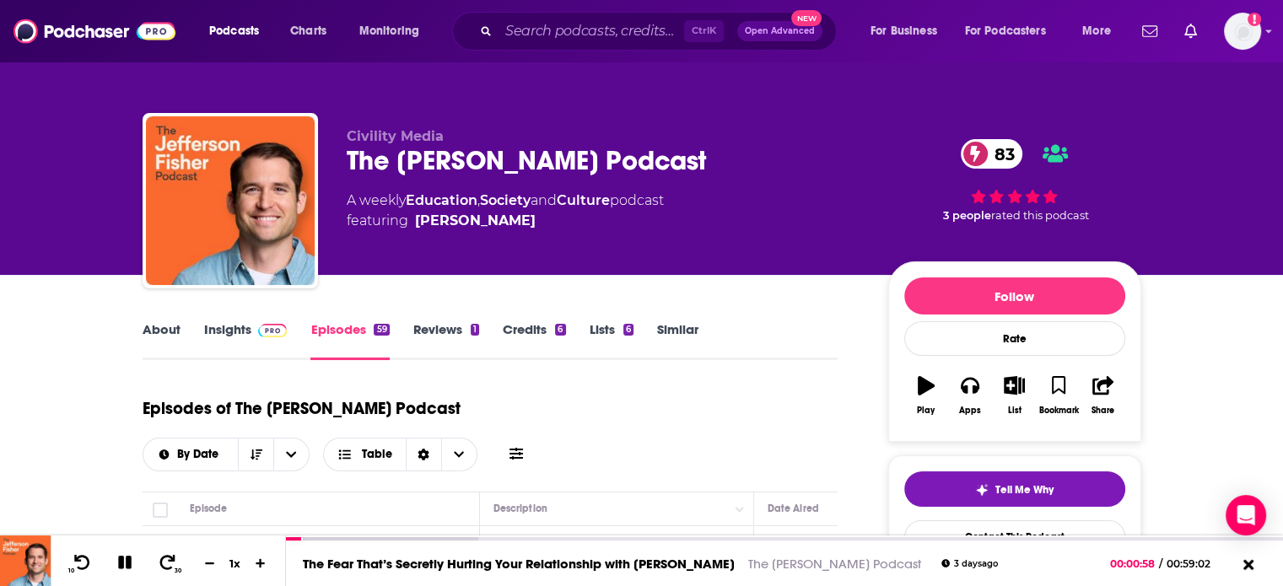
click at [251, 336] on span at bounding box center [269, 329] width 36 height 16
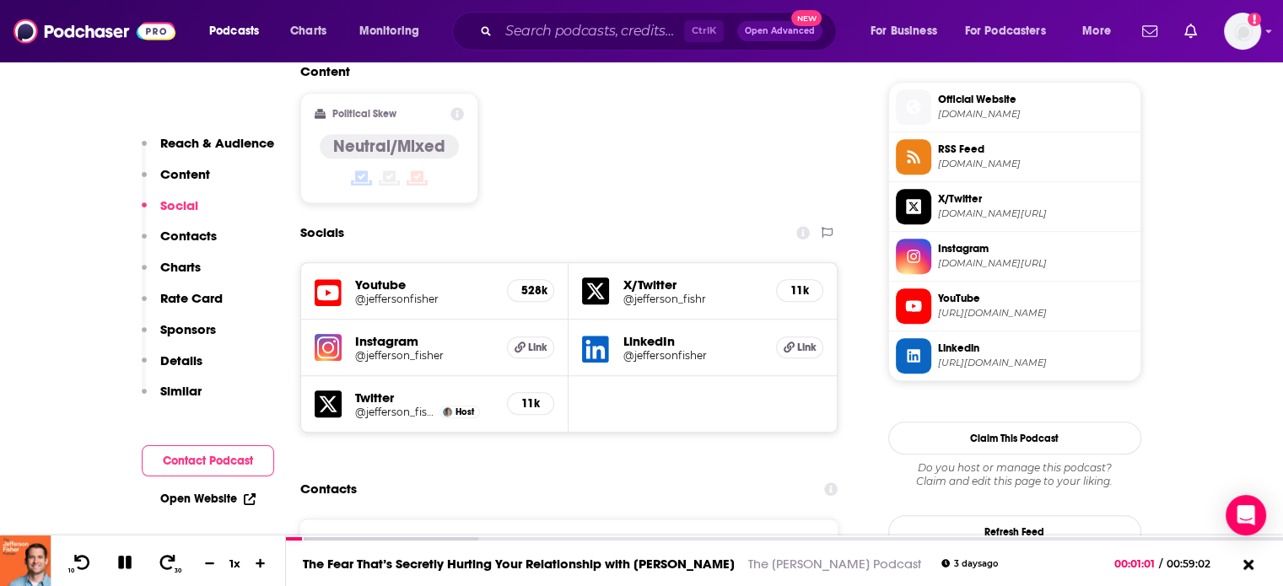
scroll to position [1687, 0]
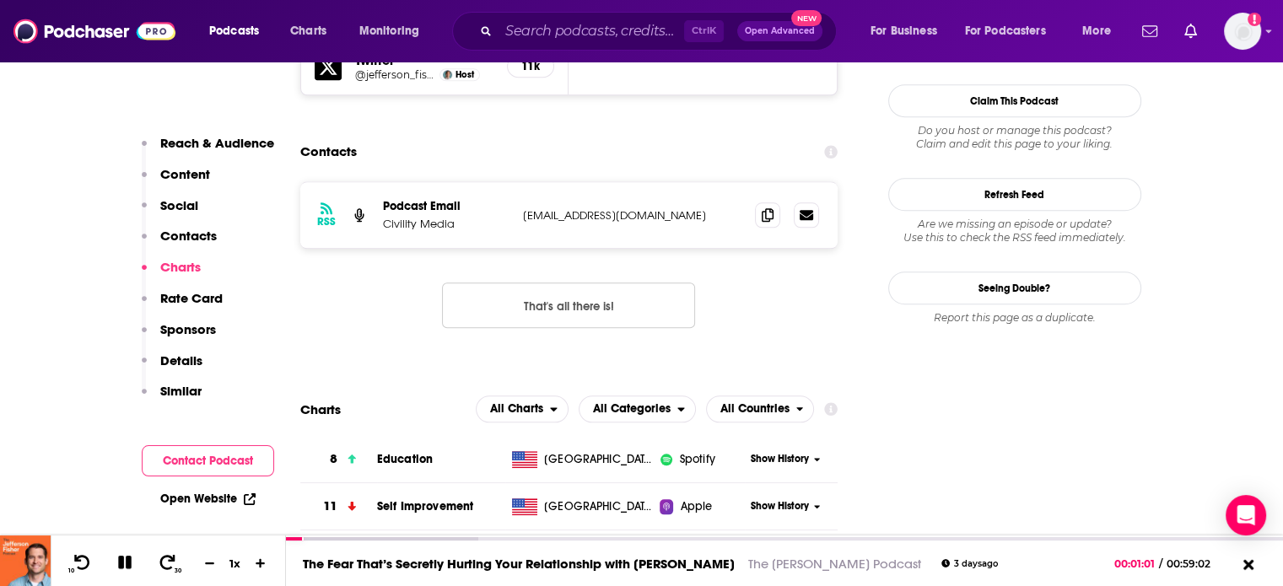
click at [597, 208] on p "[EMAIL_ADDRESS][DOMAIN_NAME]" at bounding box center [632, 215] width 219 height 14
copy div "[EMAIL_ADDRESS][DOMAIN_NAME] [EMAIL_ADDRESS][DOMAIN_NAME]"
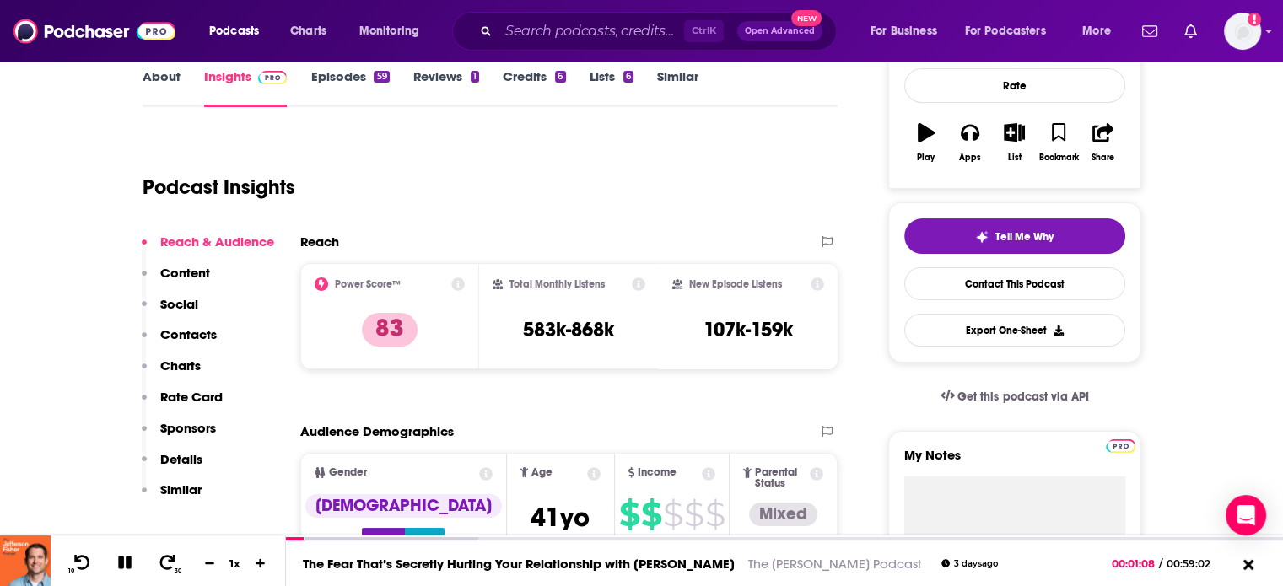
scroll to position [0, 0]
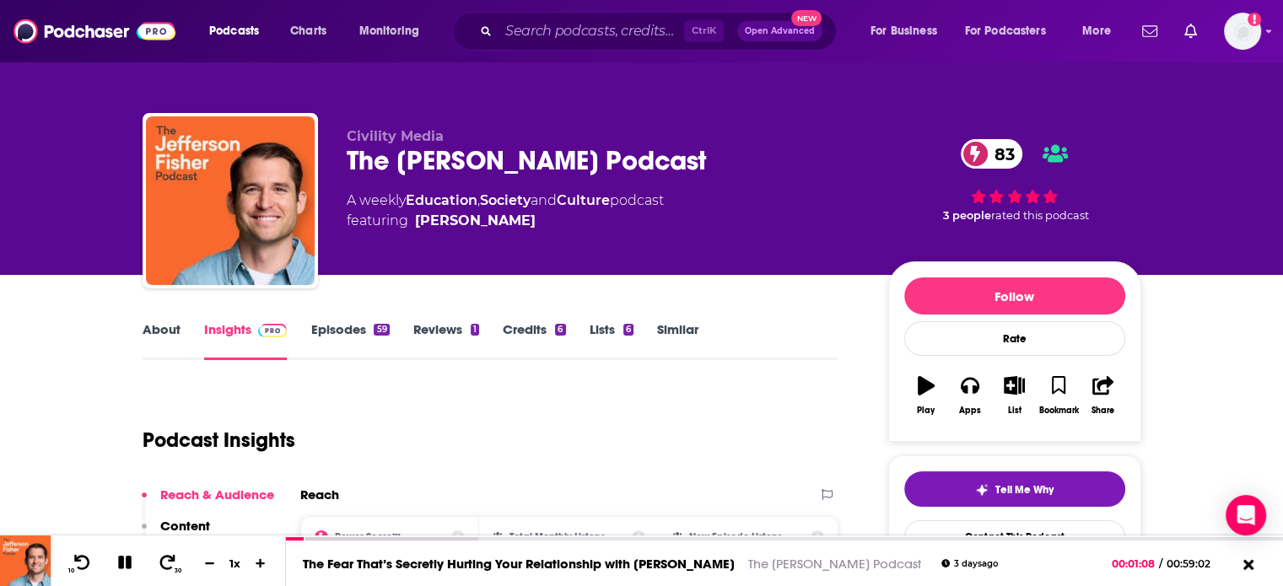
click at [460, 151] on div "The [PERSON_NAME] Podcast 83" at bounding box center [604, 160] width 514 height 33
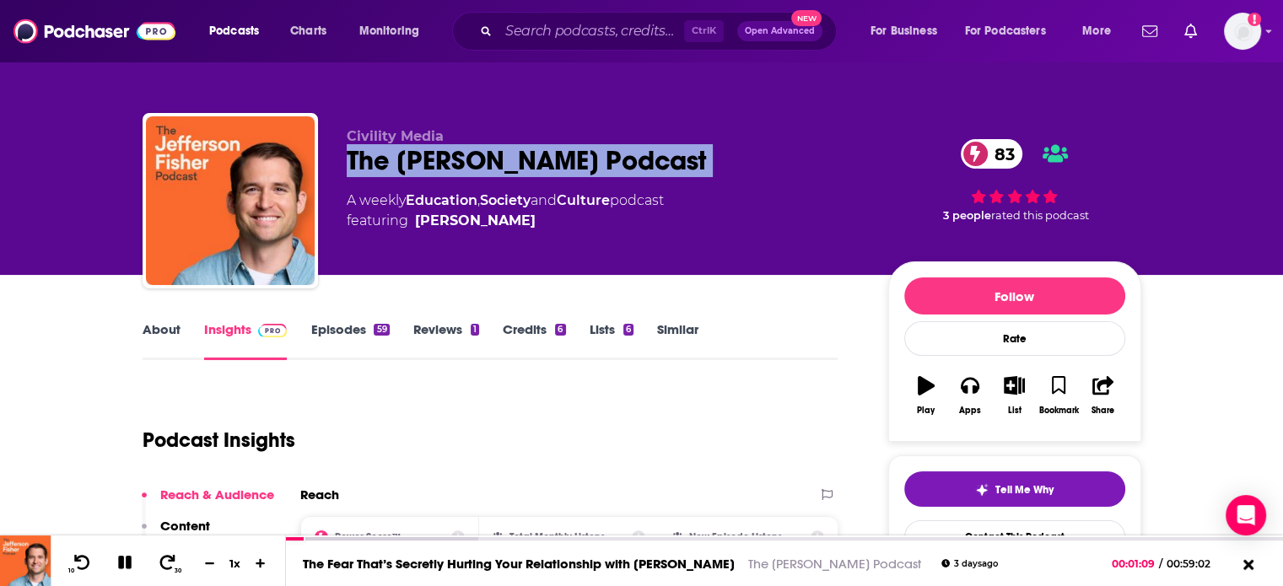
click at [460, 151] on div "The [PERSON_NAME] Podcast 83" at bounding box center [604, 160] width 514 height 33
copy div "The [PERSON_NAME] Podcast 83"
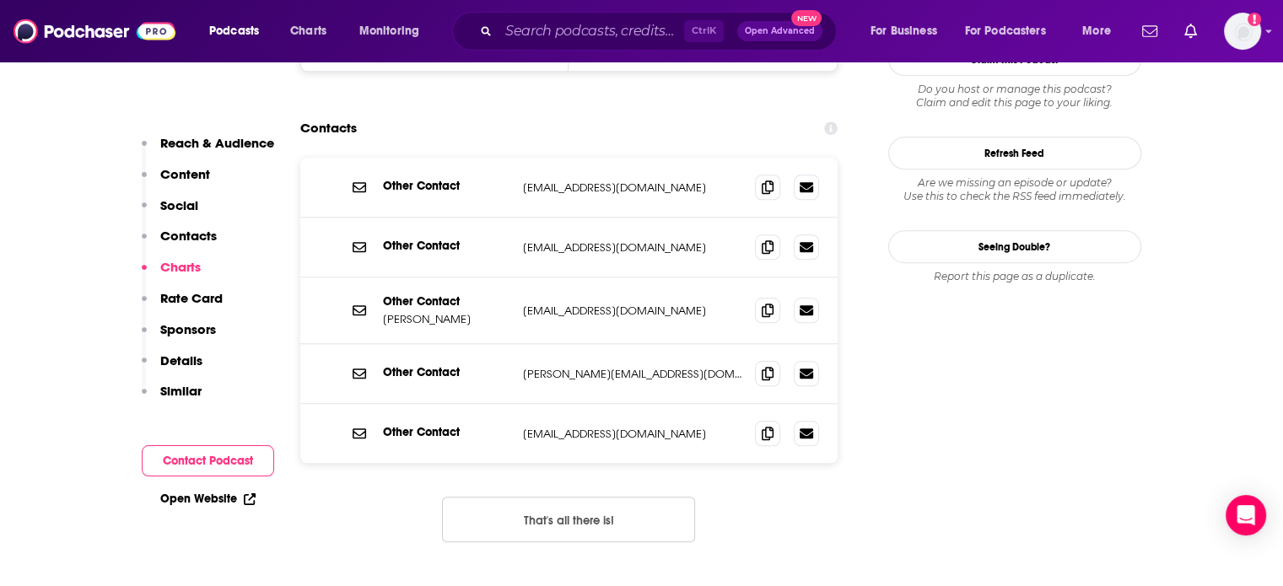
scroll to position [1602, 0]
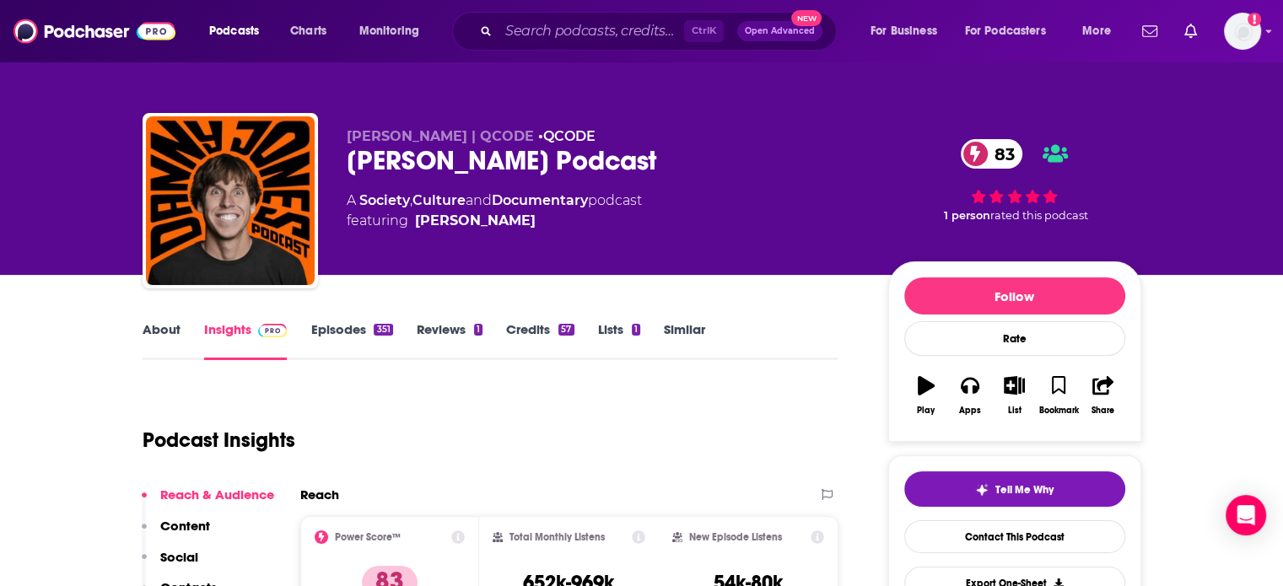
click at [338, 326] on link "Episodes 351" at bounding box center [351, 340] width 82 height 39
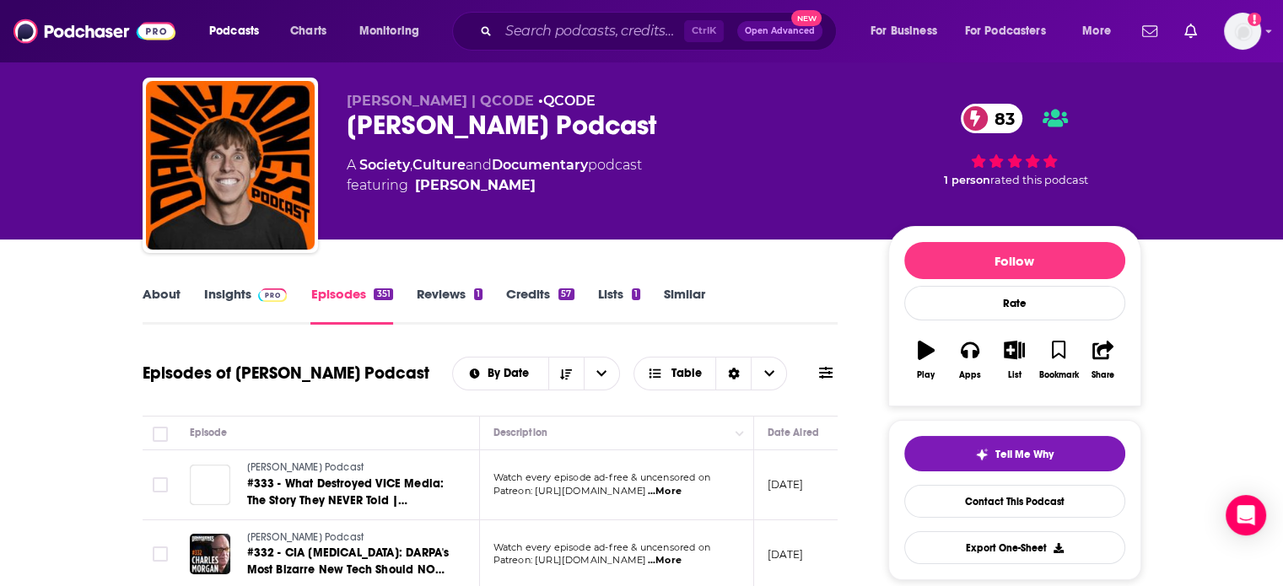
scroll to position [169, 0]
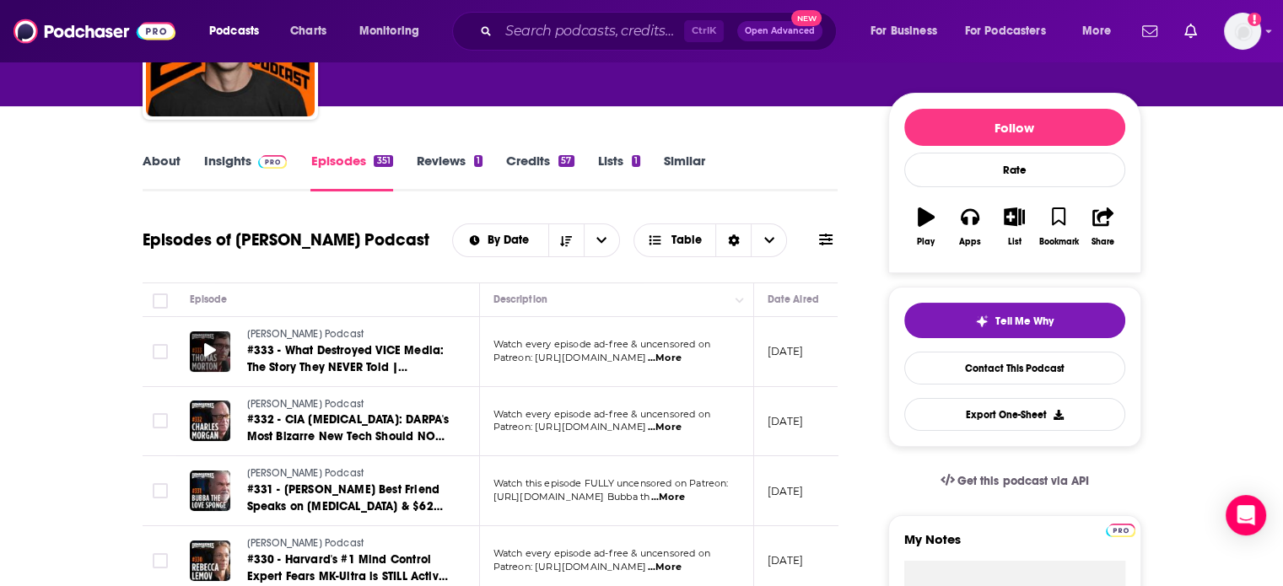
click at [199, 360] on div at bounding box center [210, 351] width 40 height 40
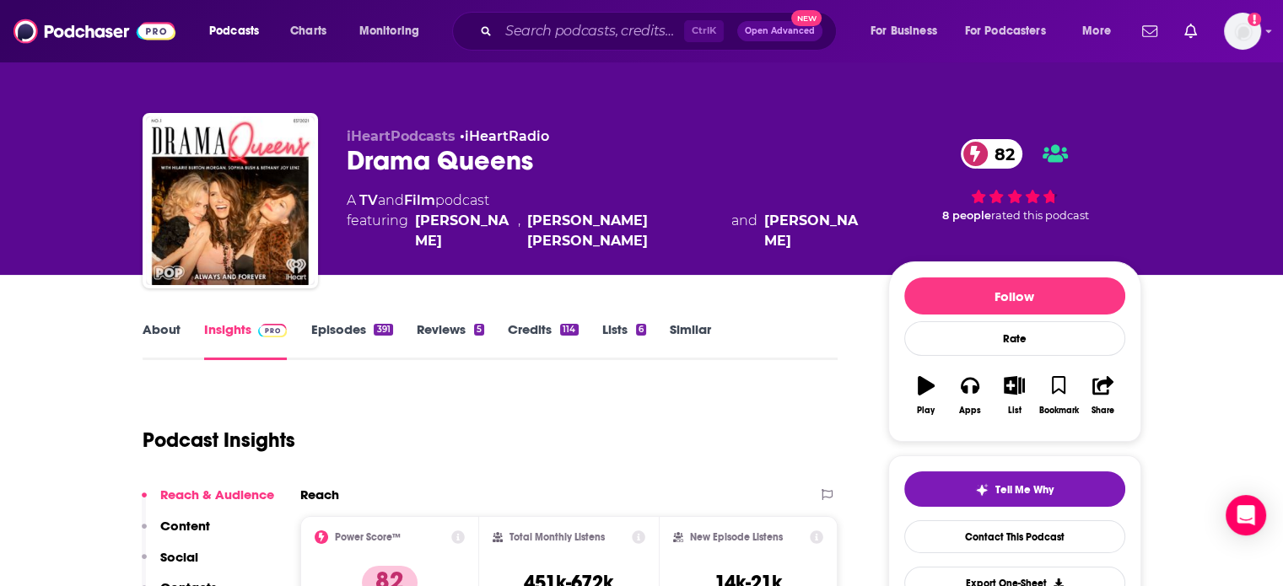
click at [447, 148] on div "Drama Queens 82" at bounding box center [604, 160] width 514 height 33
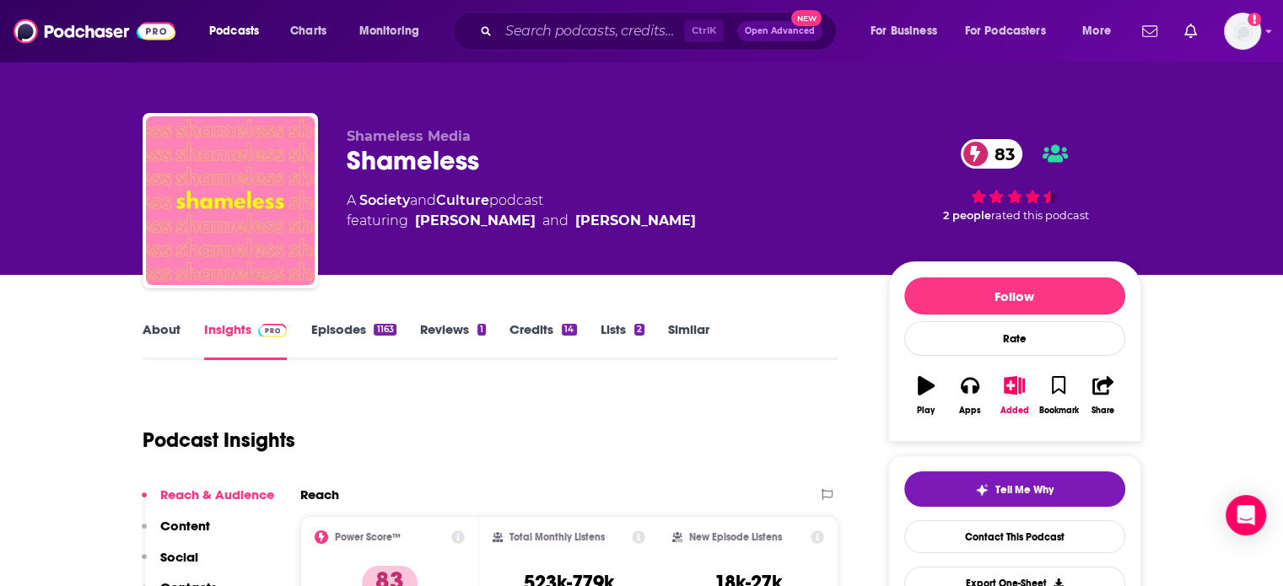
click at [151, 331] on link "About" at bounding box center [162, 340] width 38 height 39
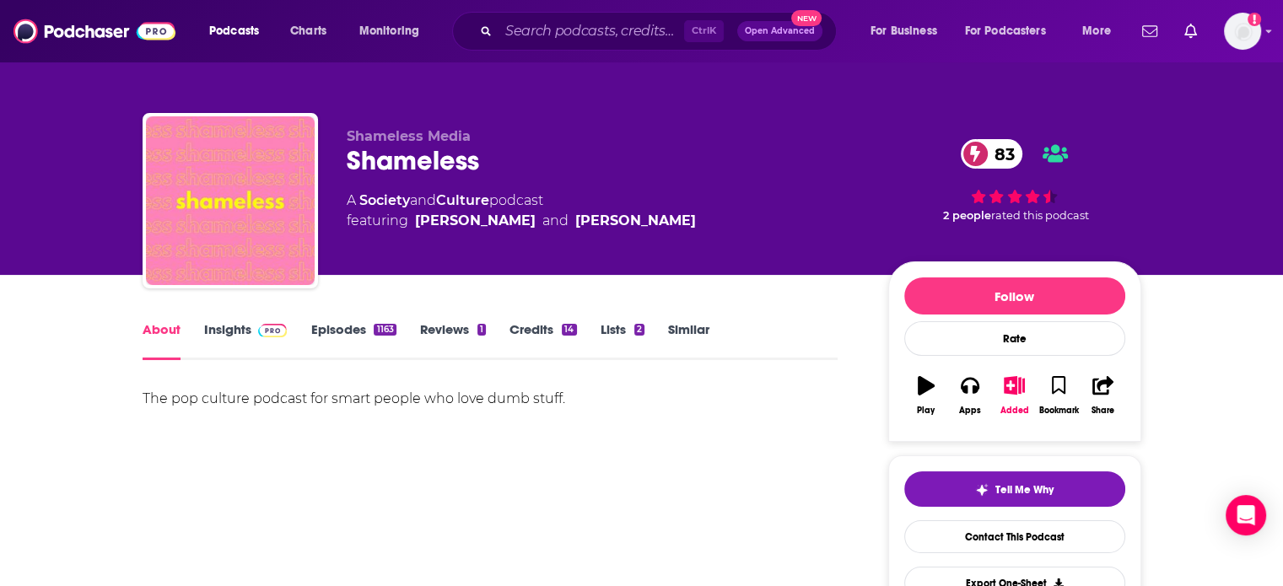
click at [336, 336] on link "Episodes 1163" at bounding box center [352, 340] width 85 height 39
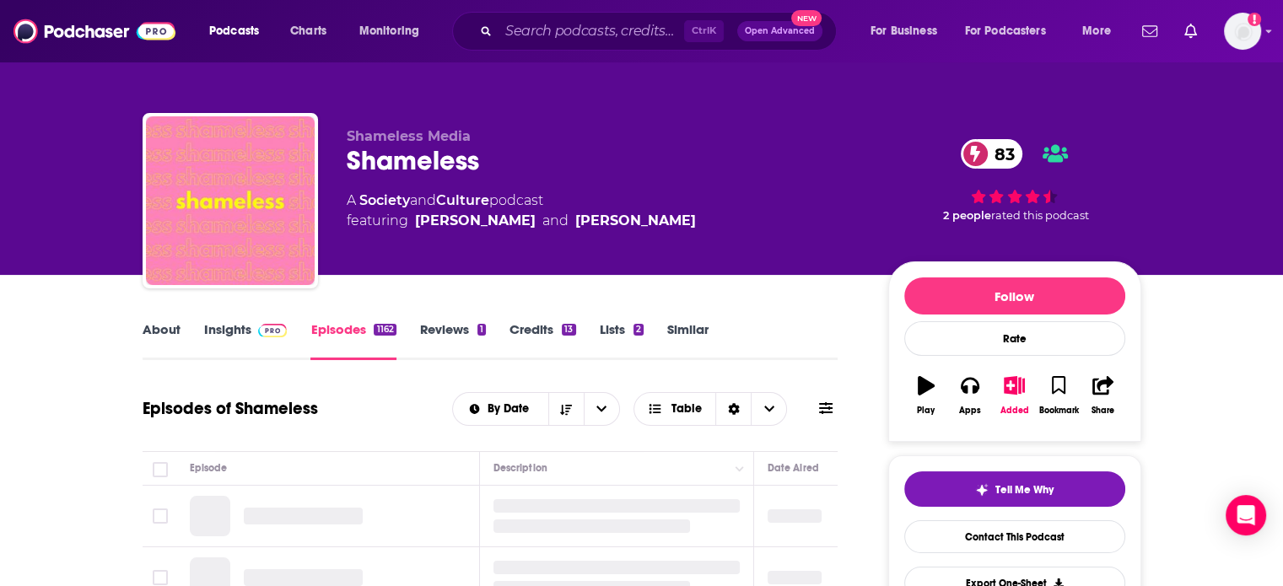
click at [256, 357] on link "Insights" at bounding box center [245, 340] width 83 height 39
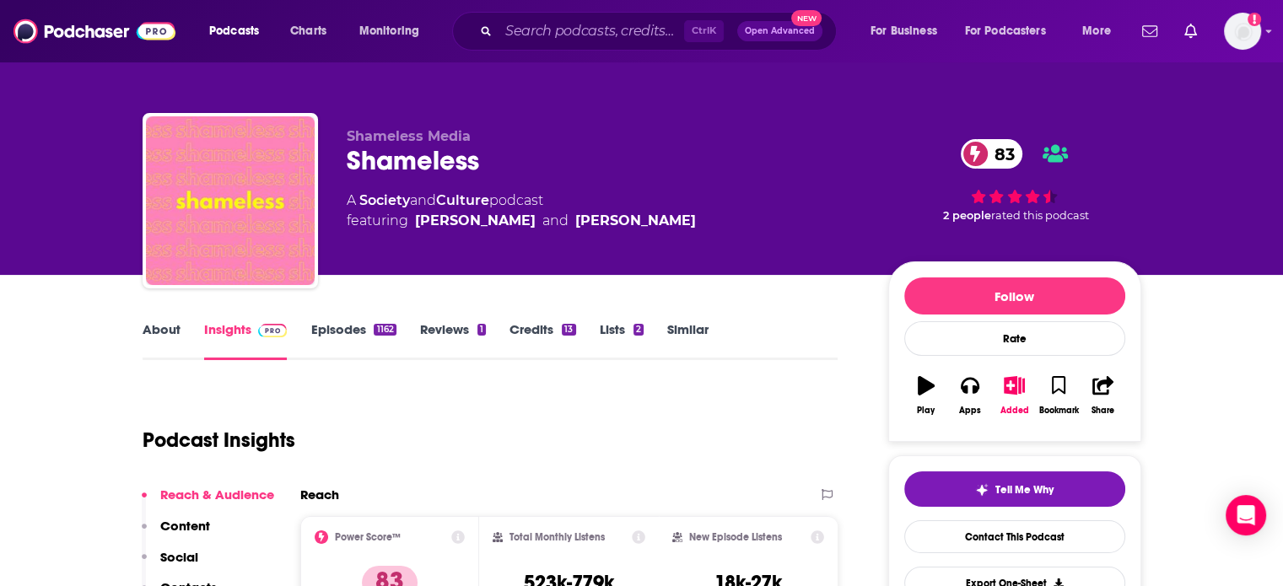
click at [390, 165] on div "Shameless 83" at bounding box center [604, 160] width 514 height 33
copy h2 "Shameless"
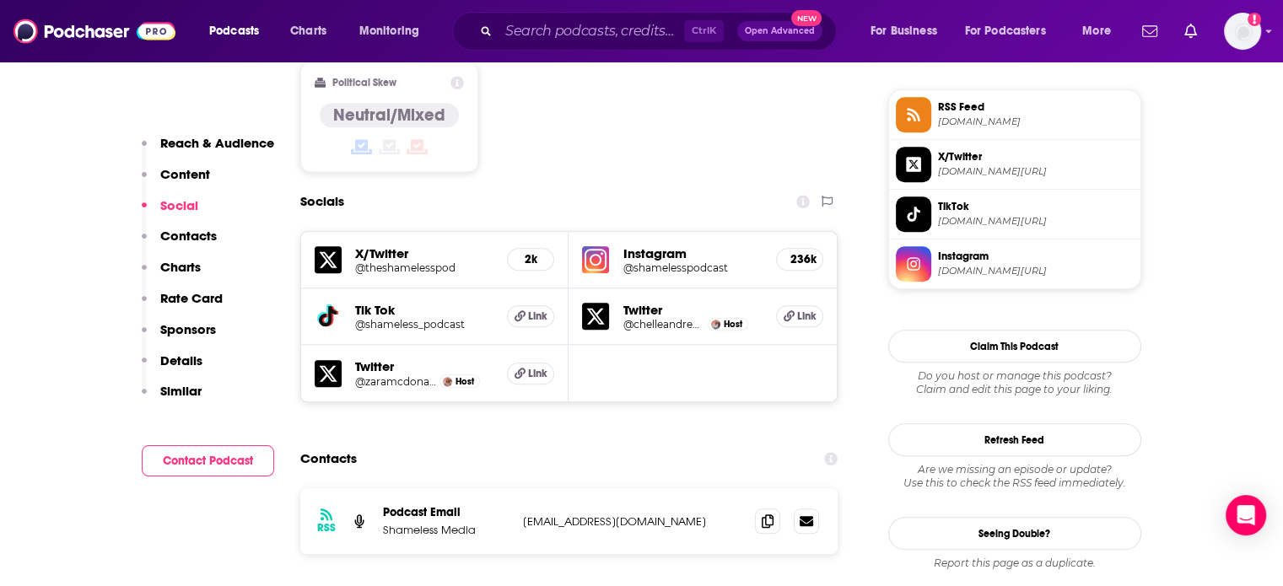
scroll to position [1434, 0]
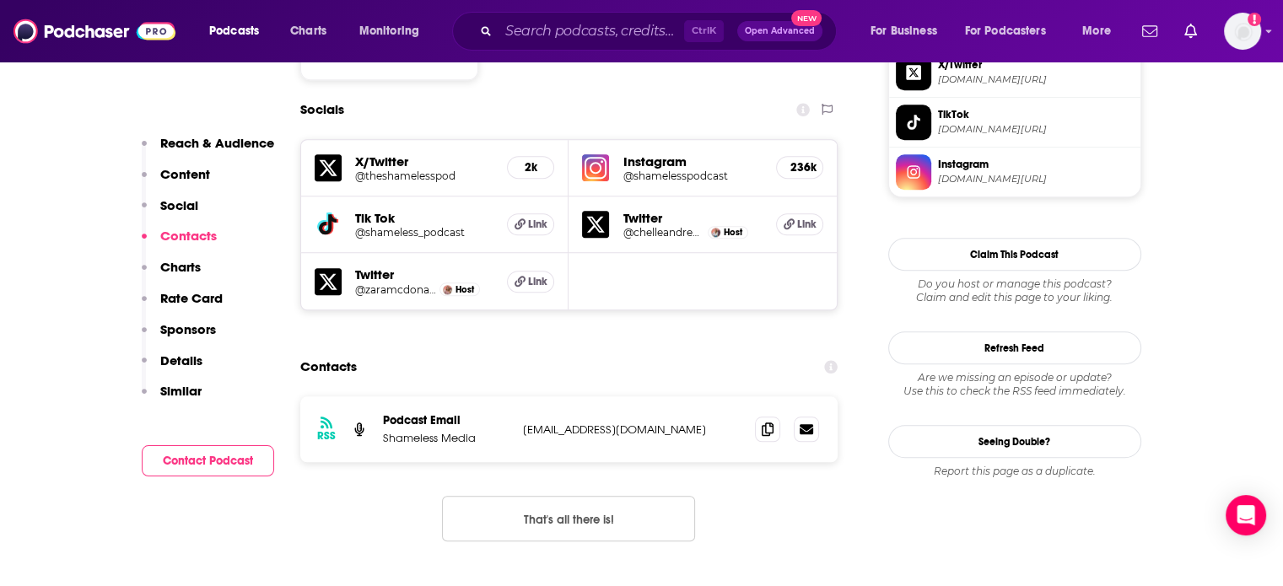
click at [615, 396] on div "RSS Podcast Email Shameless Media michelleandrews1994@gmail.com michelleandrews…" at bounding box center [569, 429] width 538 height 66
click at [611, 423] on p "michelleandrews1994@gmail.com" at bounding box center [632, 430] width 219 height 14
copy div "michelleandrews1994@gmail.com michelleandrews1994@gmail.com"
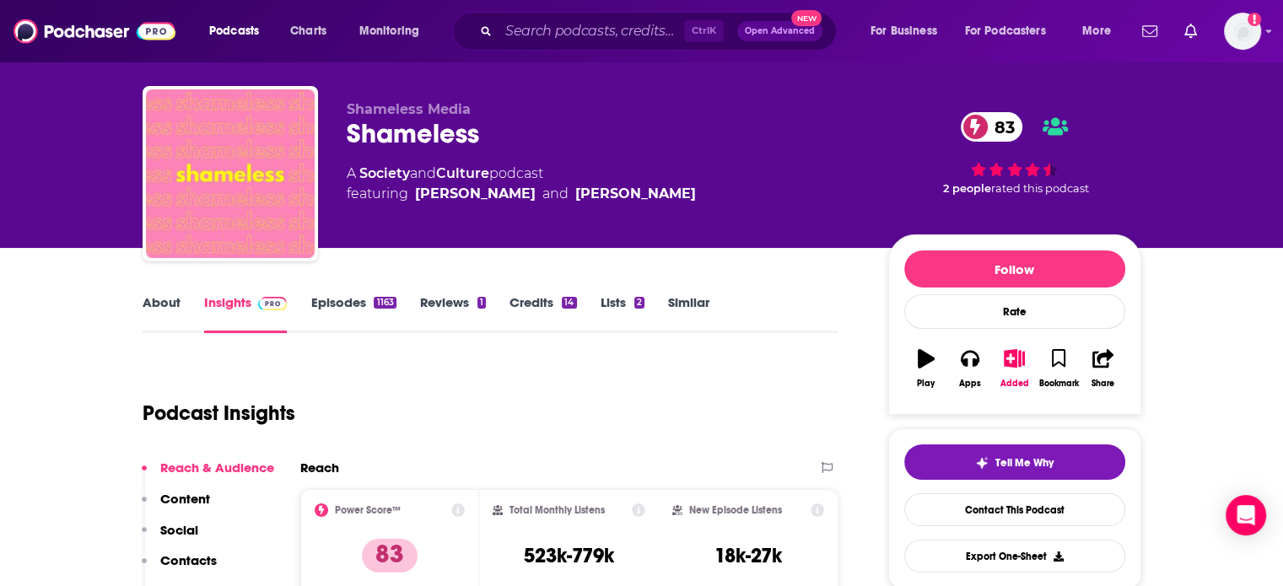
scroll to position [0, 0]
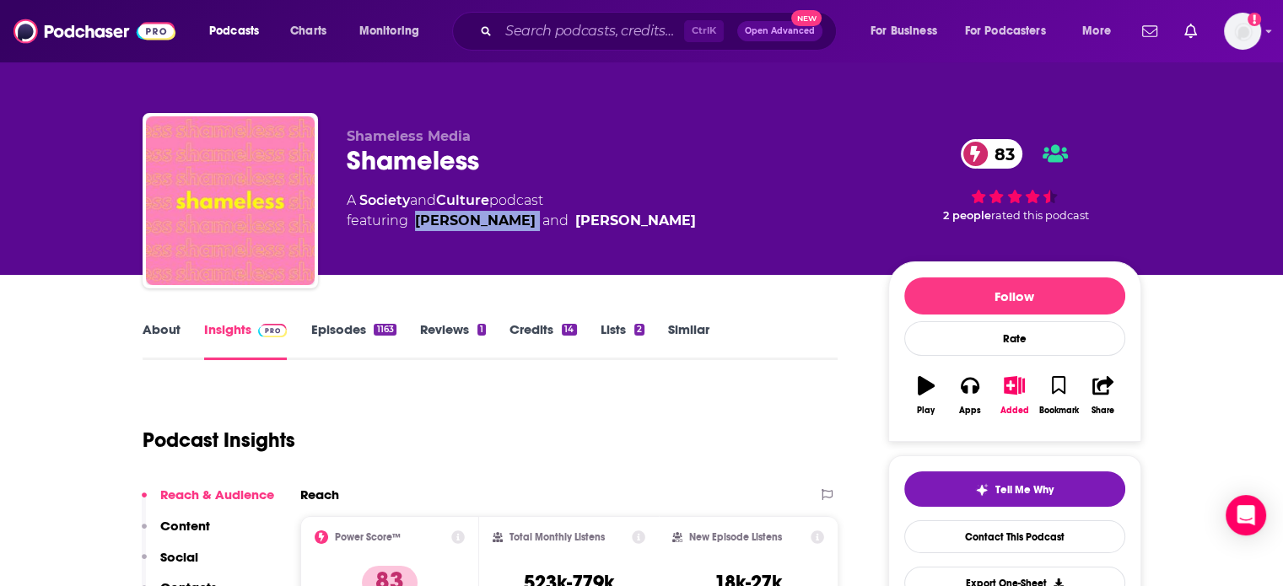
drag, startPoint x: 547, startPoint y: 244, endPoint x: 418, endPoint y: 235, distance: 128.5
click at [418, 235] on div "Shameless Media Shameless 83 A Society and Culture podcast featuring Michelle A…" at bounding box center [604, 195] width 514 height 135
copy link "Michelle Andrews"
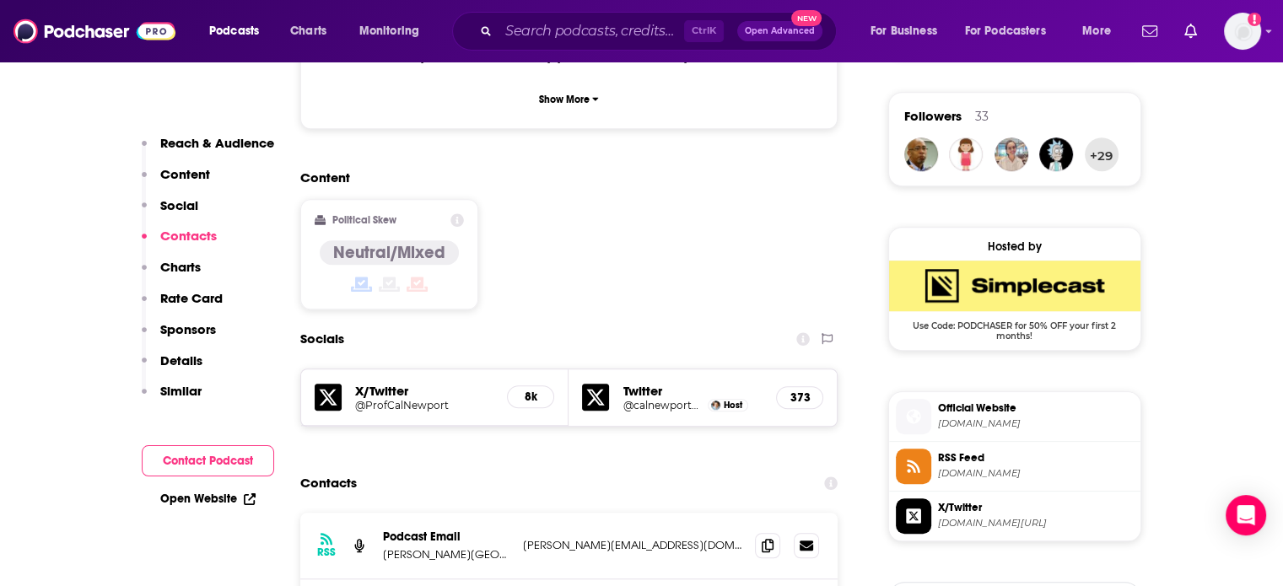
scroll to position [1434, 0]
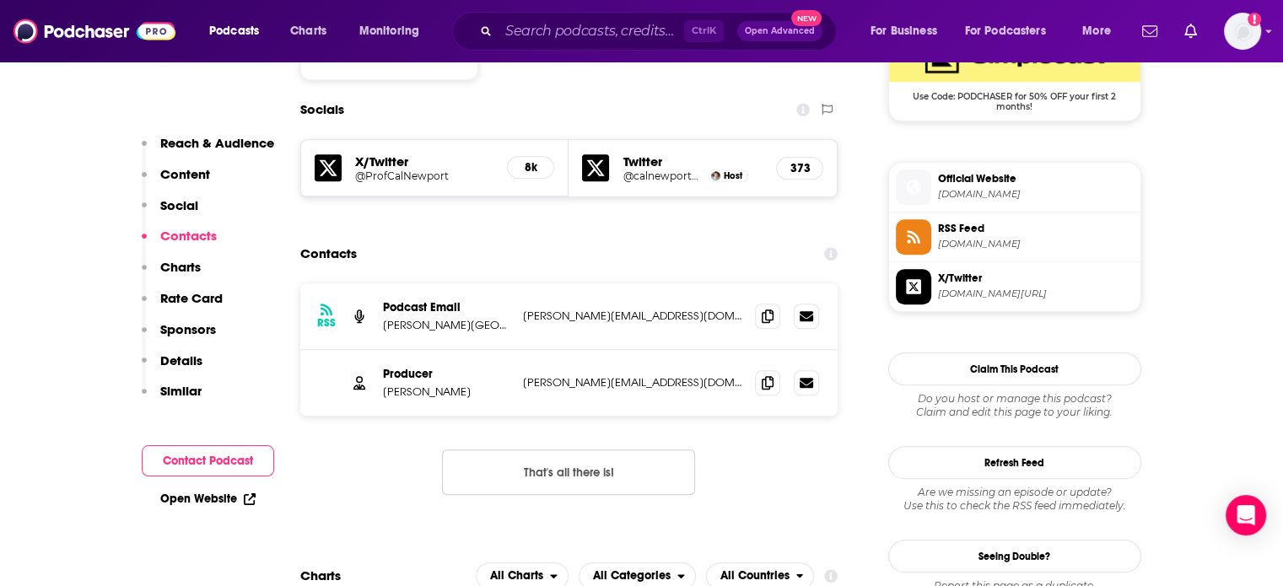
click at [570, 350] on div "Producer [PERSON_NAME] [PERSON_NAME][EMAIL_ADDRESS][DOMAIN_NAME] [PERSON_NAME][…" at bounding box center [569, 383] width 538 height 66
copy div "[PERSON_NAME][EMAIL_ADDRESS][DOMAIN_NAME] [PERSON_NAME][EMAIL_ADDRESS][DOMAIN_N…"
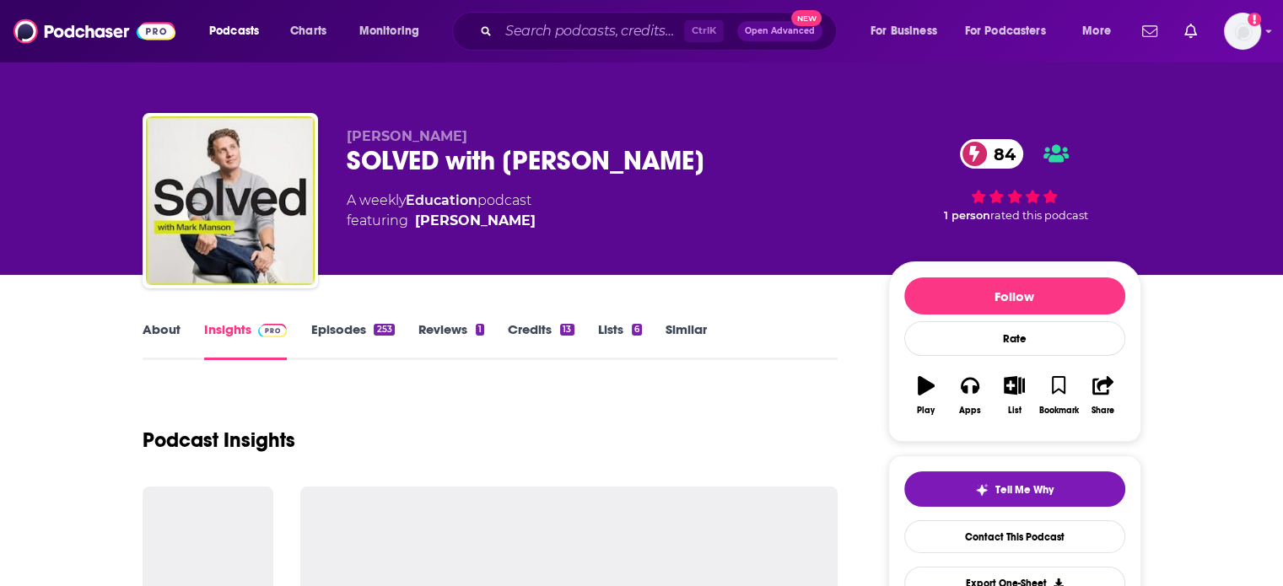
drag, startPoint x: 523, startPoint y: 223, endPoint x: 492, endPoint y: 223, distance: 31.2
click at [523, 223] on span "featuring [PERSON_NAME]" at bounding box center [441, 221] width 189 height 20
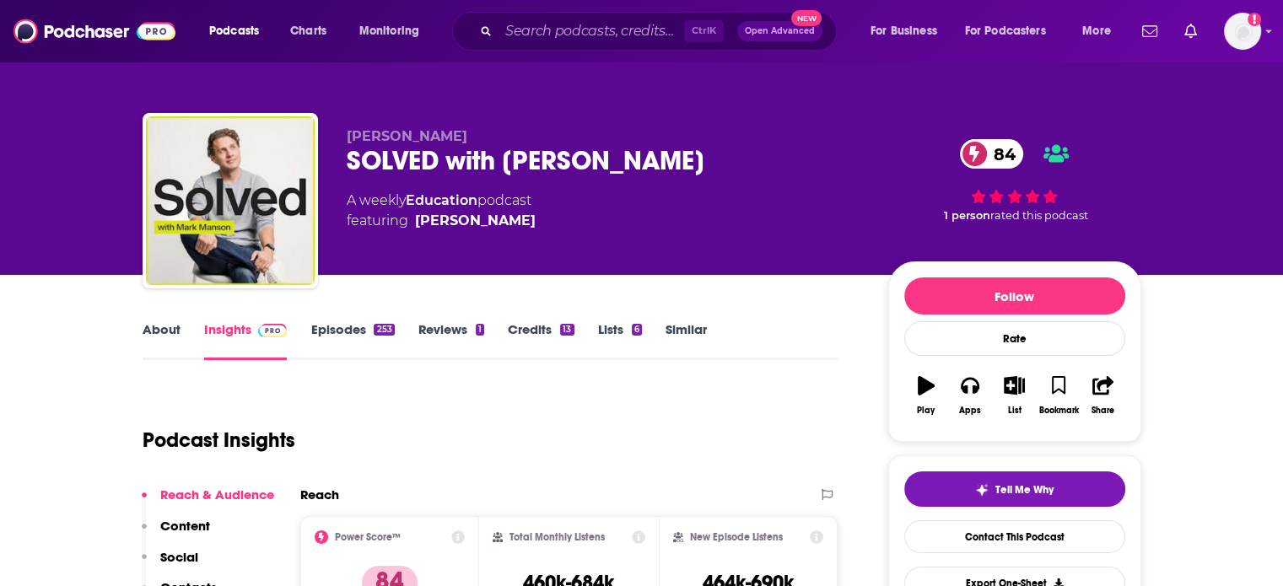
drag, startPoint x: 492, startPoint y: 223, endPoint x: 474, endPoint y: 237, distance: 22.3
click at [474, 237] on div "[PERSON_NAME] SOLVED with [PERSON_NAME] 84 A weekly Education podcast featuring…" at bounding box center [604, 195] width 514 height 135
copy span "[PERSON_NAME]"
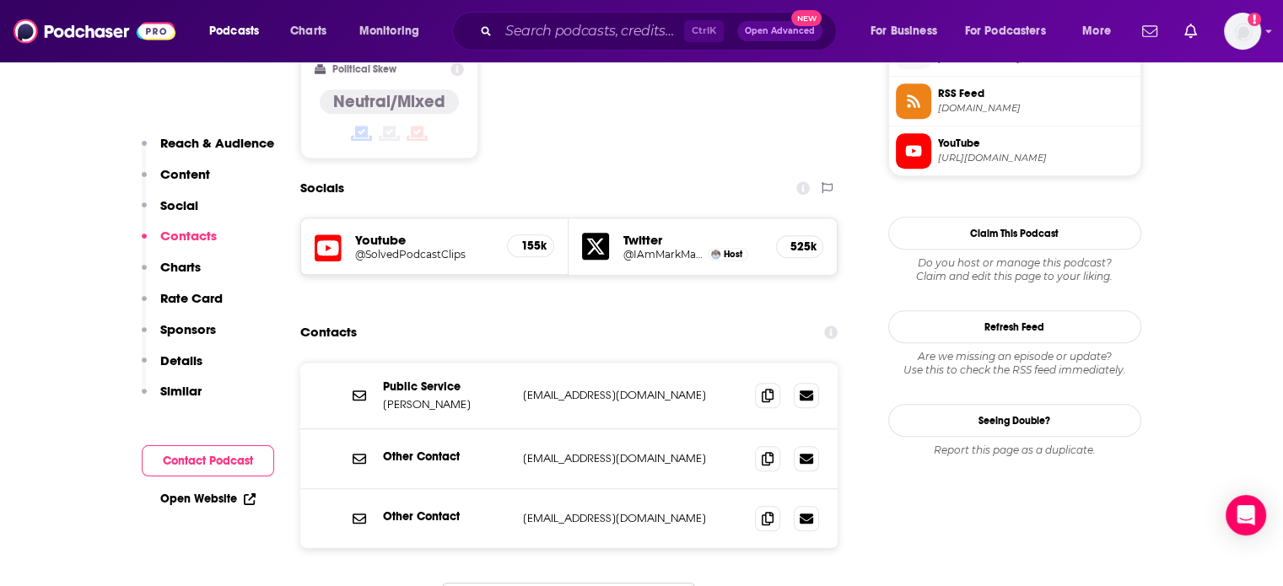
scroll to position [1434, 0]
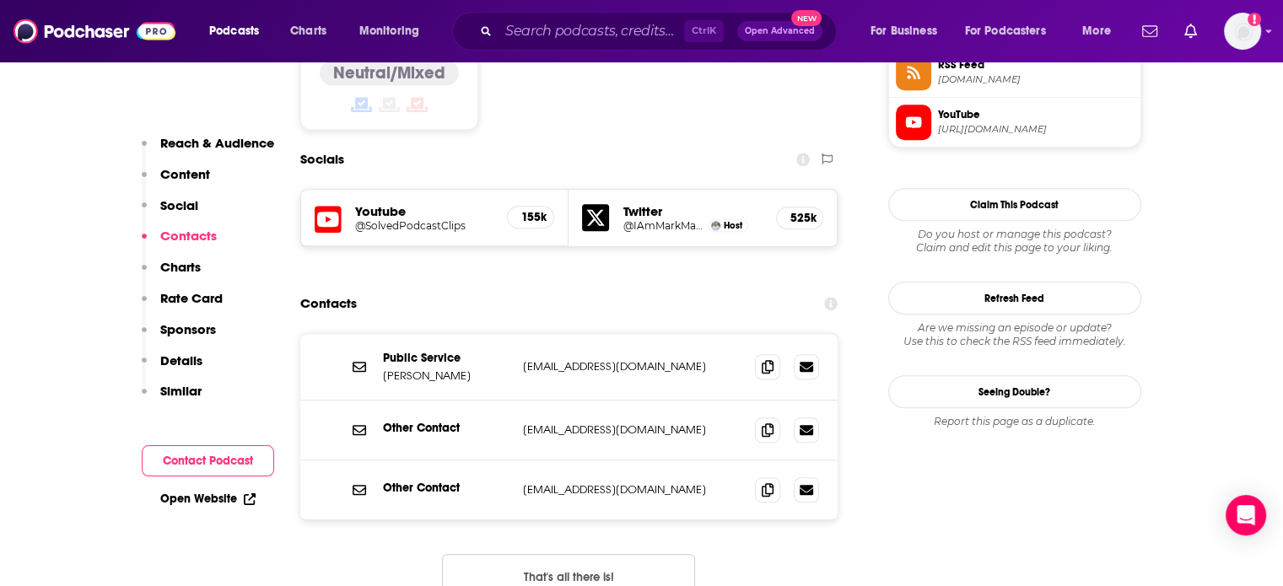
click at [552, 359] on p "[EMAIL_ADDRESS][DOMAIN_NAME]" at bounding box center [632, 366] width 219 height 14
copy div "[PERSON_NAME][EMAIL_ADDRESS][DOMAIN_NAME] [PERSON_NAME][EMAIL_ADDRESS][DOMAIN_N…"
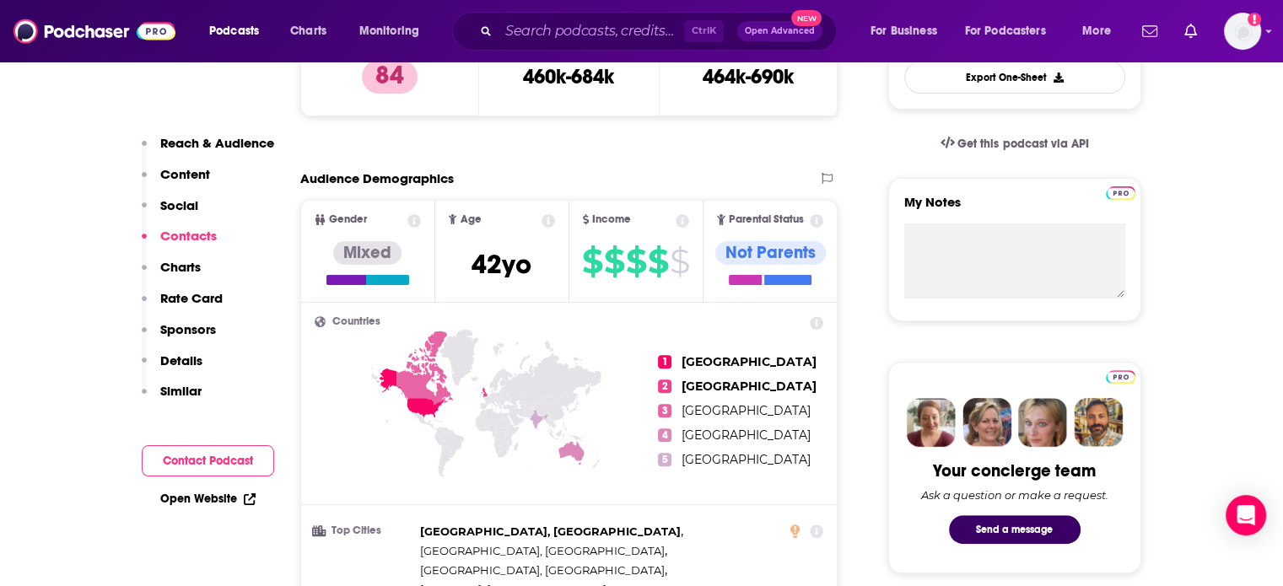
scroll to position [0, 0]
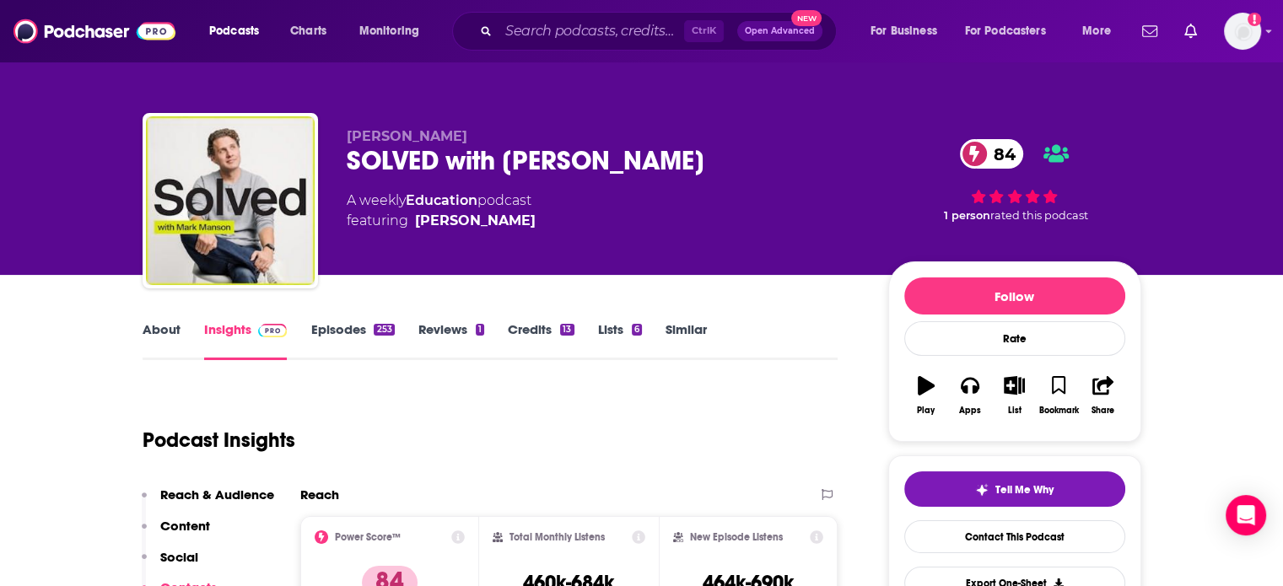
click at [476, 164] on div "SOLVED with [PERSON_NAME] 84" at bounding box center [604, 160] width 514 height 33
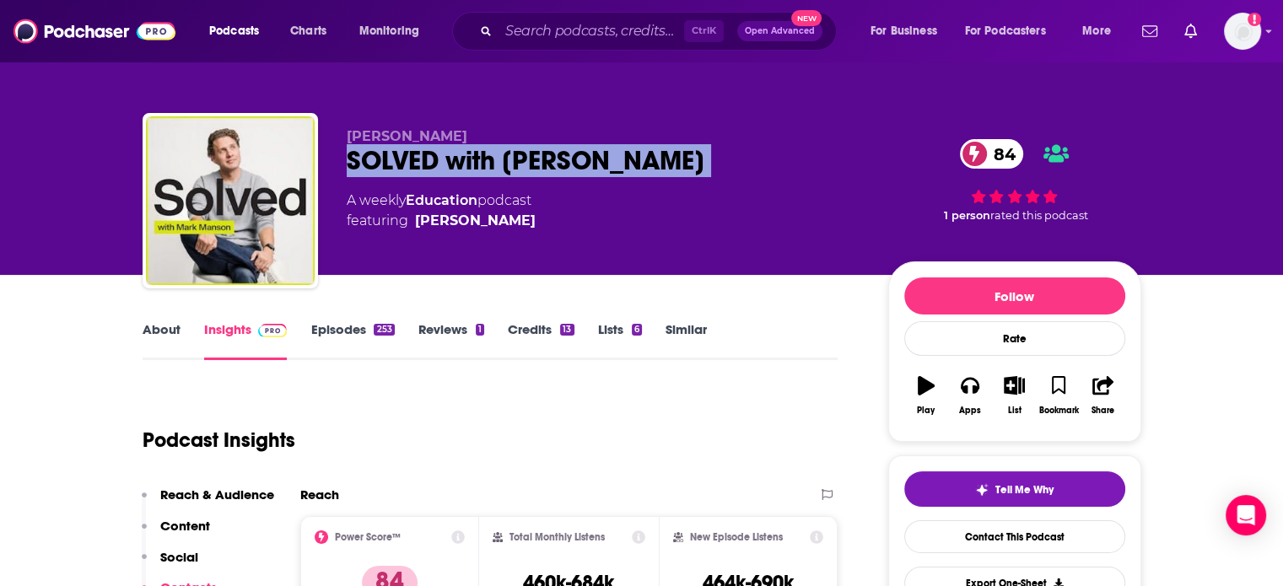
click at [476, 164] on div "SOLVED with [PERSON_NAME] 84" at bounding box center [604, 160] width 514 height 33
copy div "SOLVED with [PERSON_NAME] 84"
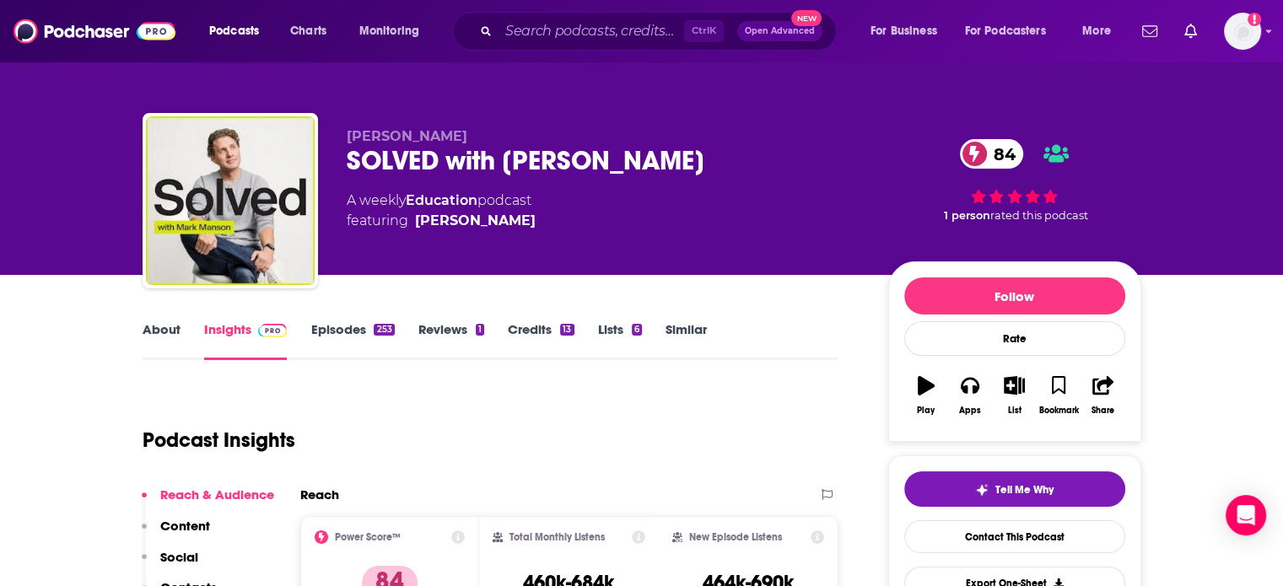
click at [310, 327] on link "Episodes 253" at bounding box center [351, 340] width 83 height 39
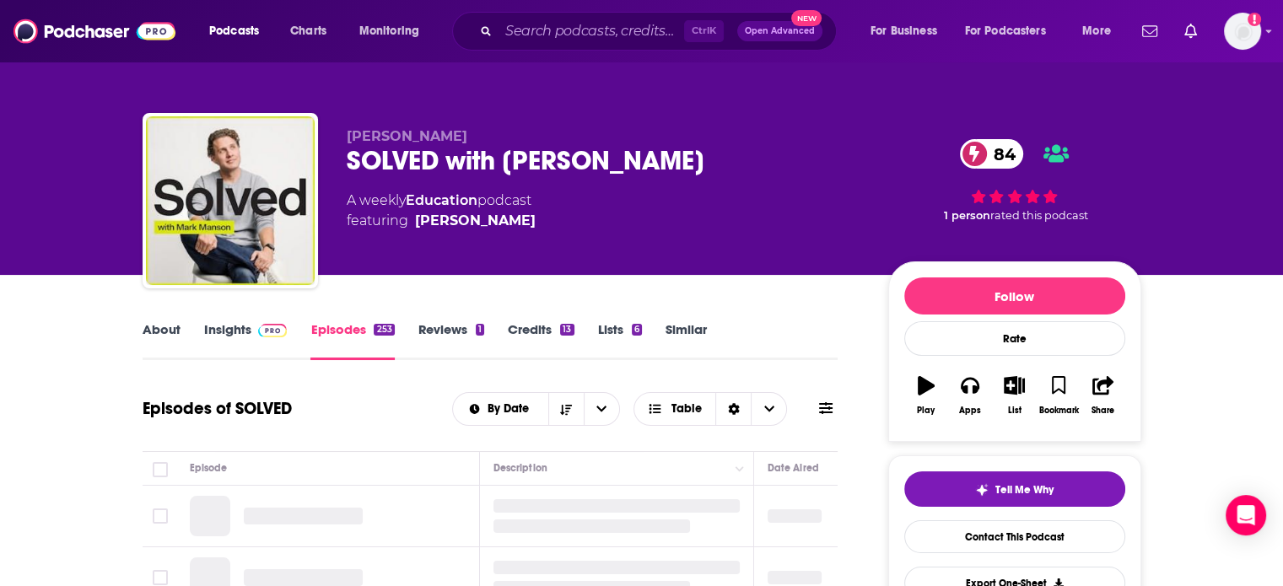
scroll to position [84, 0]
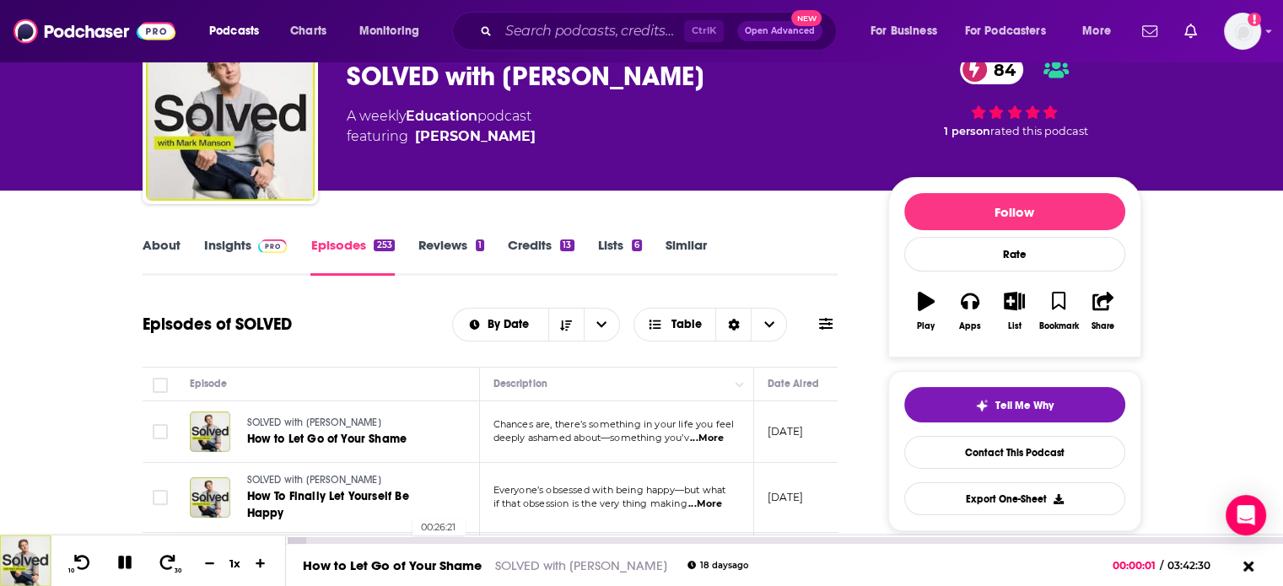
click at [404, 537] on div "00:26:21" at bounding box center [784, 540] width 997 height 7
click at [199, 493] on div at bounding box center [210, 497] width 40 height 40
click at [210, 492] on icon at bounding box center [210, 495] width 12 height 13
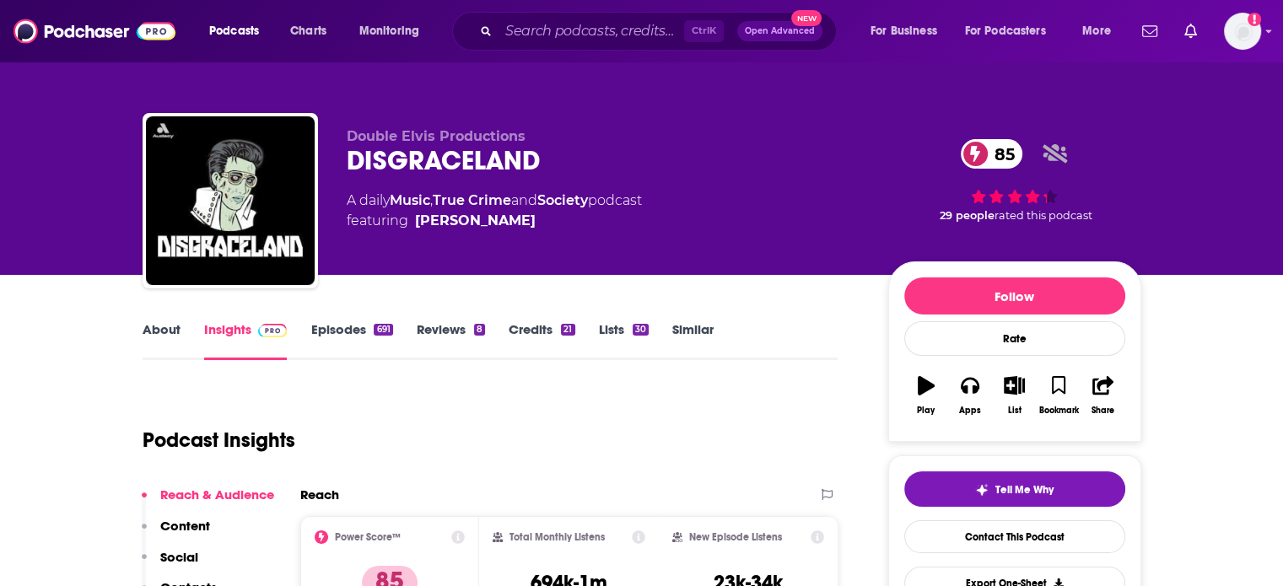
click at [333, 331] on link "Episodes 691" at bounding box center [351, 340] width 82 height 39
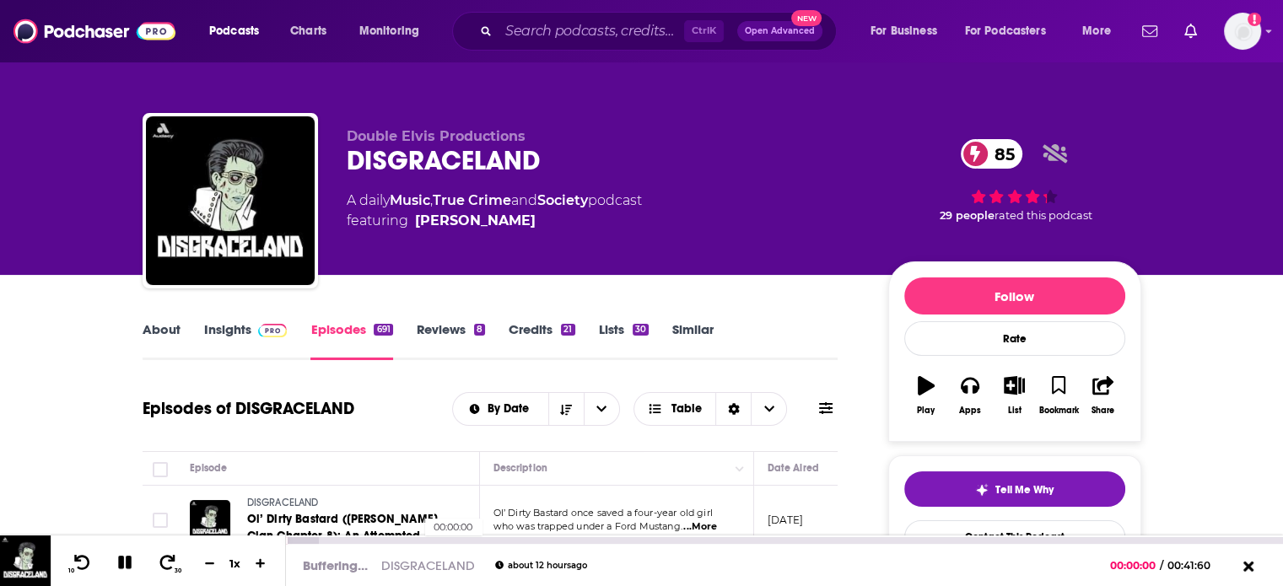
click at [417, 542] on div "00:00:00" at bounding box center [784, 540] width 997 height 7
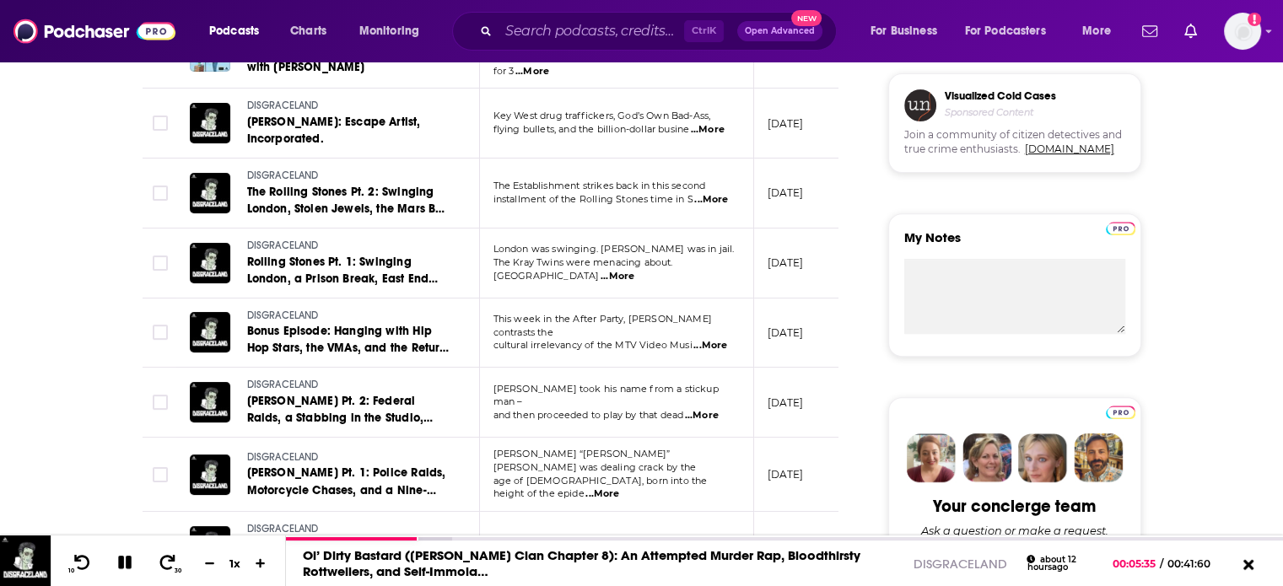
scroll to position [675, 0]
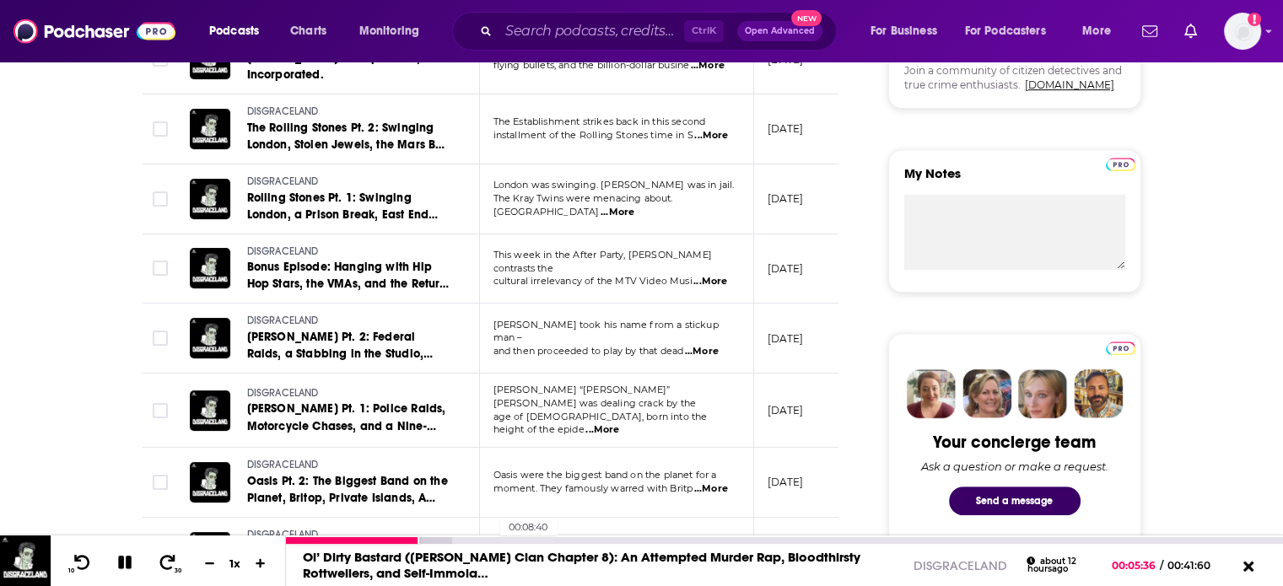
click at [492, 541] on div "00:08:40" at bounding box center [784, 540] width 997 height 7
click at [578, 537] on div "00:12:20" at bounding box center [784, 540] width 997 height 7
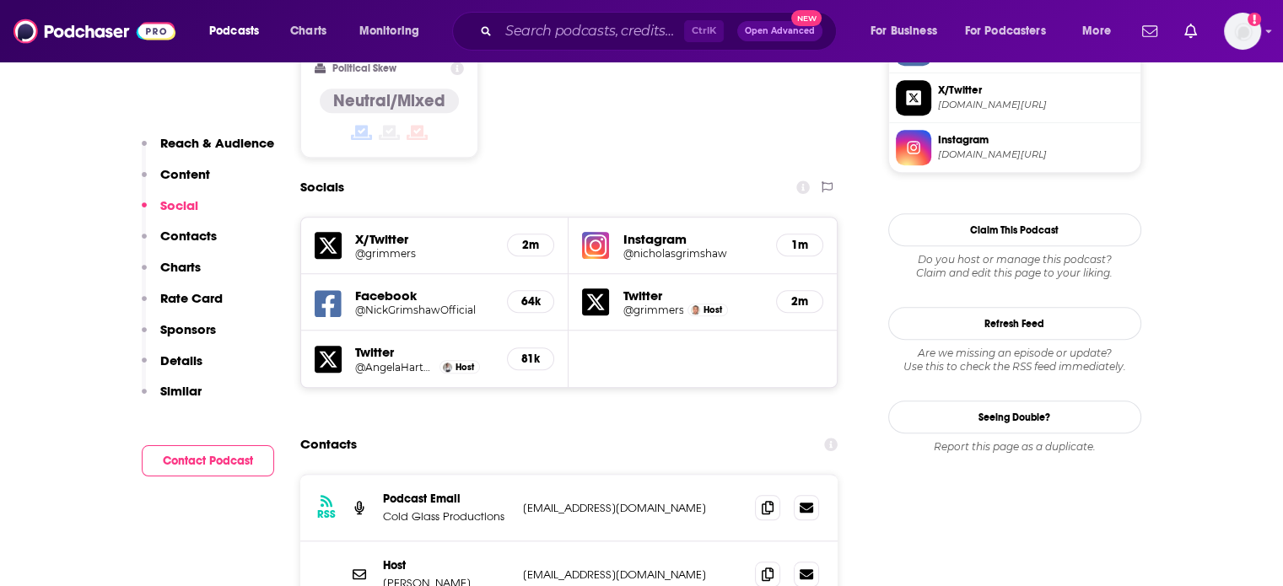
scroll to position [1518, 0]
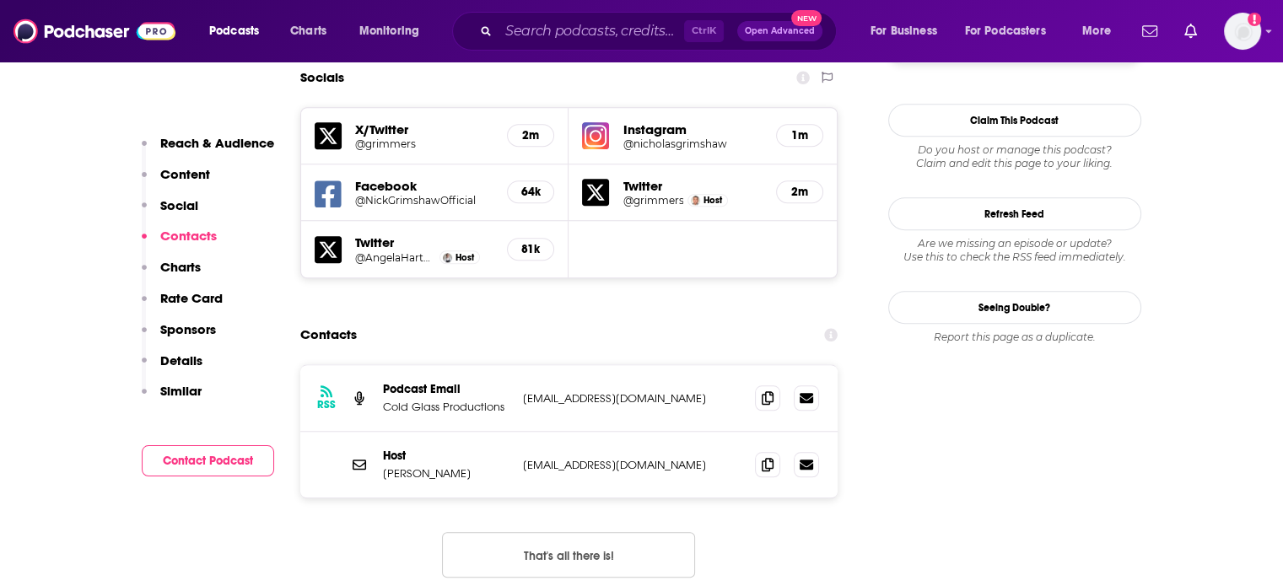
click at [587, 391] on p "hello@acoldglass.com" at bounding box center [632, 398] width 219 height 14
drag, startPoint x: 587, startPoint y: 304, endPoint x: 634, endPoint y: 312, distance: 47.8
click at [634, 365] on div "RSS Podcast Email Cold Glass Productions hello@acoldglass.com hello@acoldglass.…" at bounding box center [569, 398] width 538 height 67
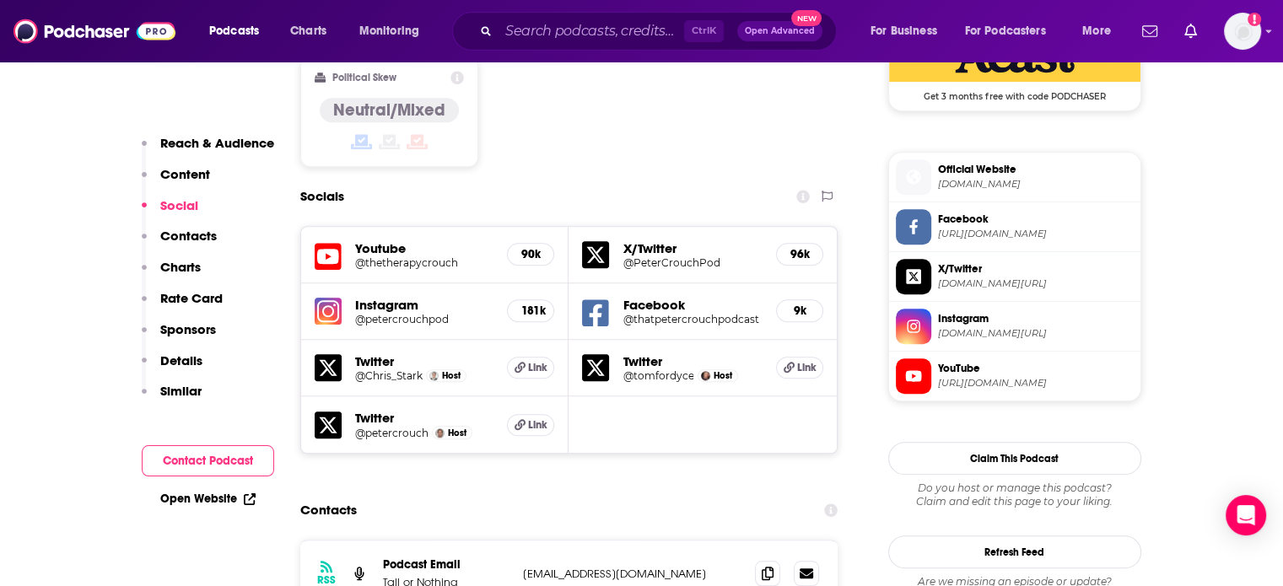
scroll to position [1687, 0]
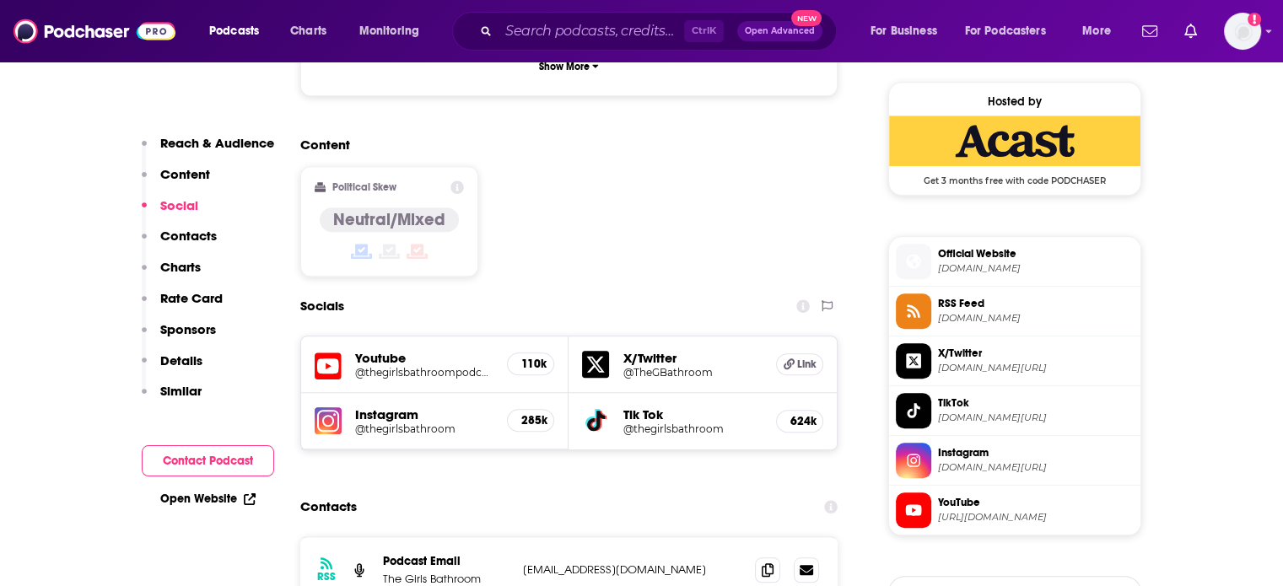
scroll to position [1518, 0]
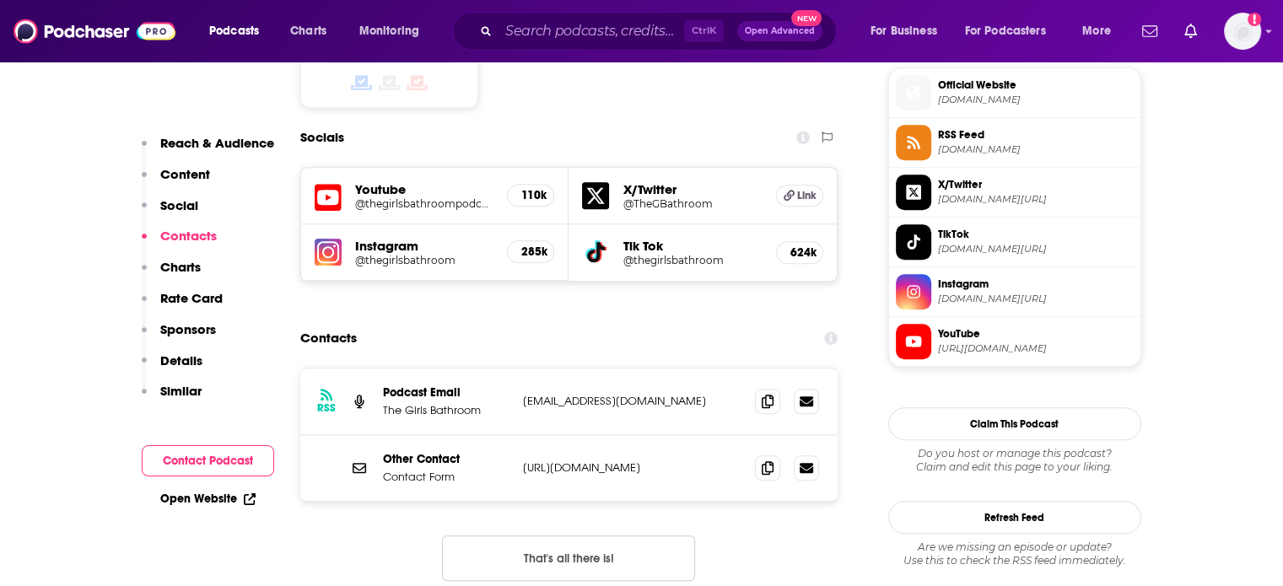
click at [536, 460] on p "[URL][DOMAIN_NAME]" at bounding box center [632, 467] width 219 height 14
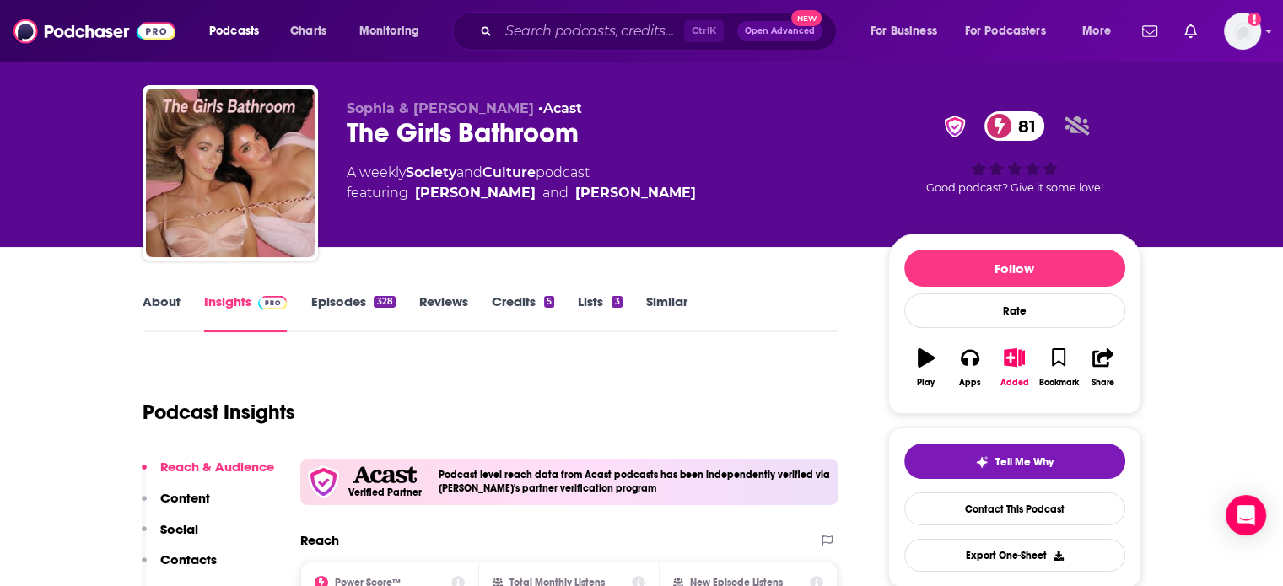
scroll to position [0, 0]
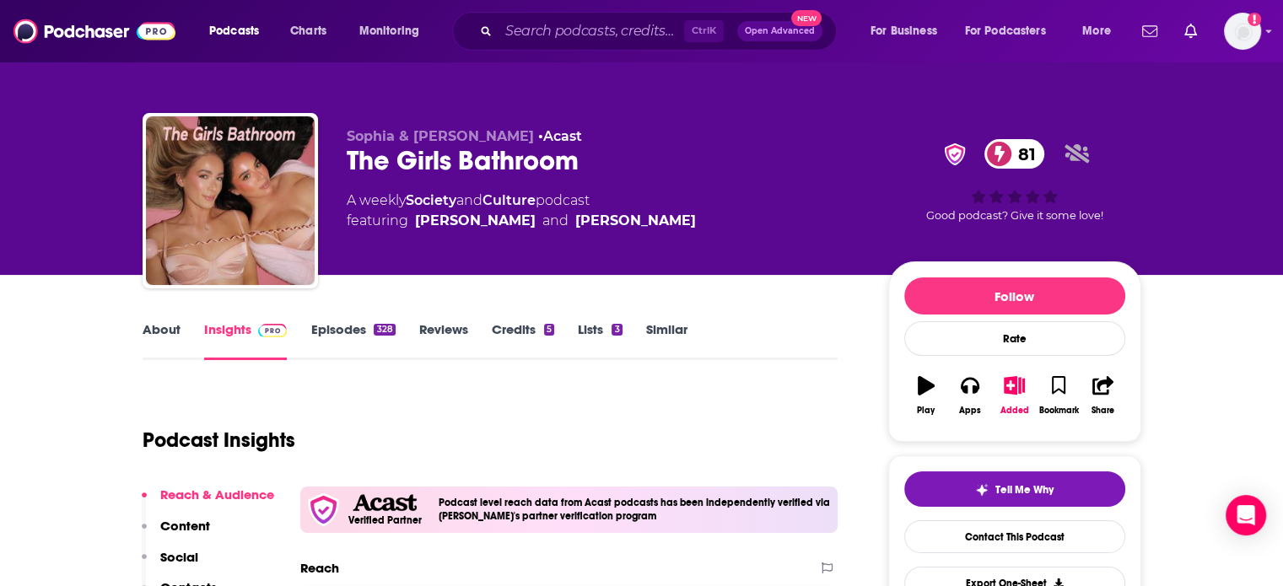
click at [342, 327] on link "Episodes 328" at bounding box center [352, 340] width 84 height 39
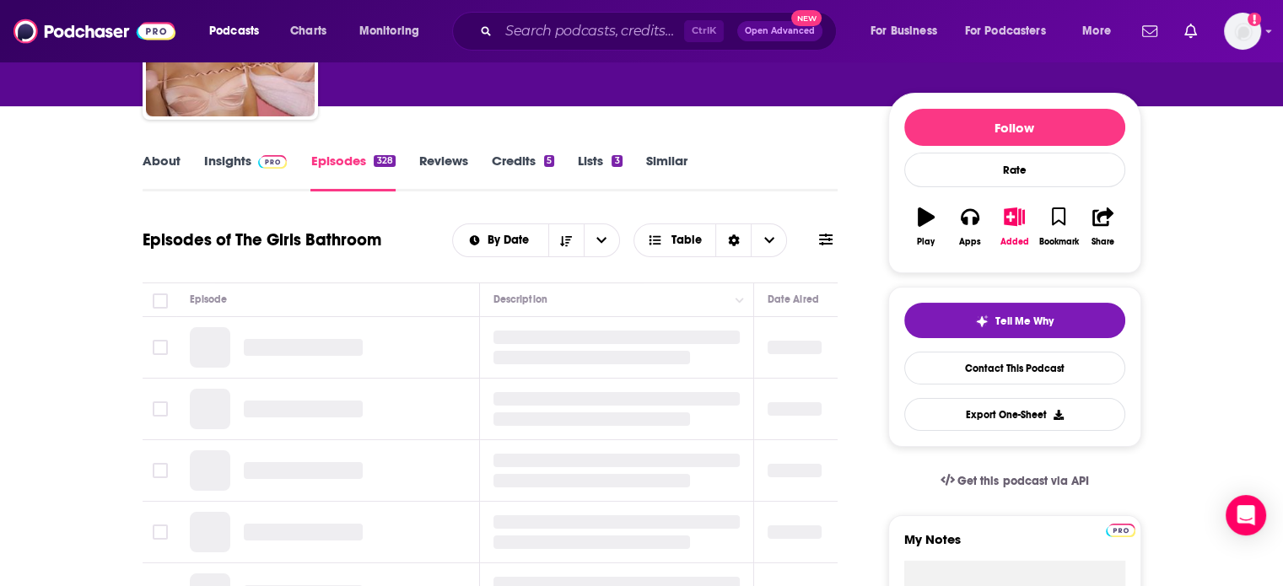
scroll to position [253, 0]
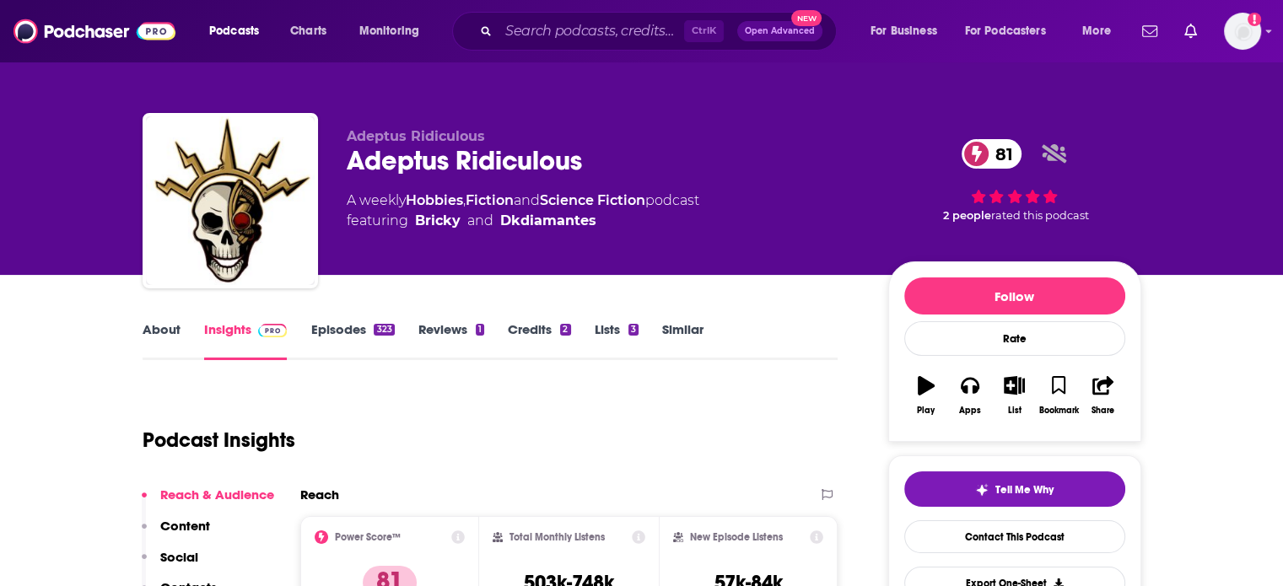
click at [153, 328] on link "About" at bounding box center [162, 340] width 38 height 39
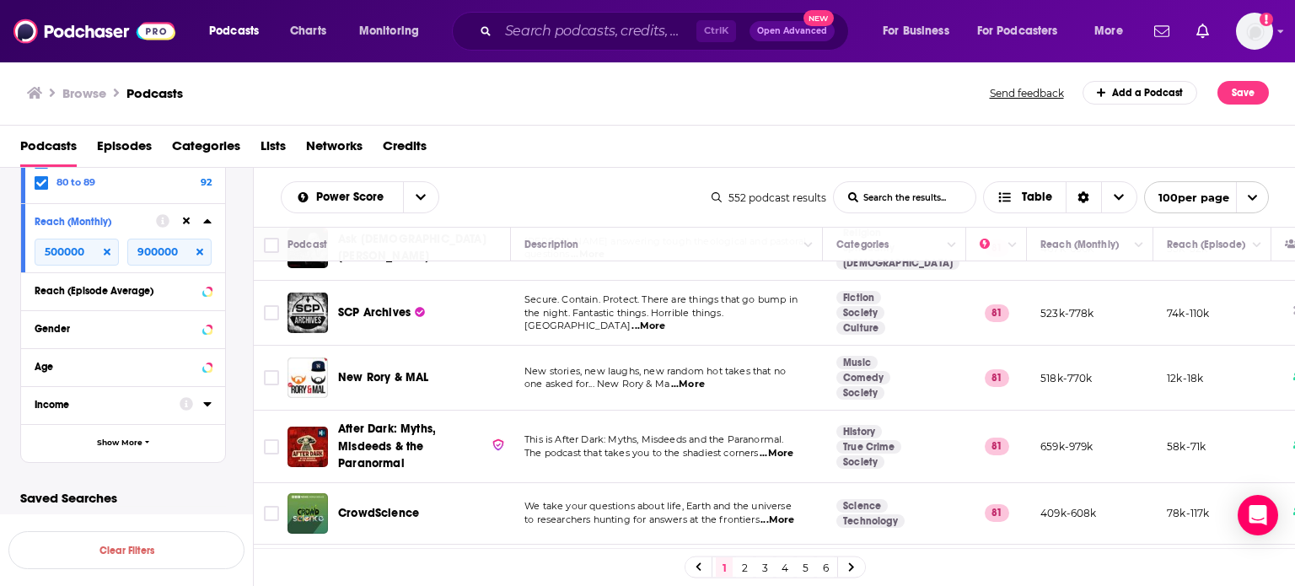
scroll to position [3648, 0]
